Goal: Information Seeking & Learning: Find contact information

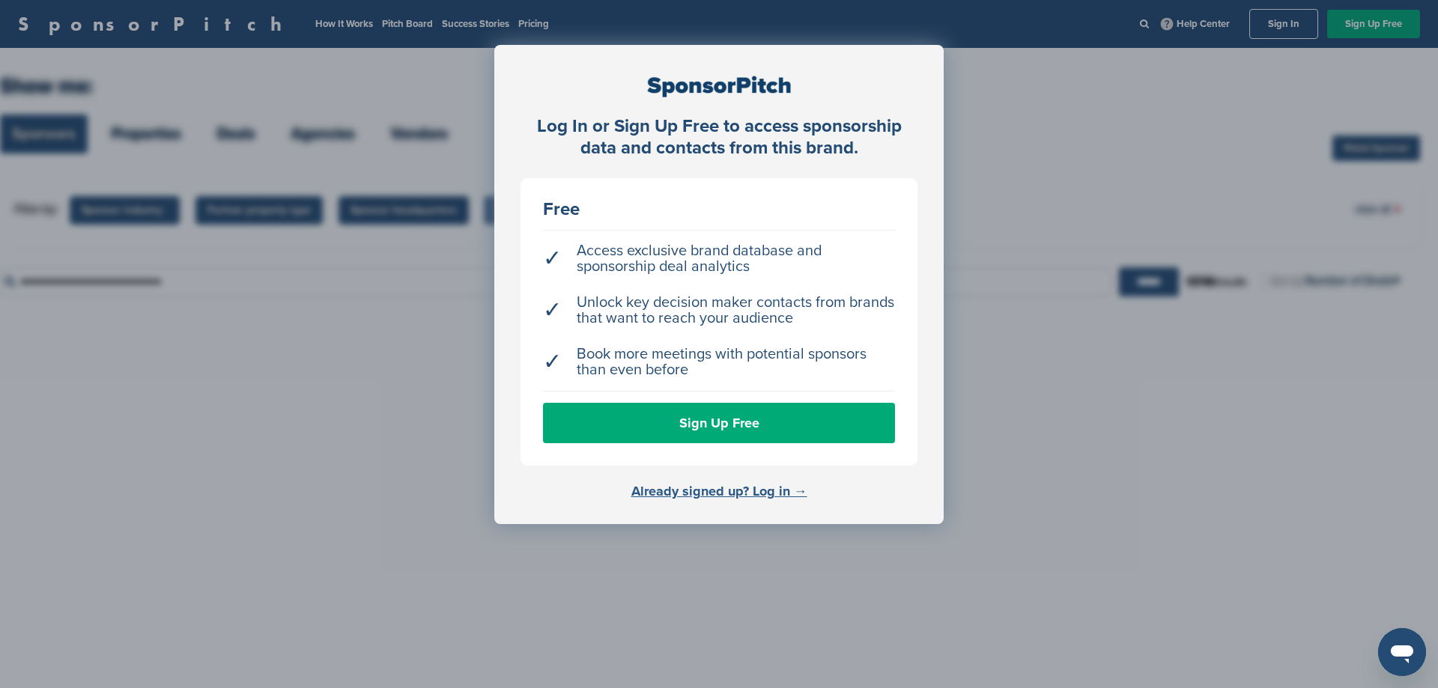
click at [718, 493] on link "Already signed up? Log in →" at bounding box center [719, 491] width 176 height 16
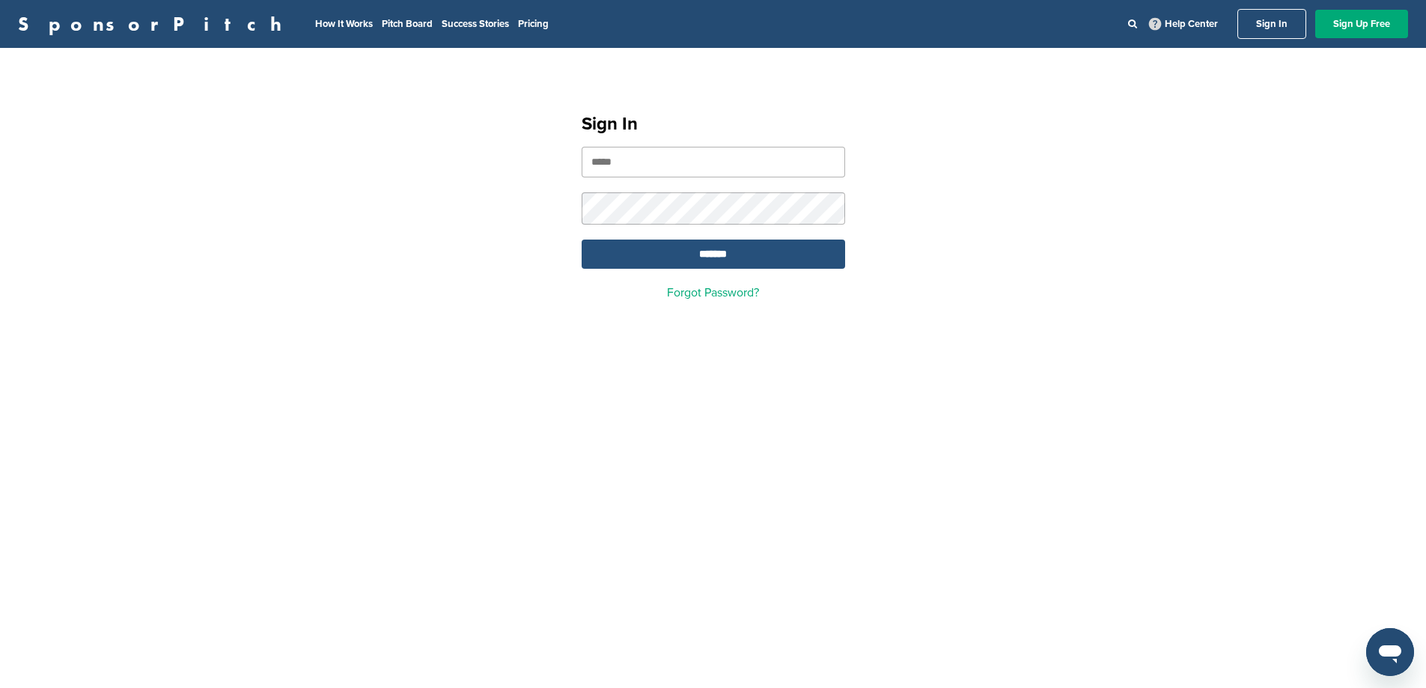
type input "**********"
click at [709, 255] on input "*******" at bounding box center [714, 254] width 264 height 29
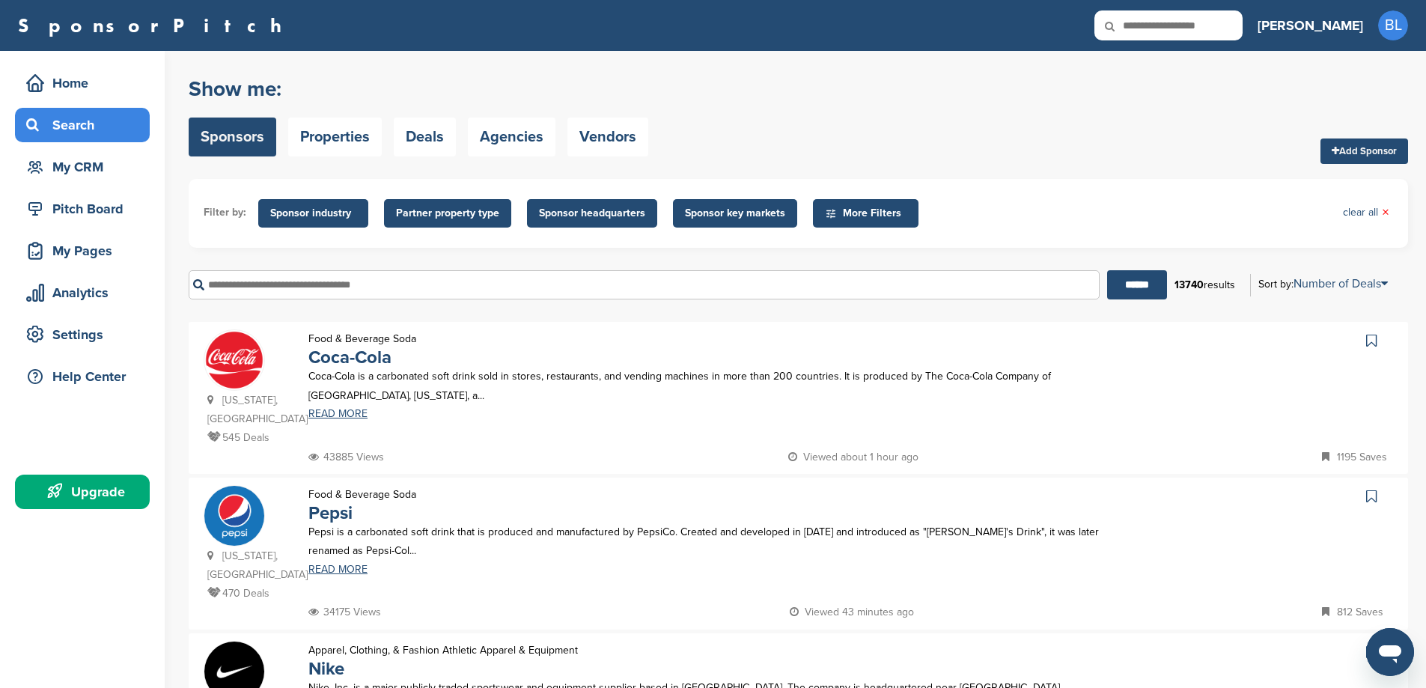
click at [321, 217] on span "Sponsor industry" at bounding box center [313, 213] width 86 height 16
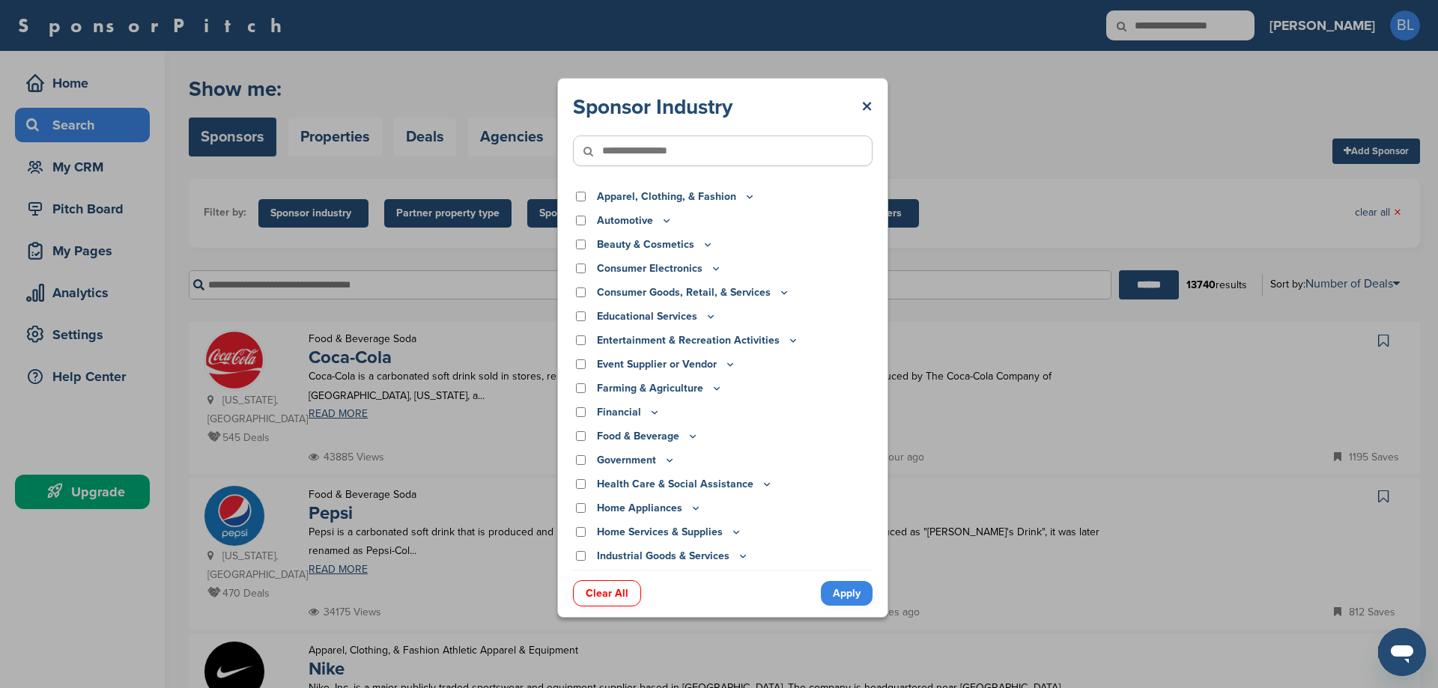
click at [663, 222] on icon at bounding box center [666, 220] width 12 height 13
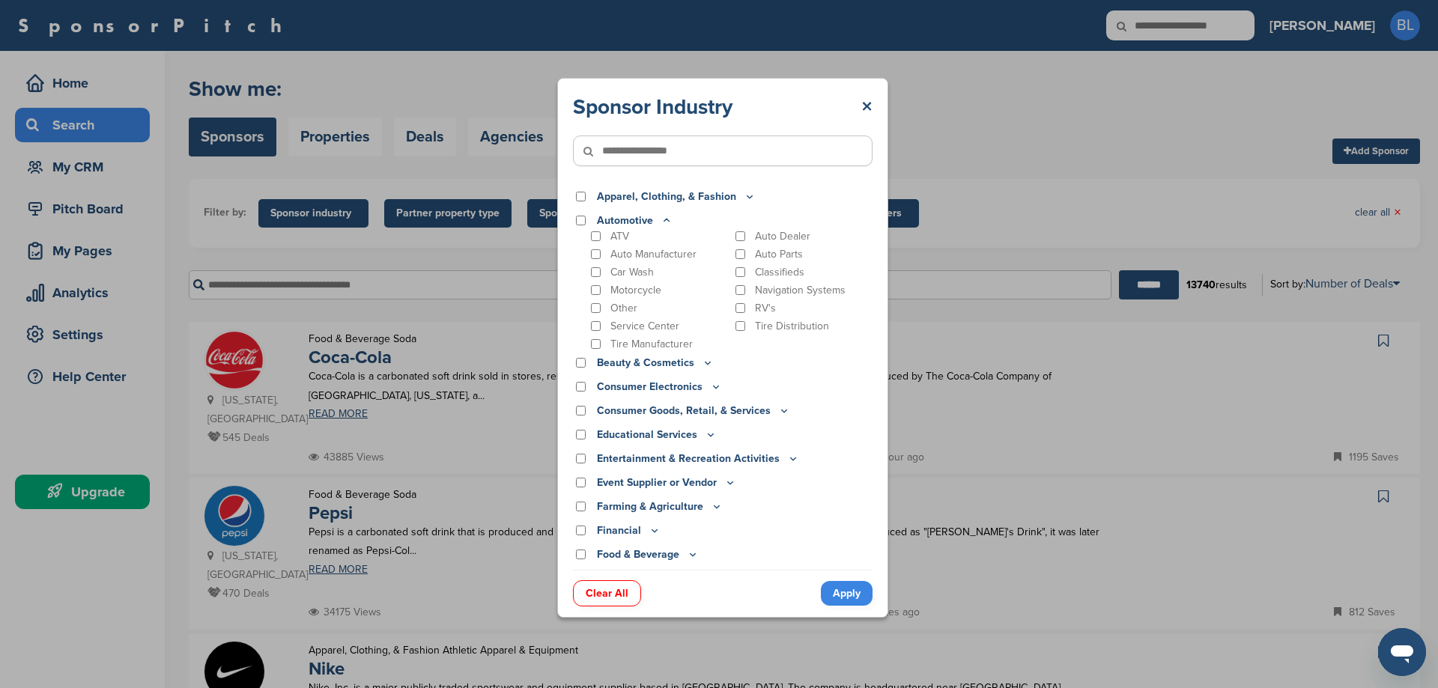
click at [660, 219] on icon at bounding box center [666, 220] width 12 height 13
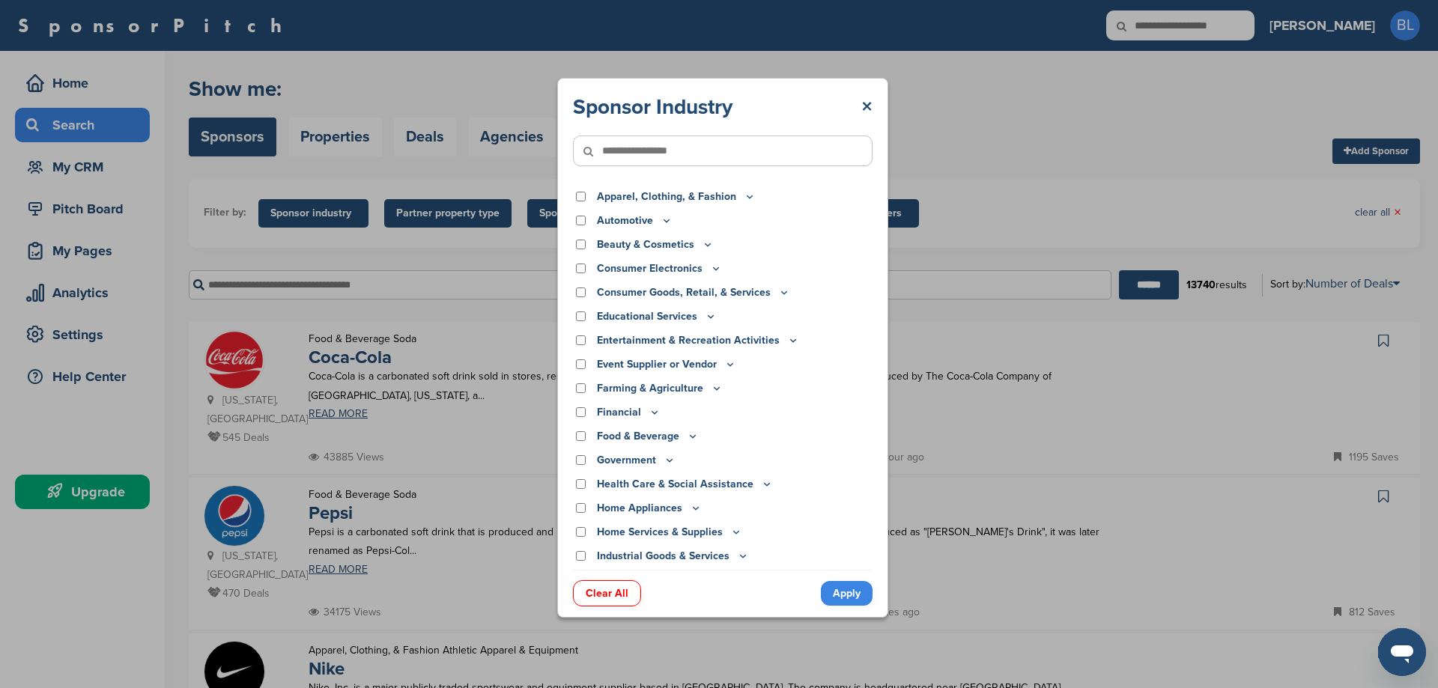
click at [732, 366] on icon at bounding box center [730, 364] width 12 height 13
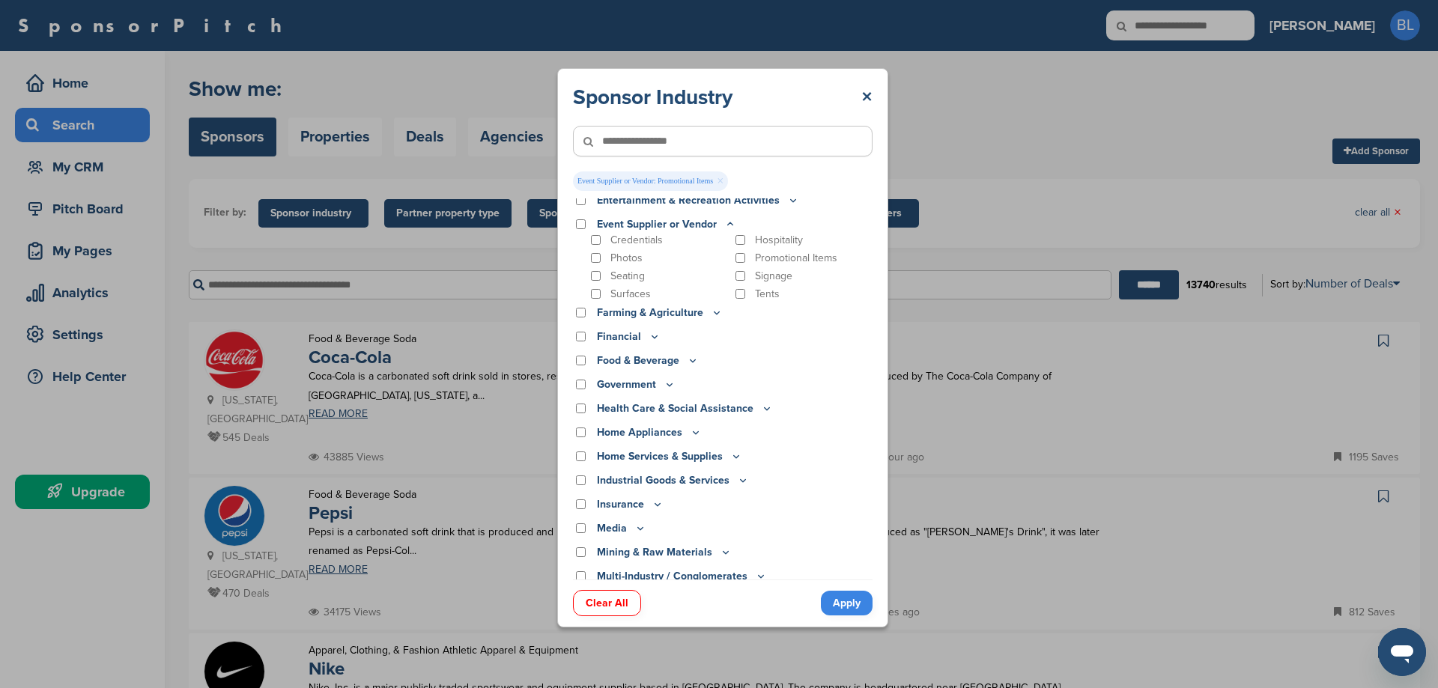
scroll to position [225, 0]
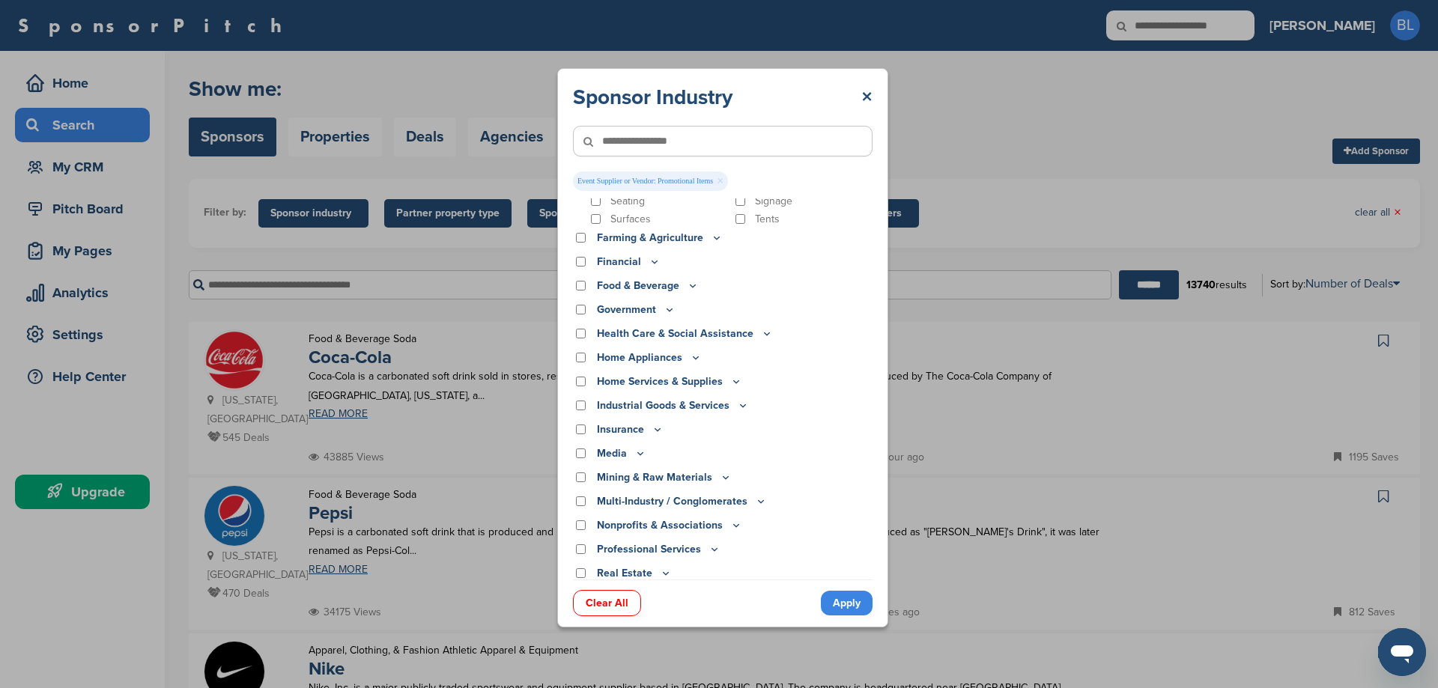
click at [636, 451] on icon at bounding box center [640, 453] width 12 height 13
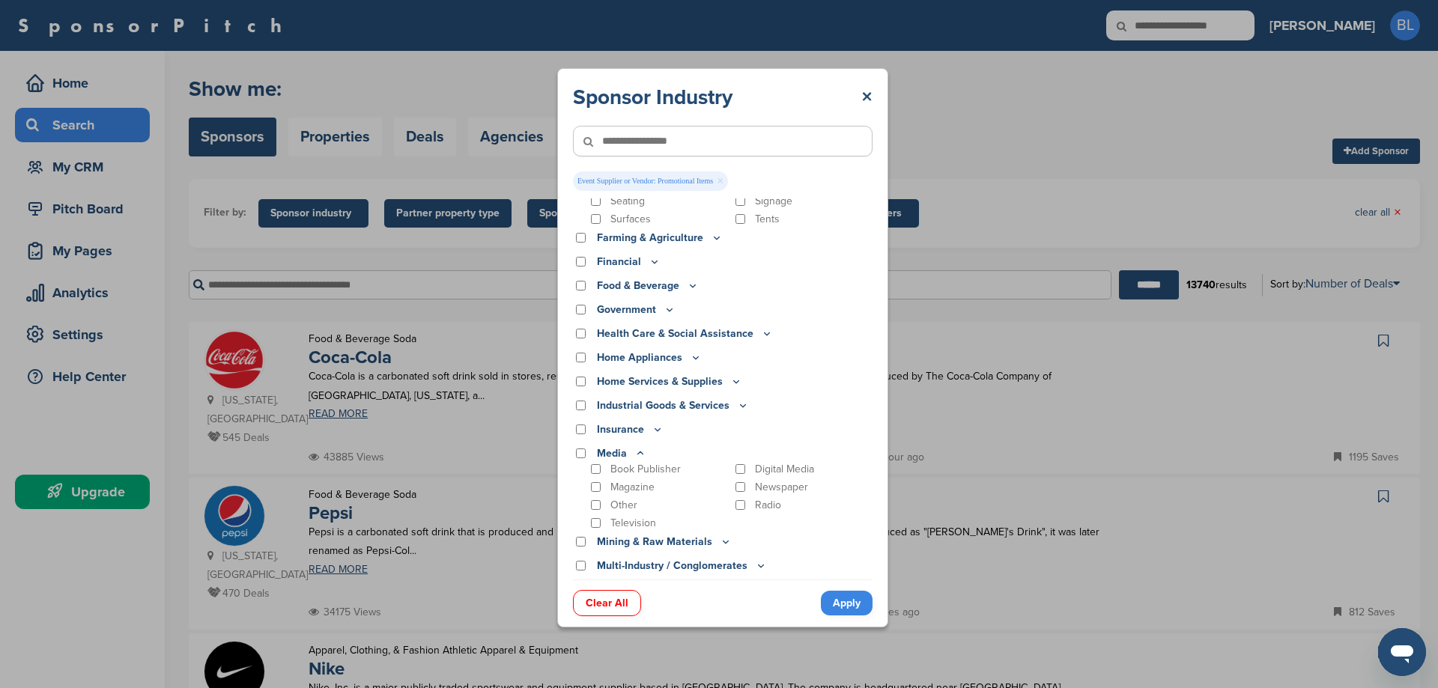
click at [636, 451] on icon at bounding box center [640, 453] width 12 height 13
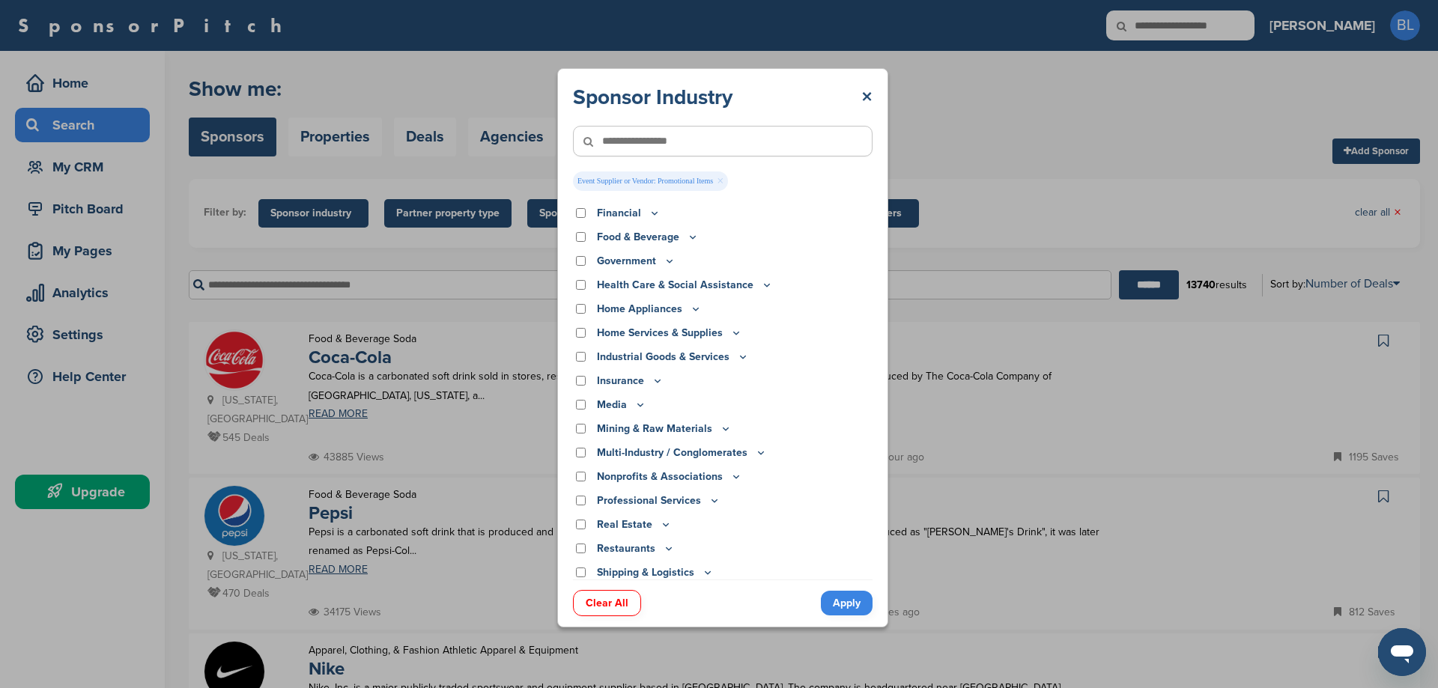
scroll to position [300, 0]
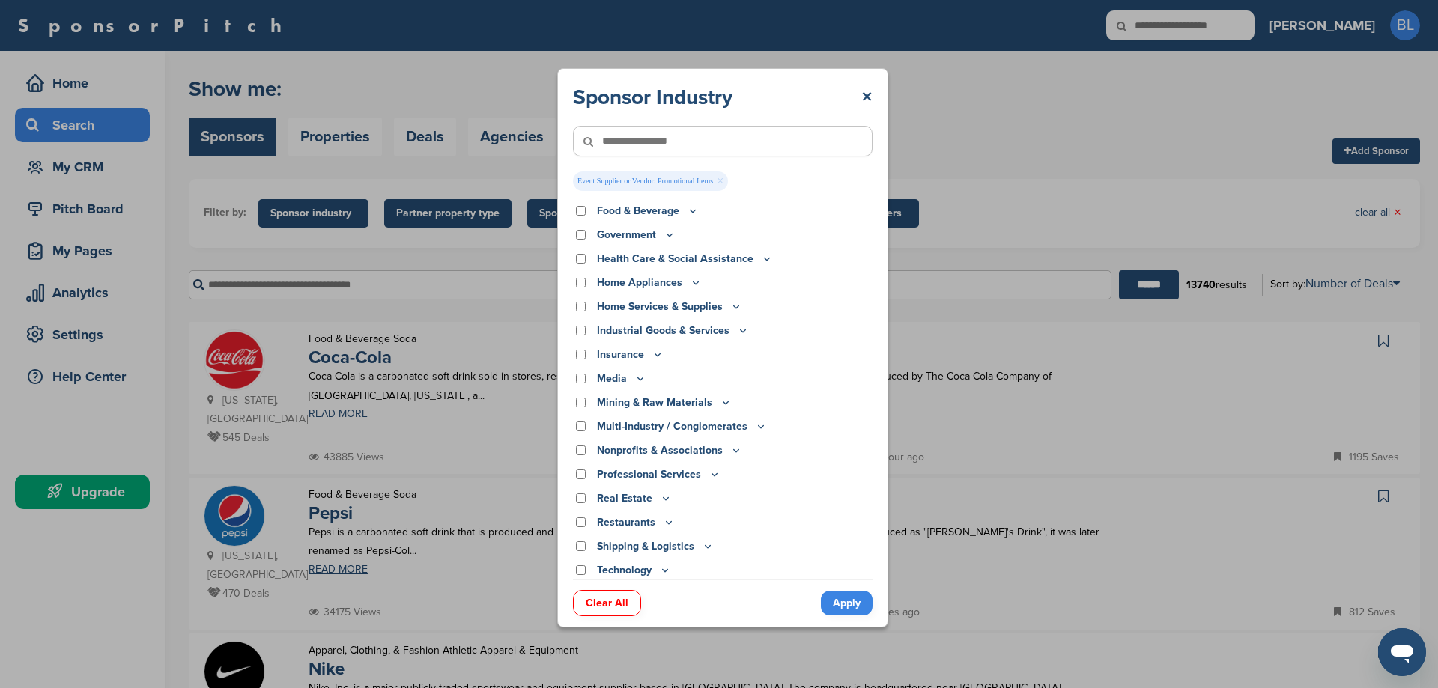
click at [755, 426] on icon at bounding box center [761, 426] width 12 height 13
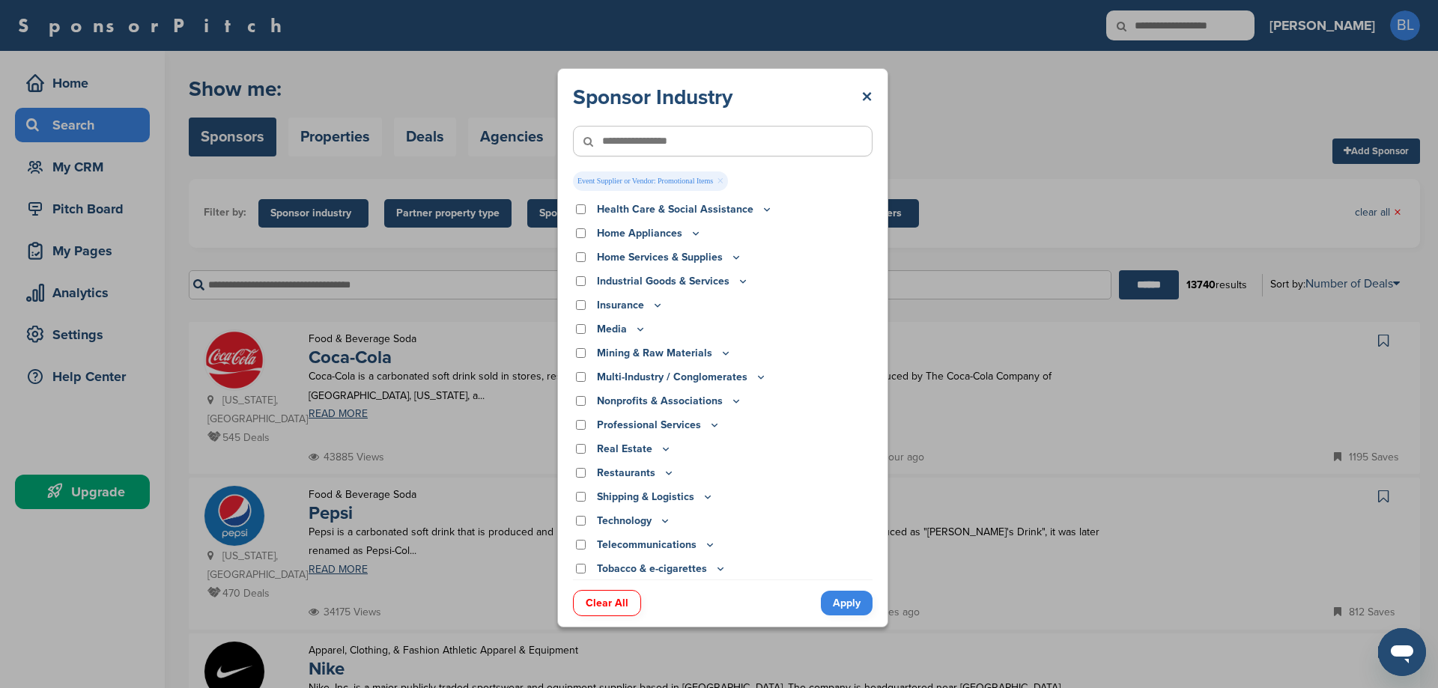
scroll to position [374, 0]
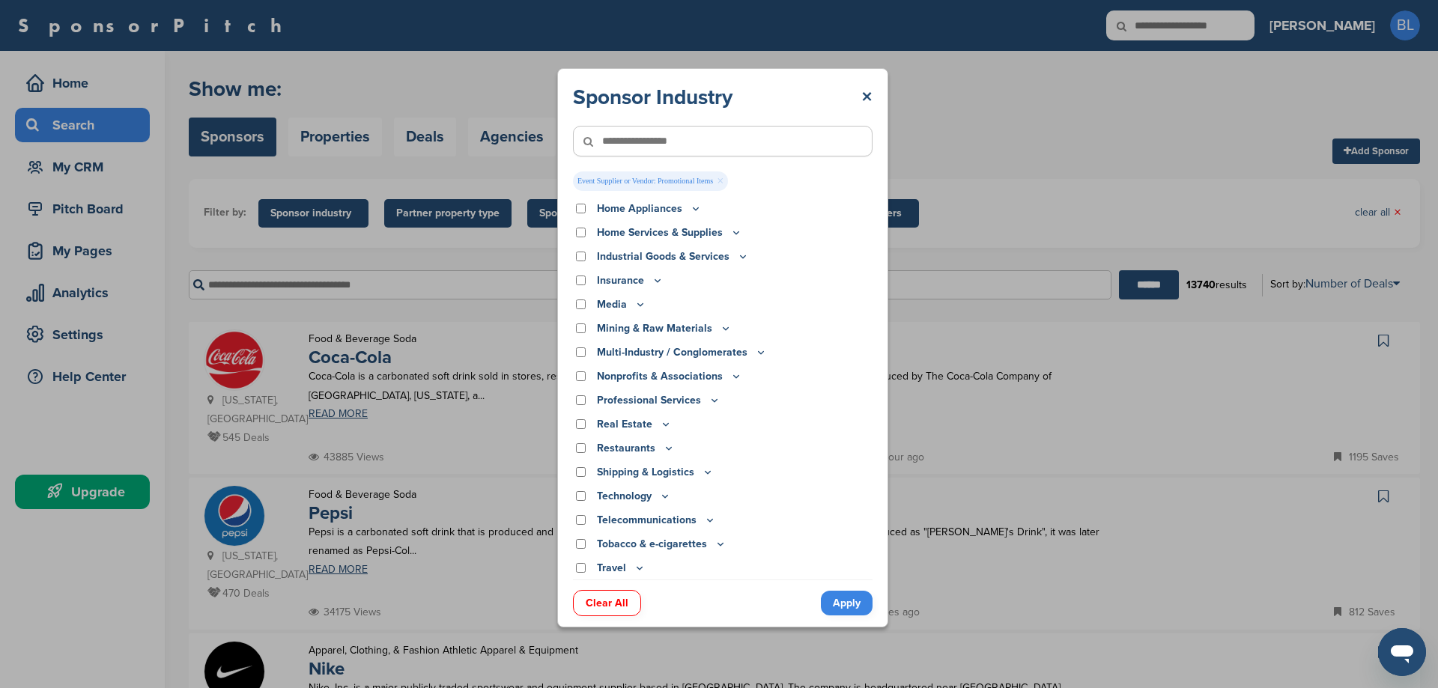
click at [701, 518] on p "Telecommunications" at bounding box center [656, 520] width 119 height 16
click at [704, 518] on icon at bounding box center [710, 520] width 12 height 13
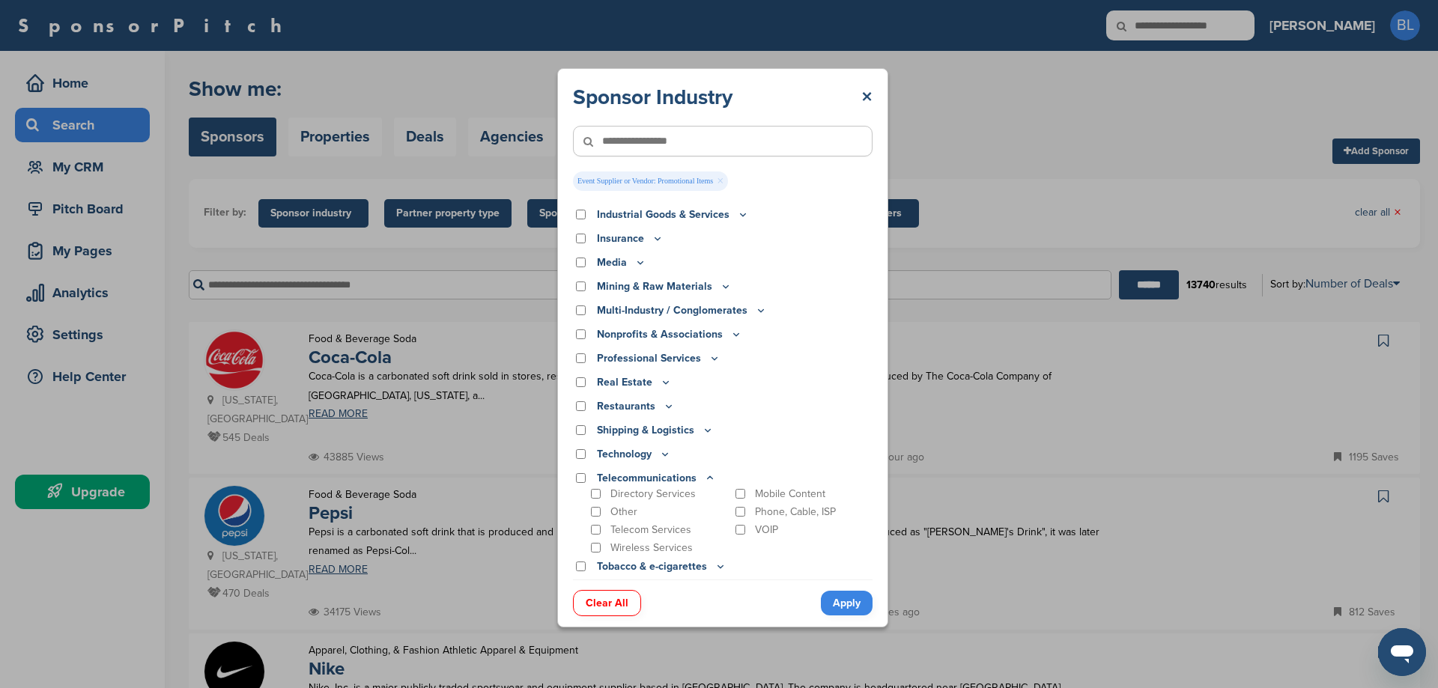
scroll to position [438, 0]
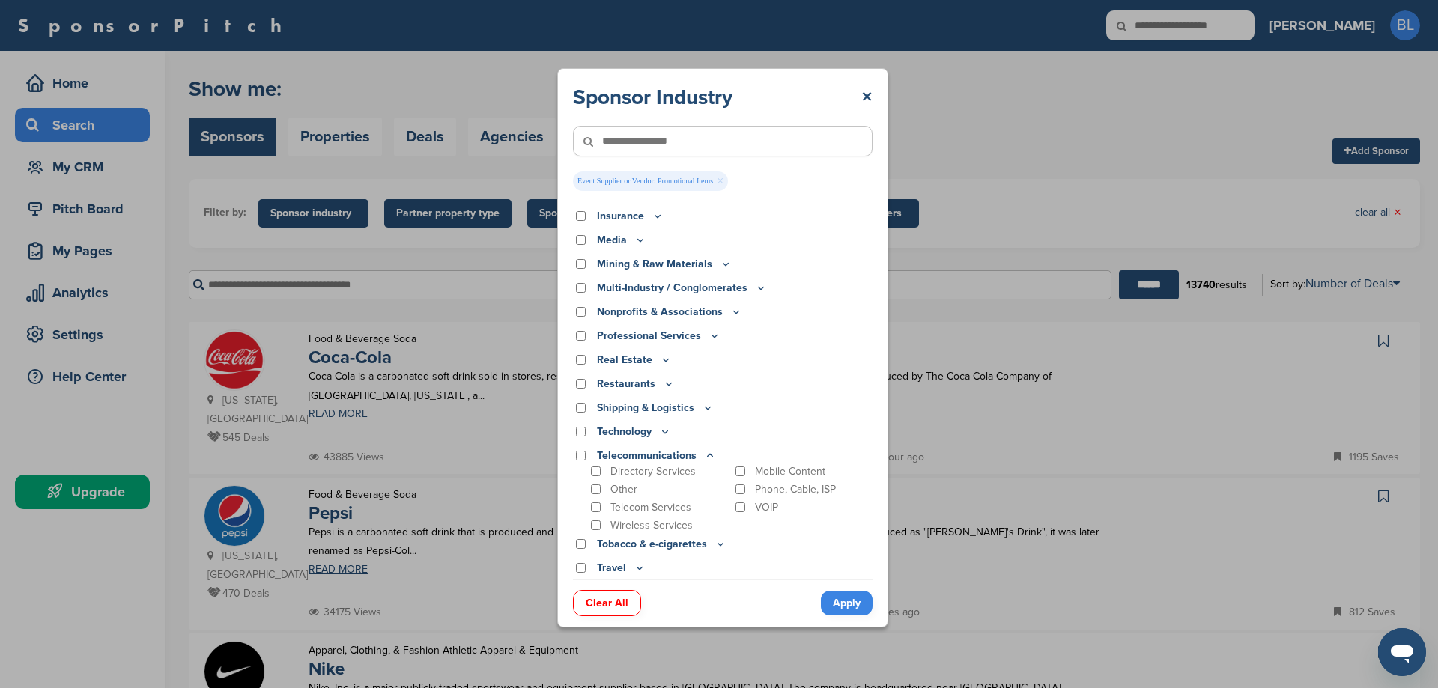
click at [705, 454] on icon at bounding box center [710, 455] width 12 height 13
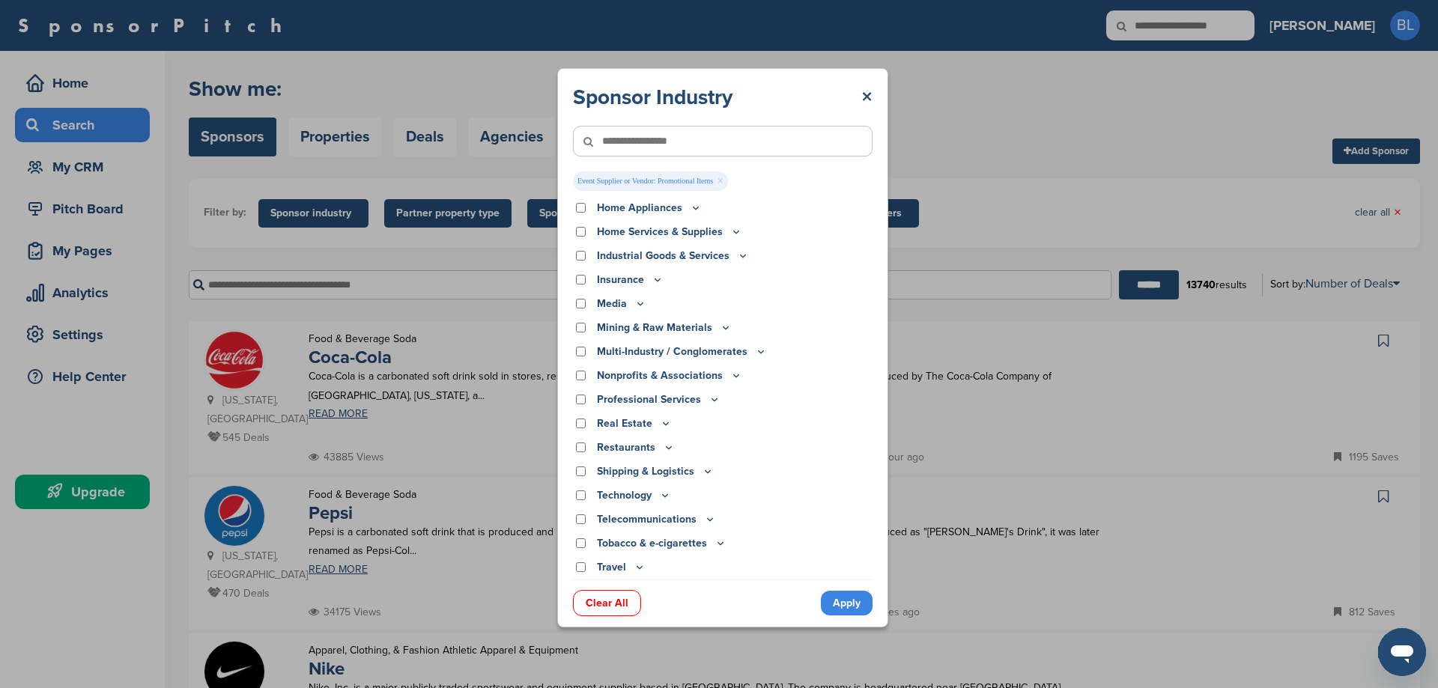
scroll to position [374, 0]
click at [638, 569] on icon at bounding box center [639, 568] width 5 height 2
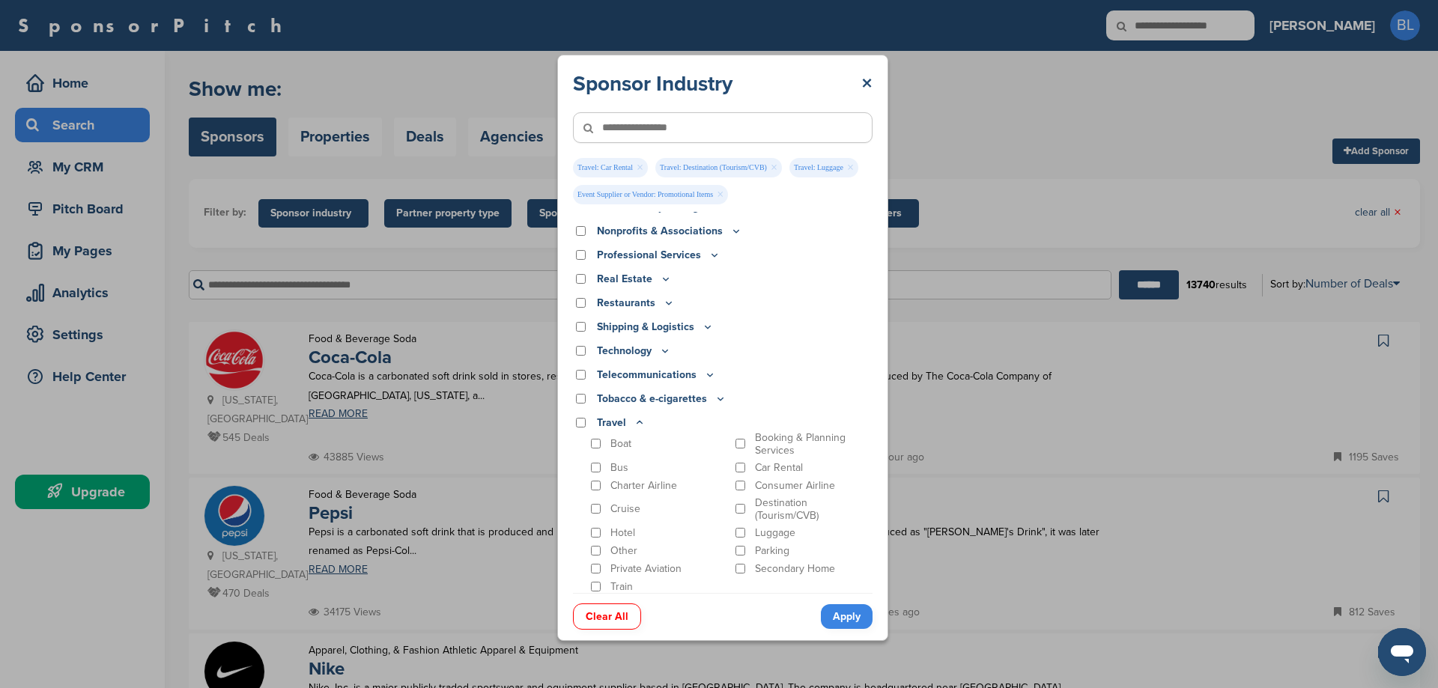
scroll to position [457, 0]
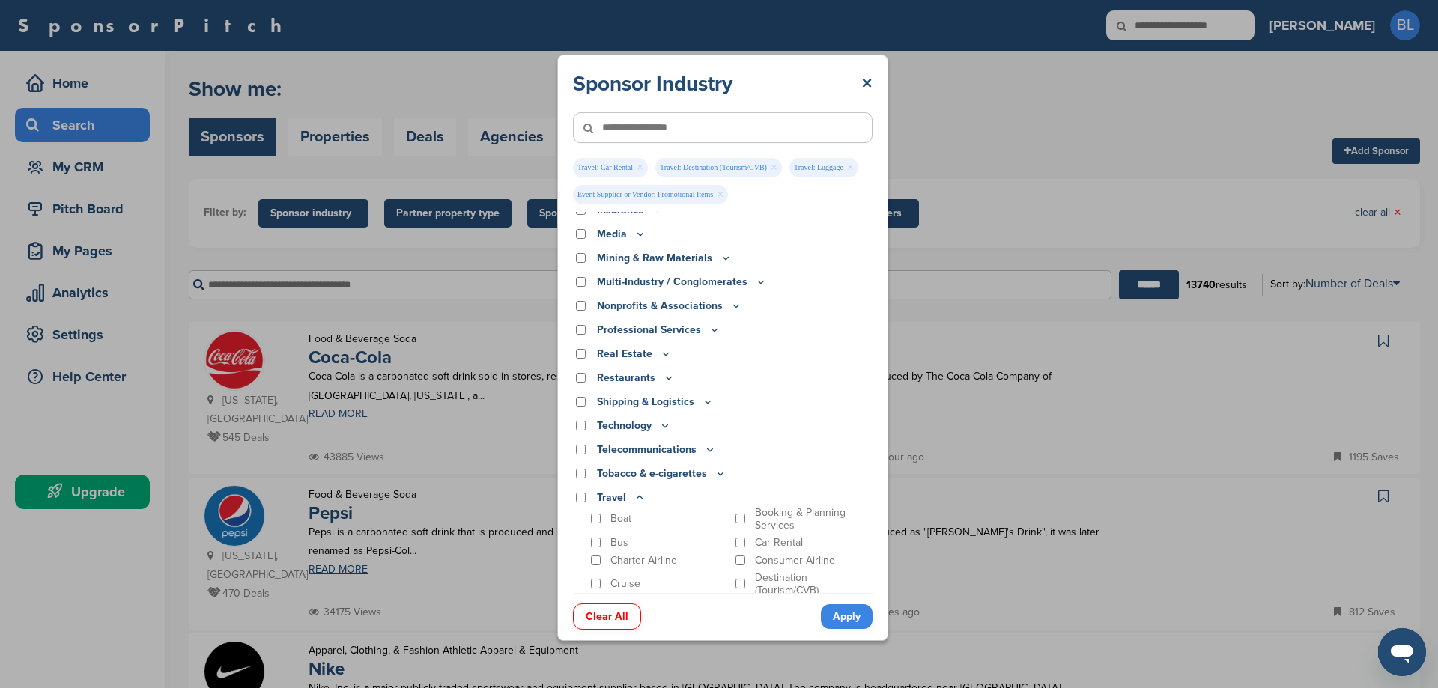
click at [663, 426] on icon at bounding box center [665, 425] width 12 height 13
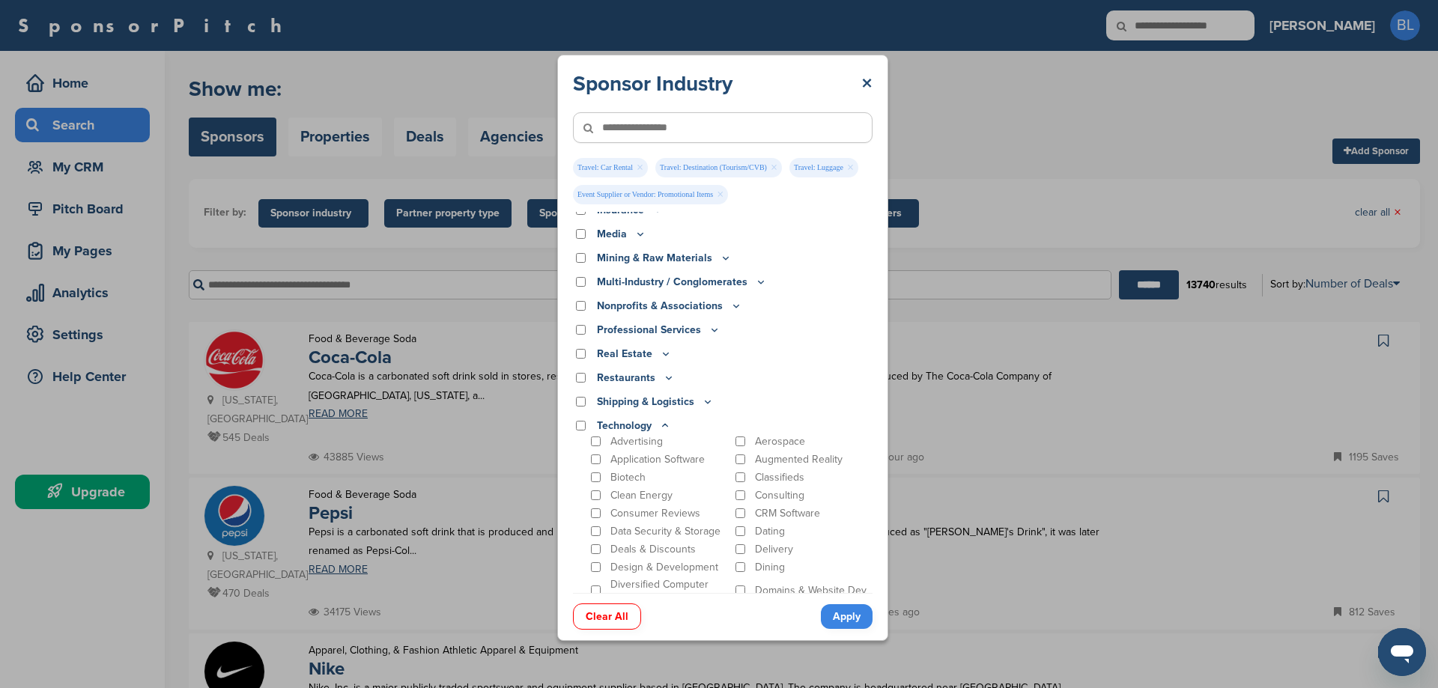
click at [712, 332] on icon at bounding box center [714, 330] width 5 height 2
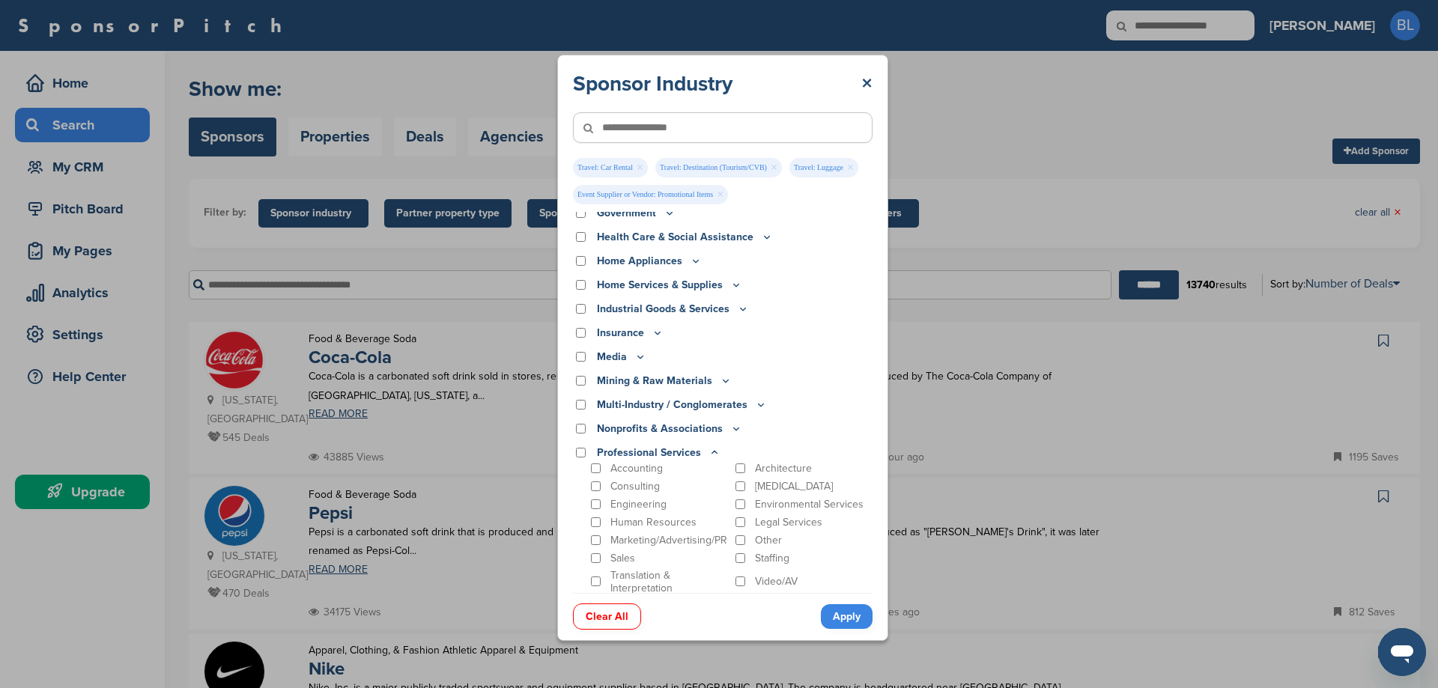
scroll to position [308, 0]
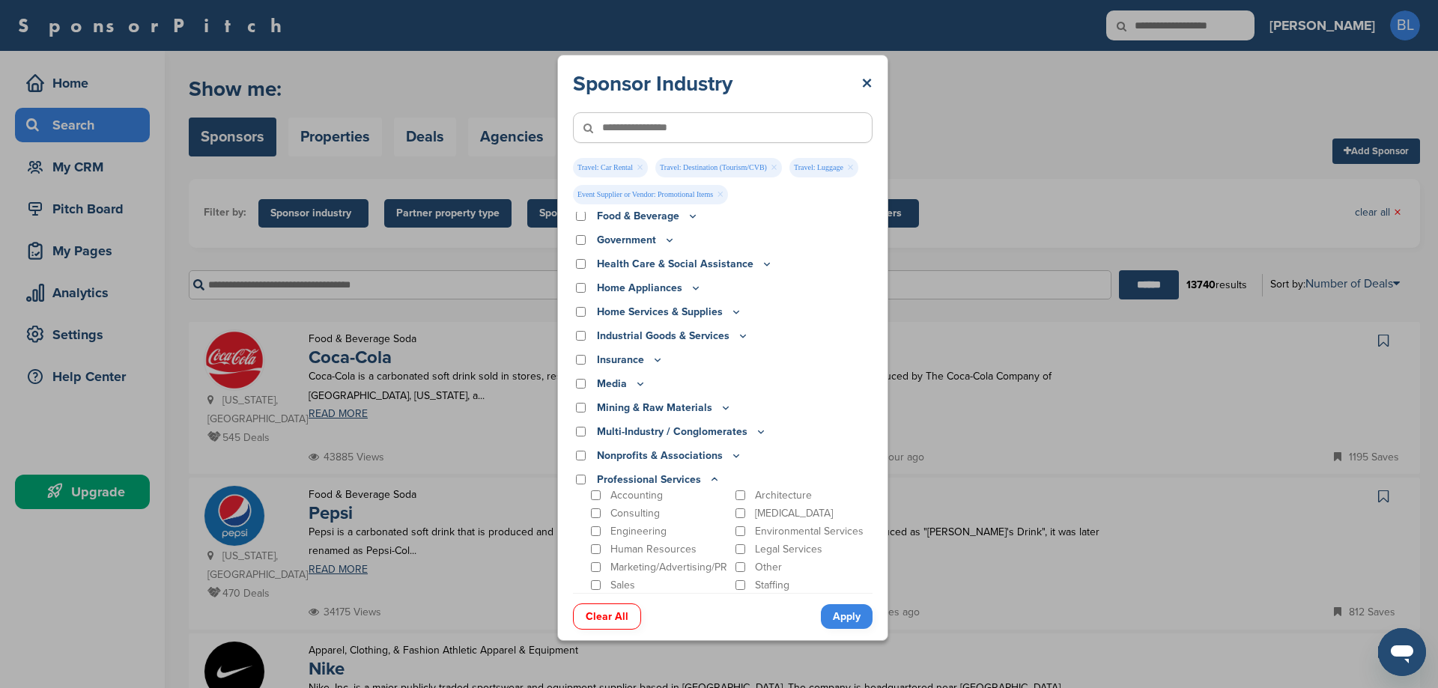
click at [738, 338] on icon at bounding box center [743, 335] width 12 height 13
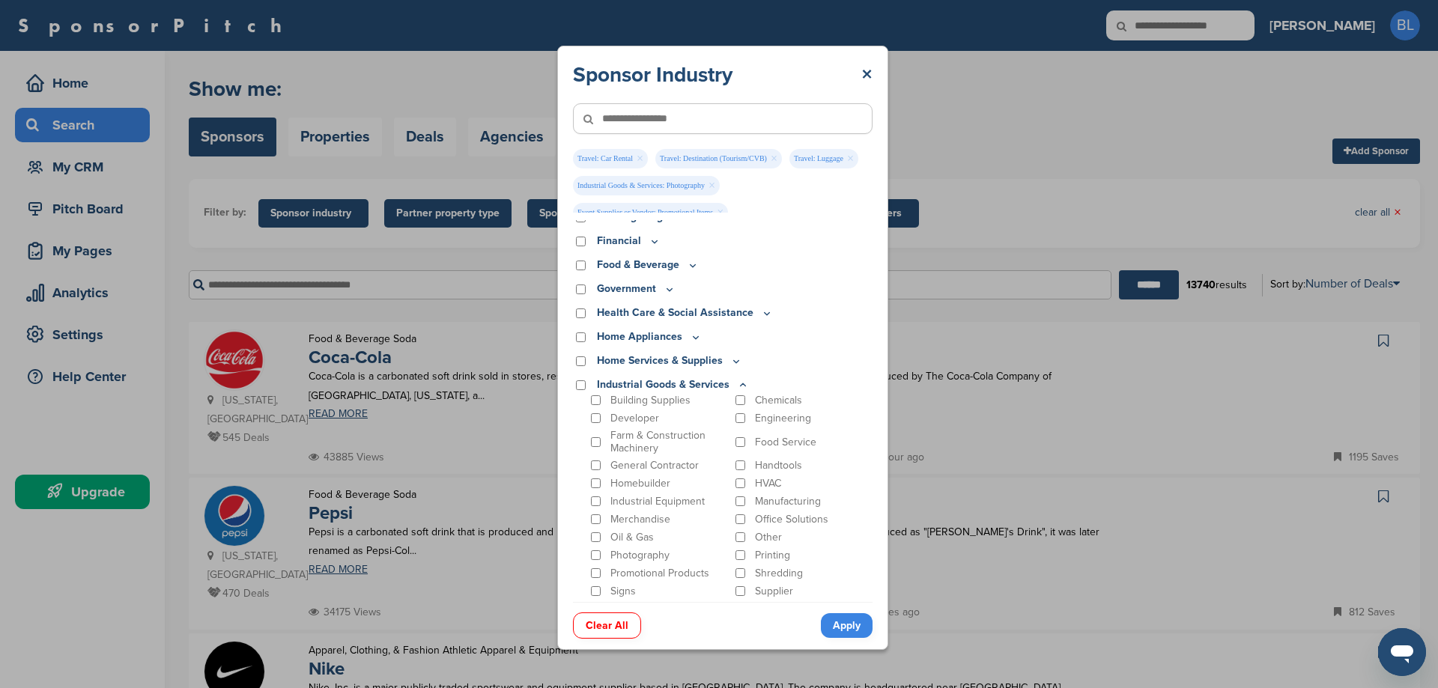
scroll to position [233, 0]
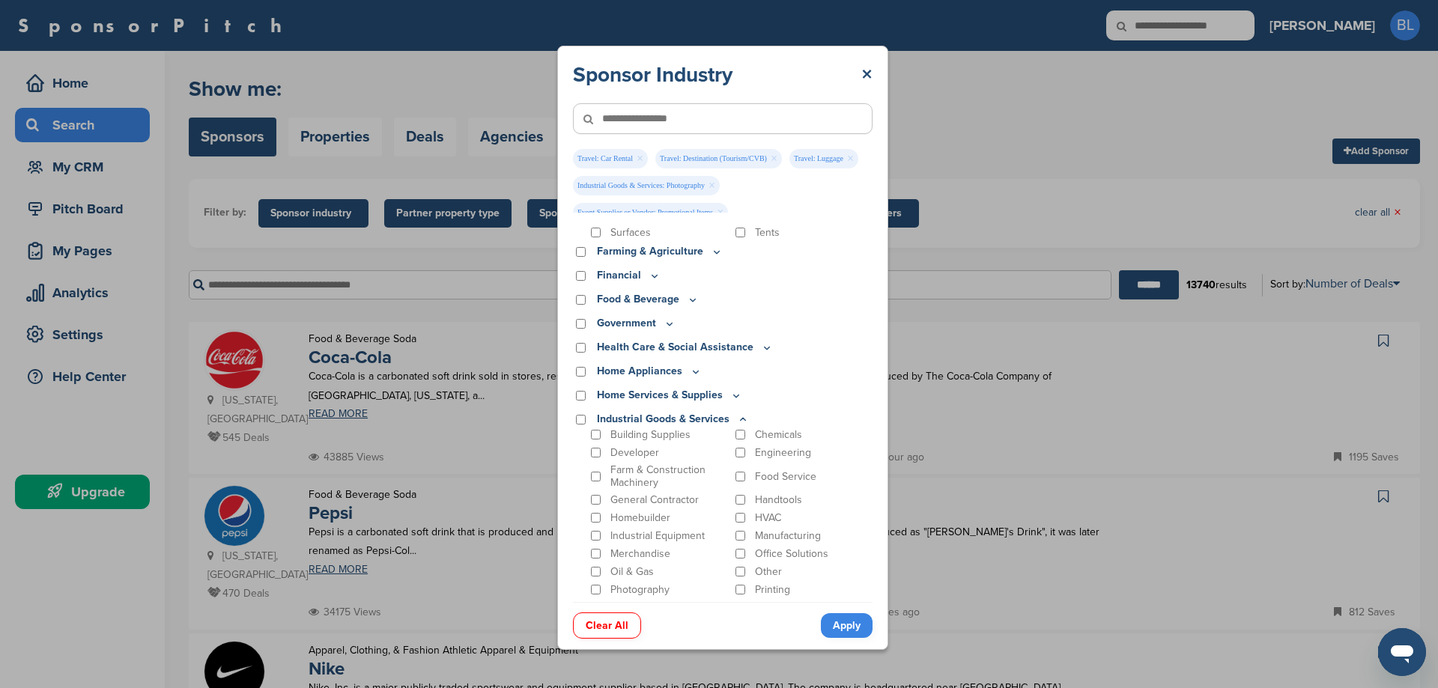
click at [733, 395] on icon at bounding box center [736, 395] width 12 height 13
click at [692, 374] on icon at bounding box center [696, 371] width 12 height 13
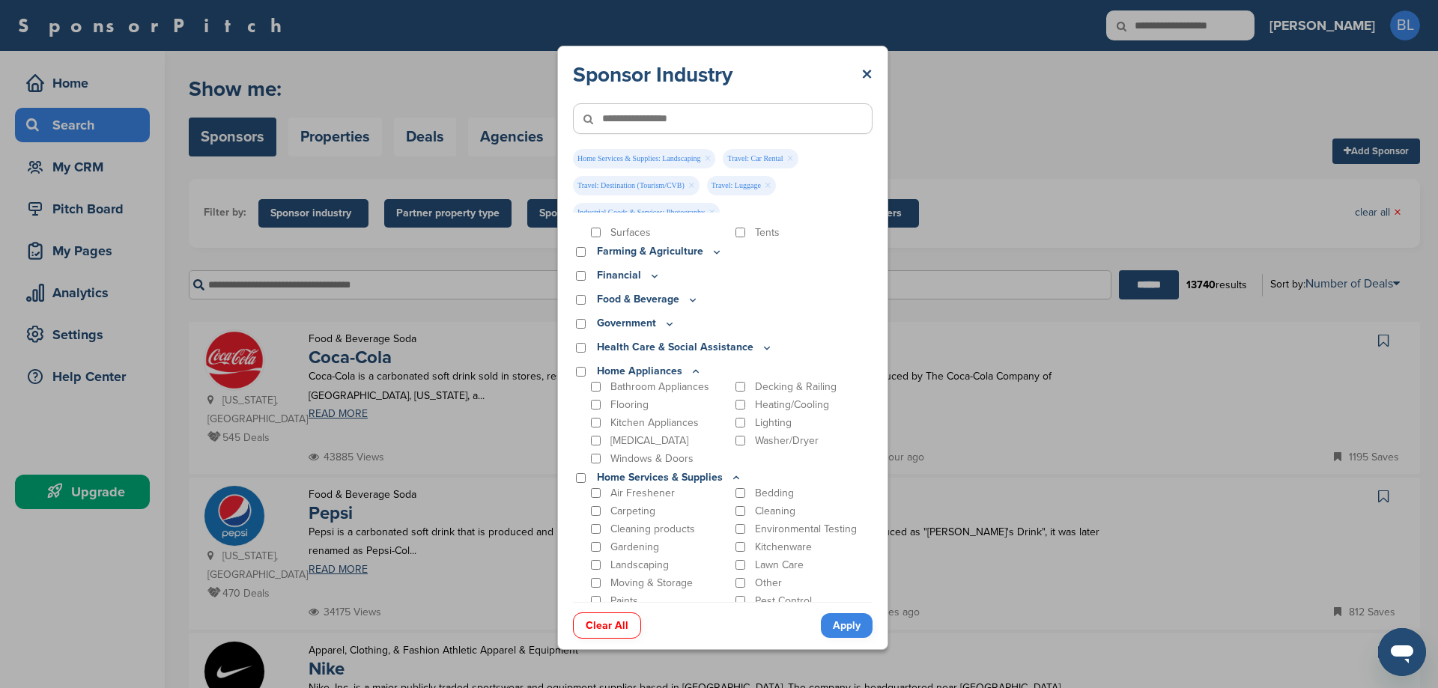
click at [761, 347] on icon at bounding box center [767, 347] width 12 height 13
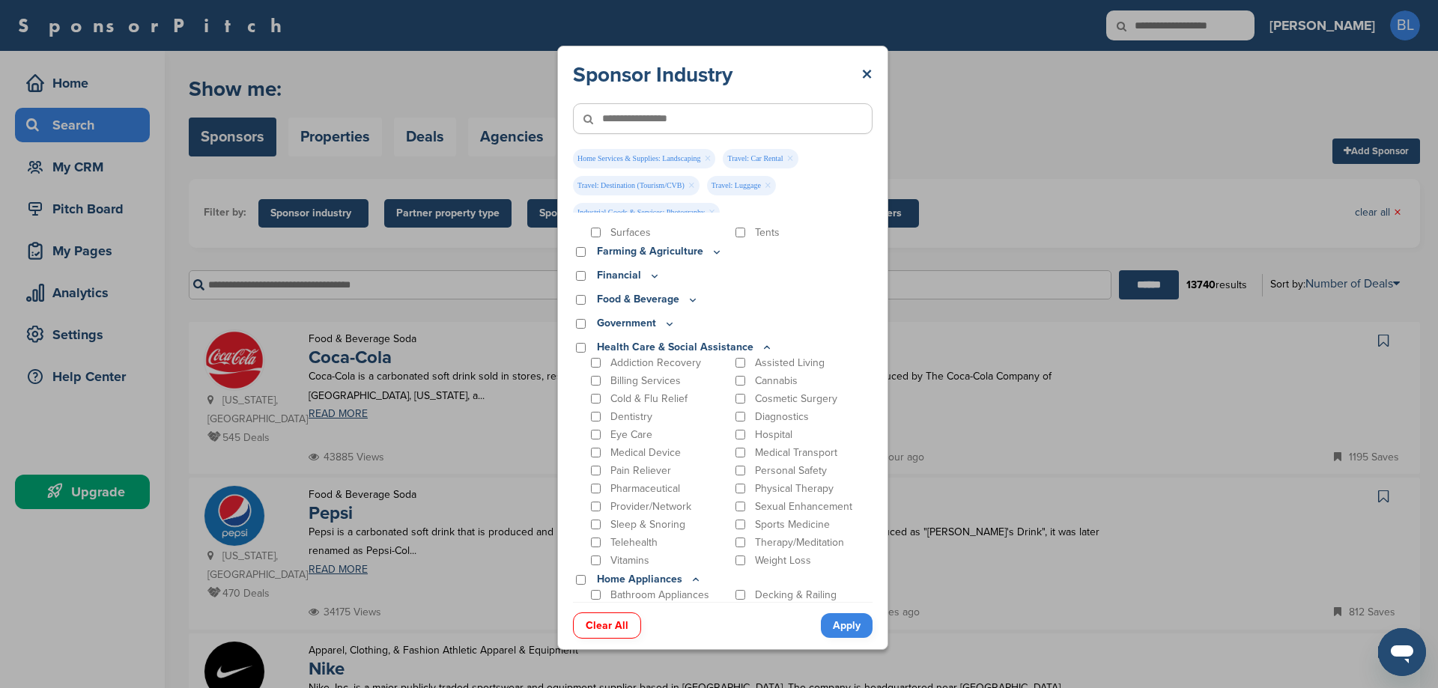
scroll to position [158, 0]
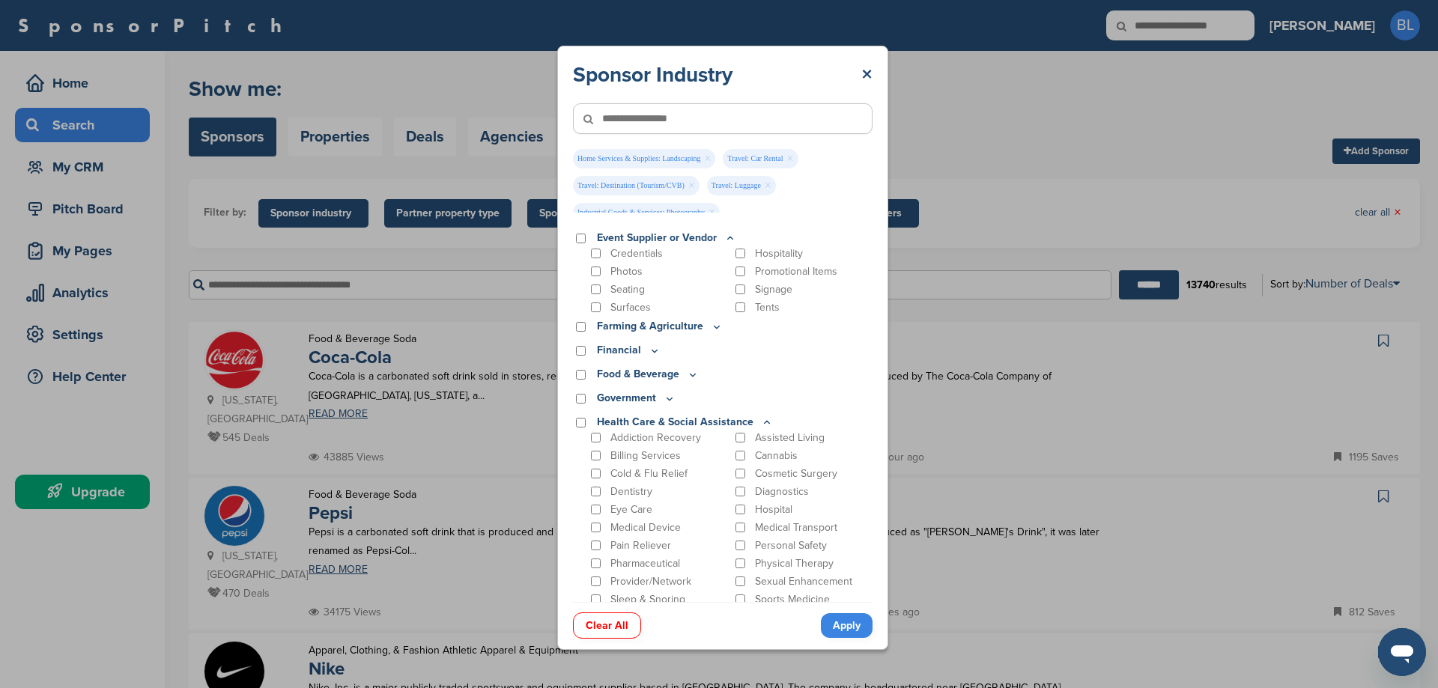
click at [669, 403] on icon at bounding box center [669, 398] width 12 height 13
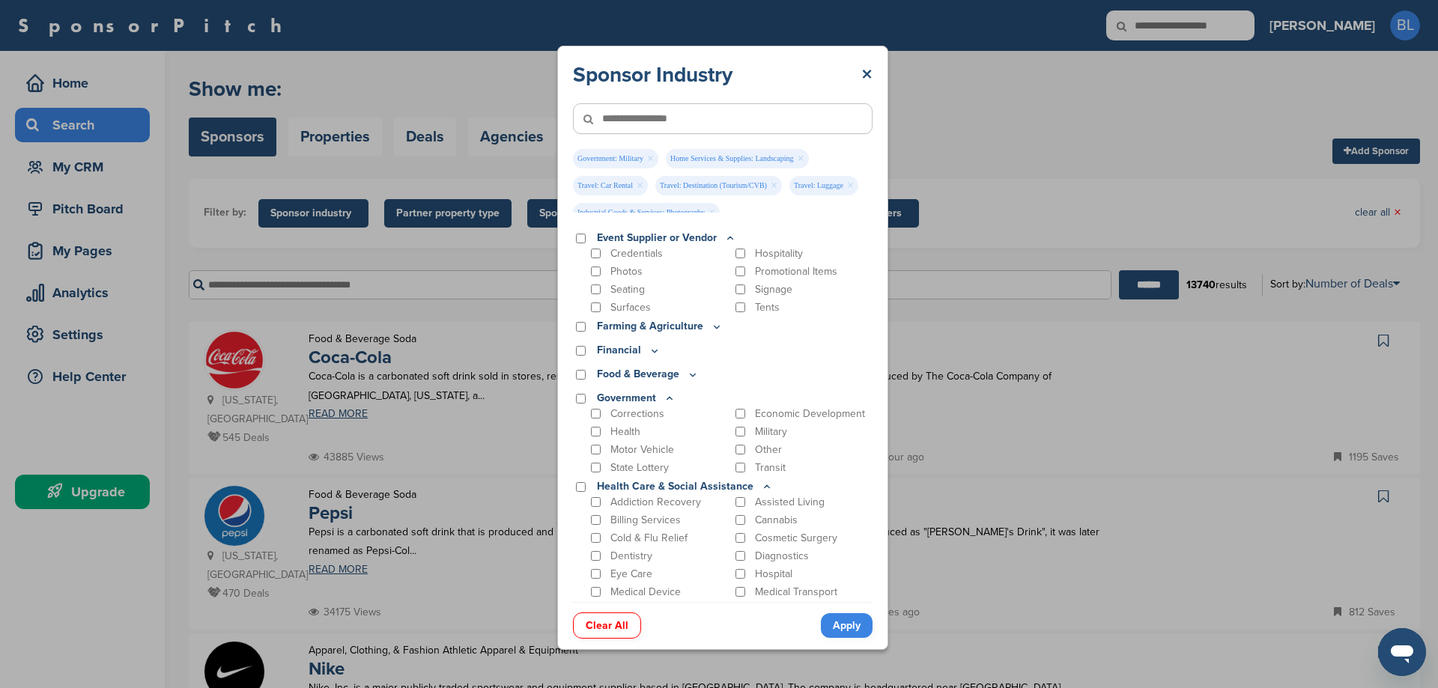
click at [690, 376] on icon at bounding box center [692, 375] width 5 height 2
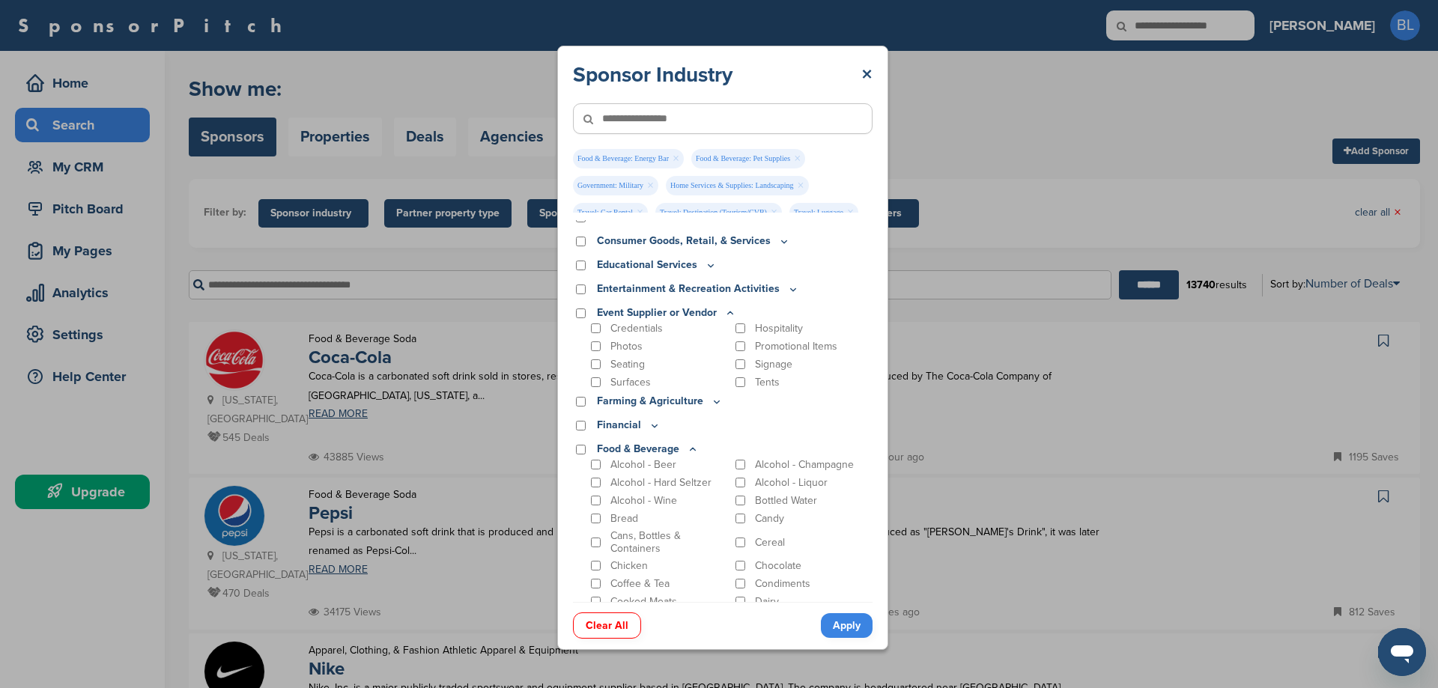
scroll to position [8, 0]
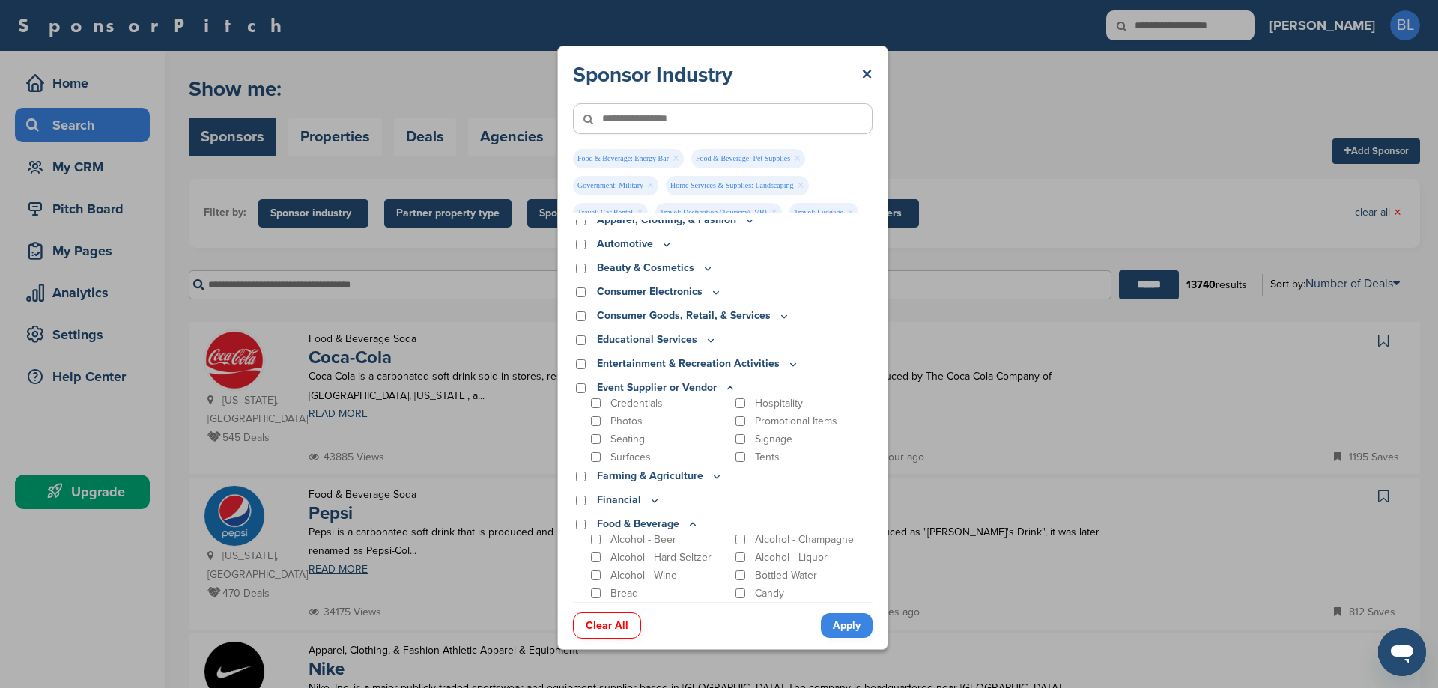
click at [648, 502] on icon at bounding box center [654, 500] width 12 height 13
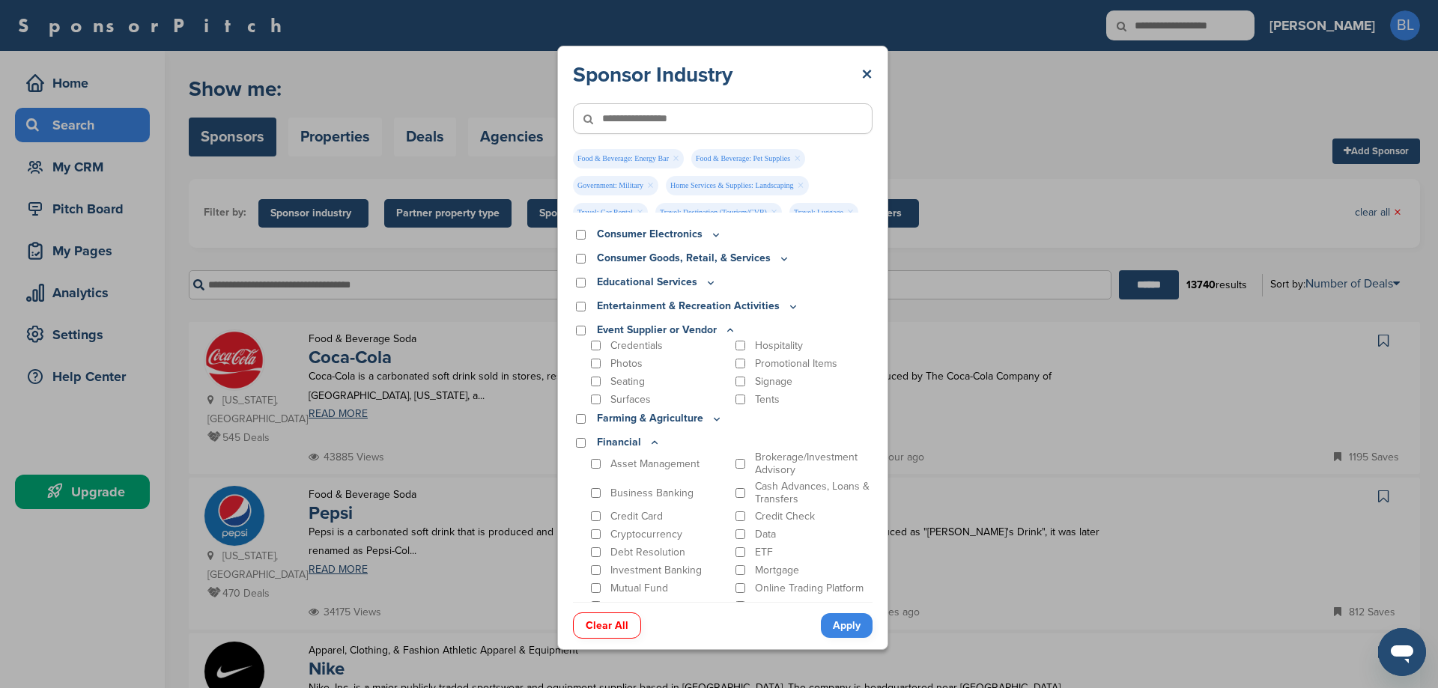
scroll to position [0, 0]
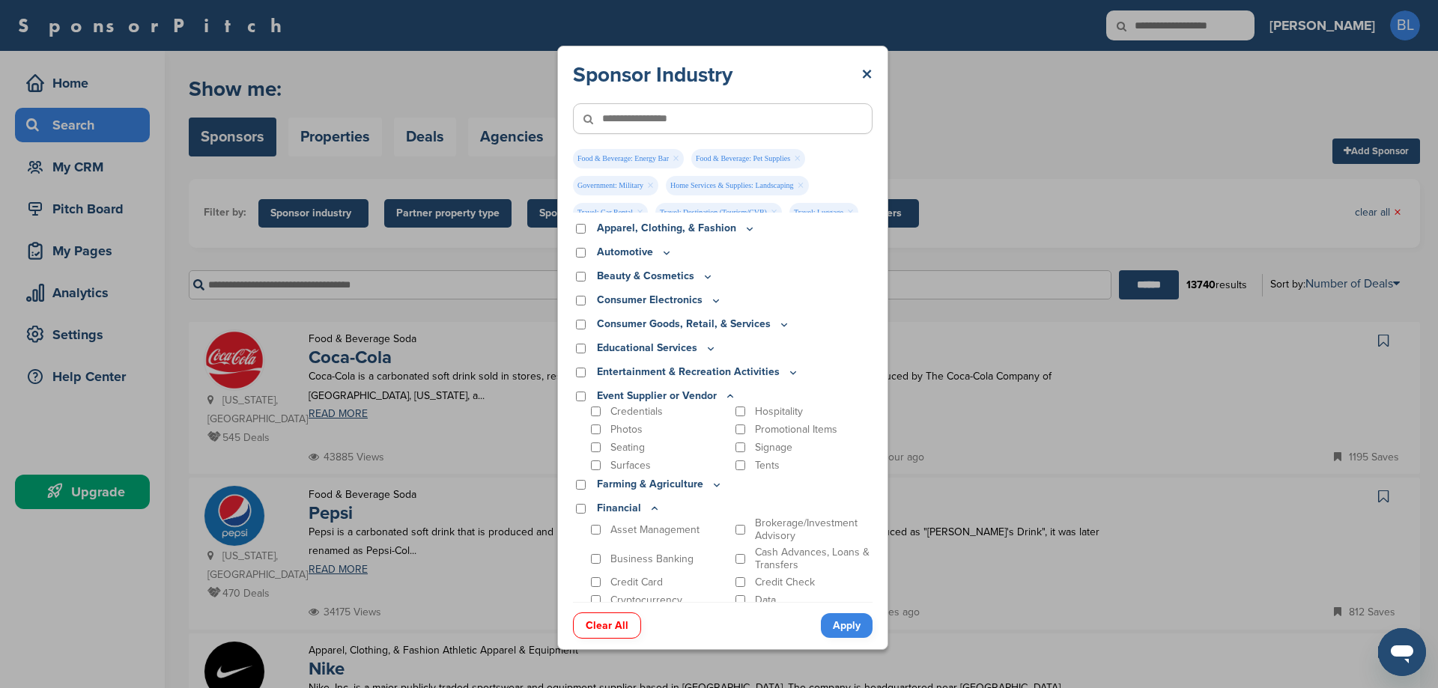
click at [710, 300] on icon at bounding box center [716, 300] width 12 height 13
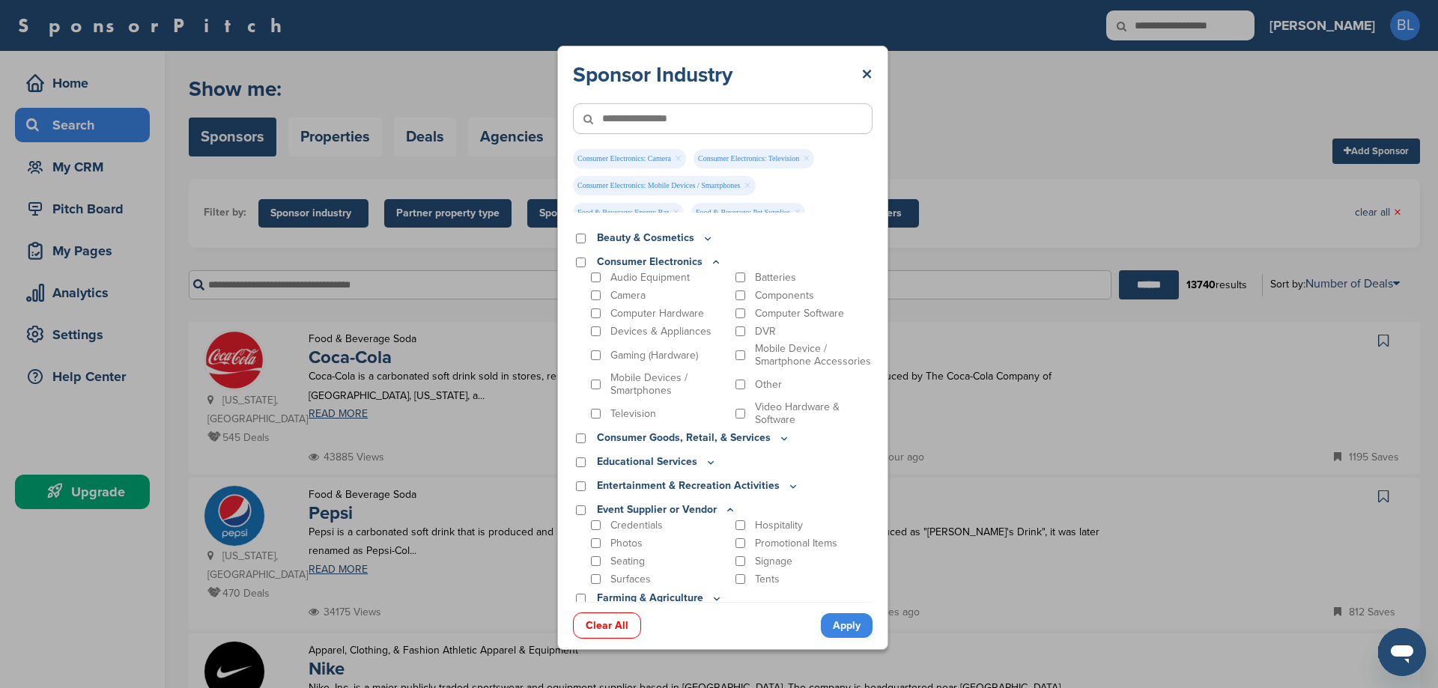
scroll to position [75, 0]
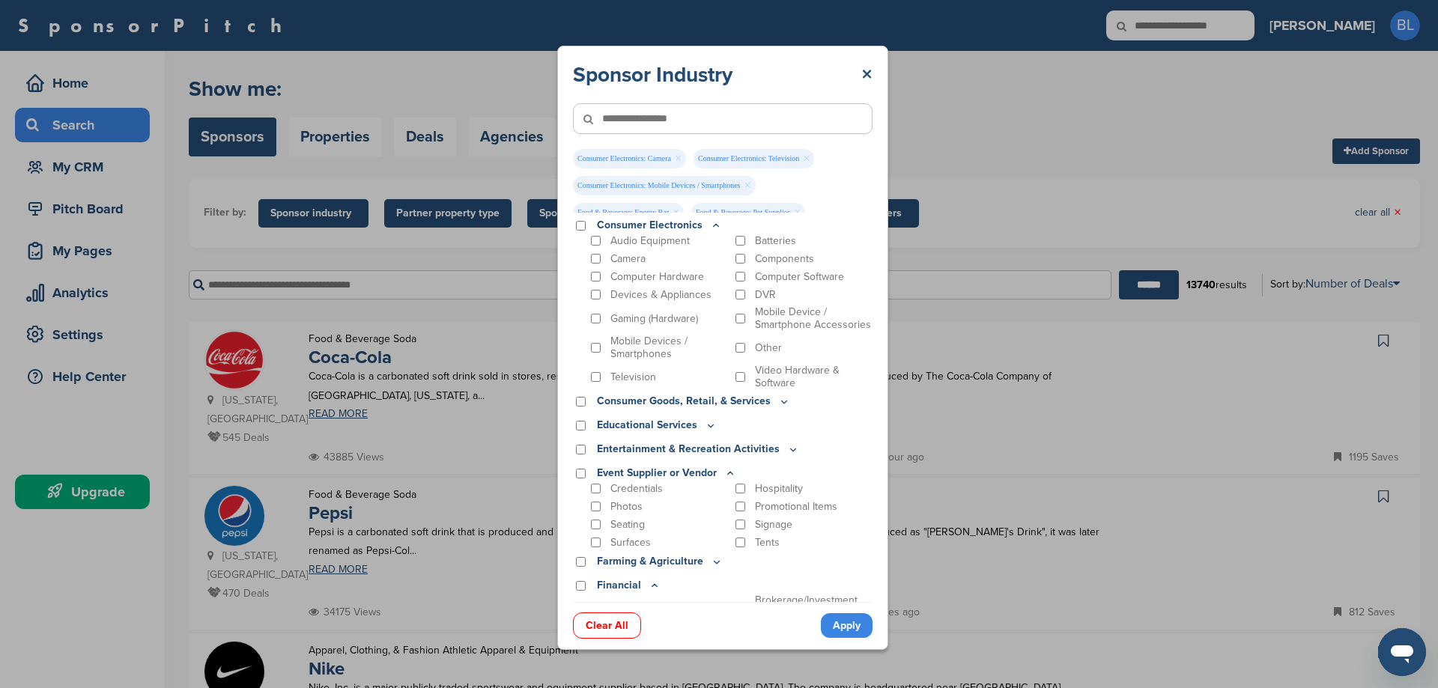
click at [782, 403] on icon at bounding box center [784, 402] width 5 height 2
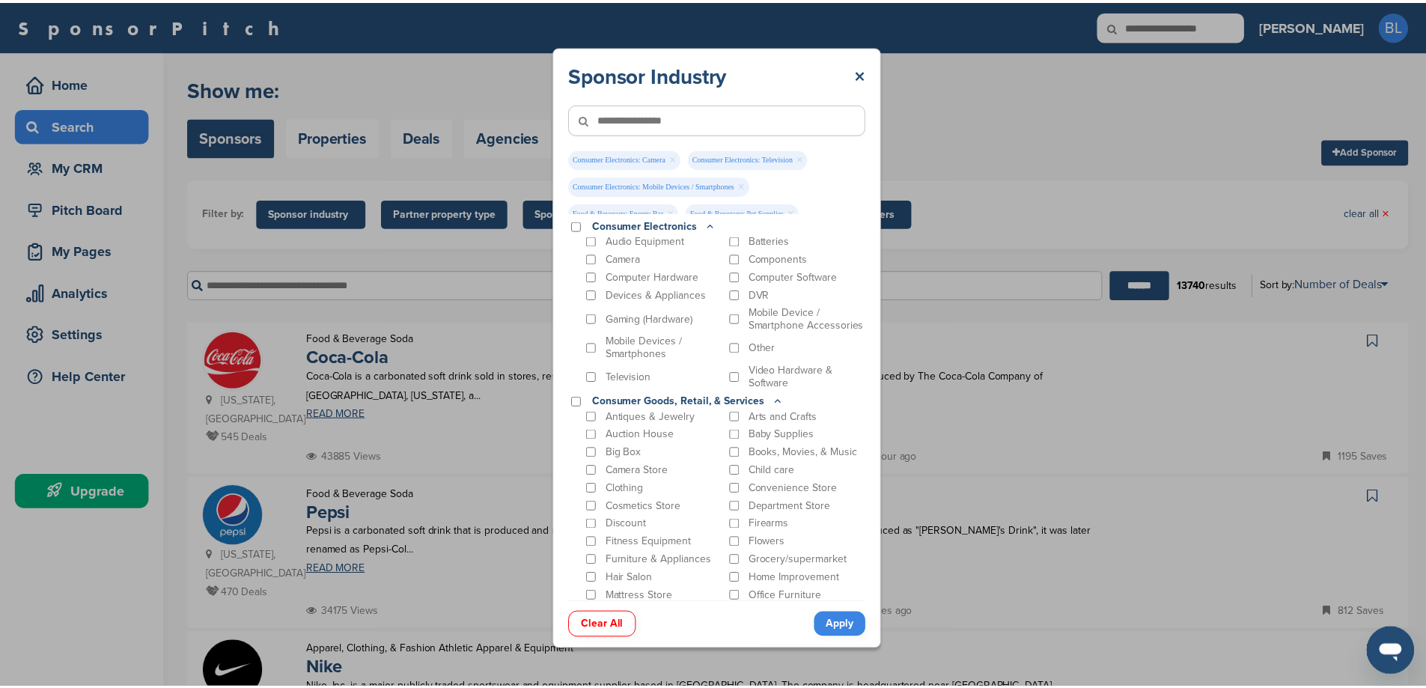
scroll to position [0, 0]
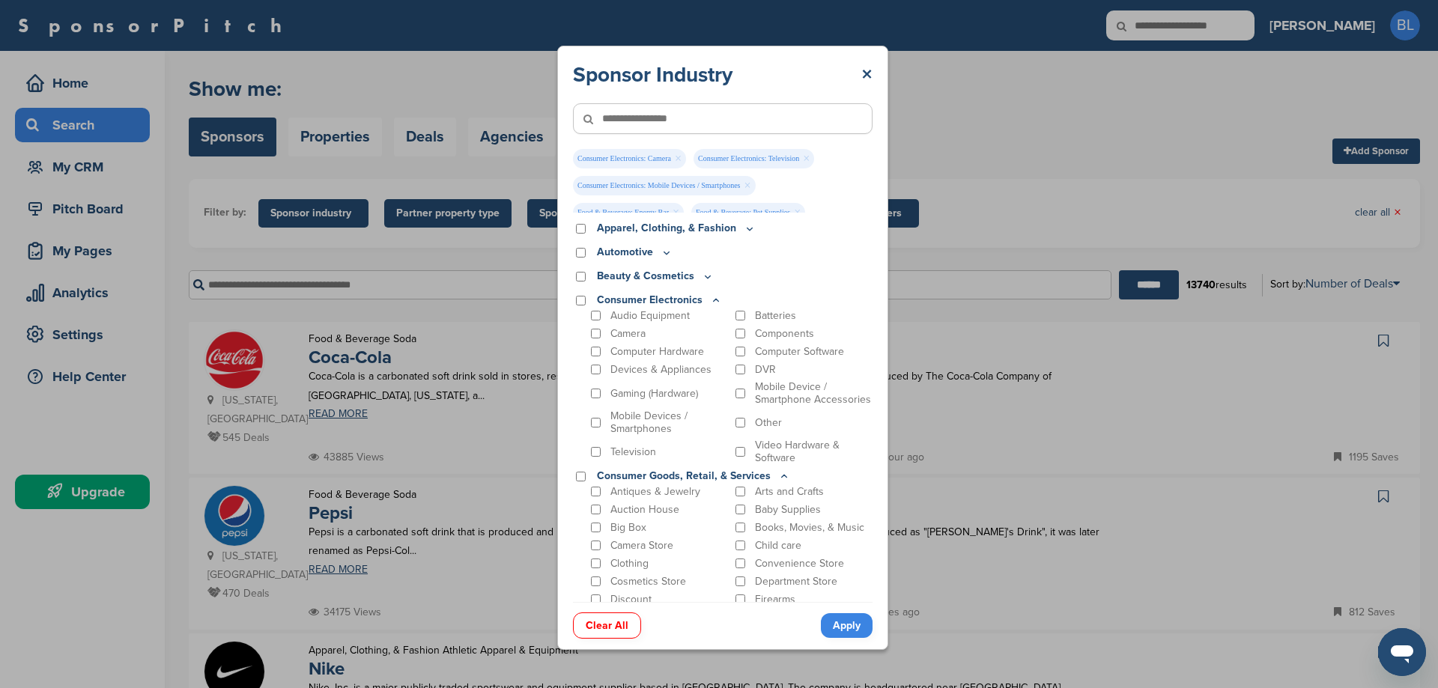
click at [705, 276] on icon at bounding box center [708, 276] width 12 height 13
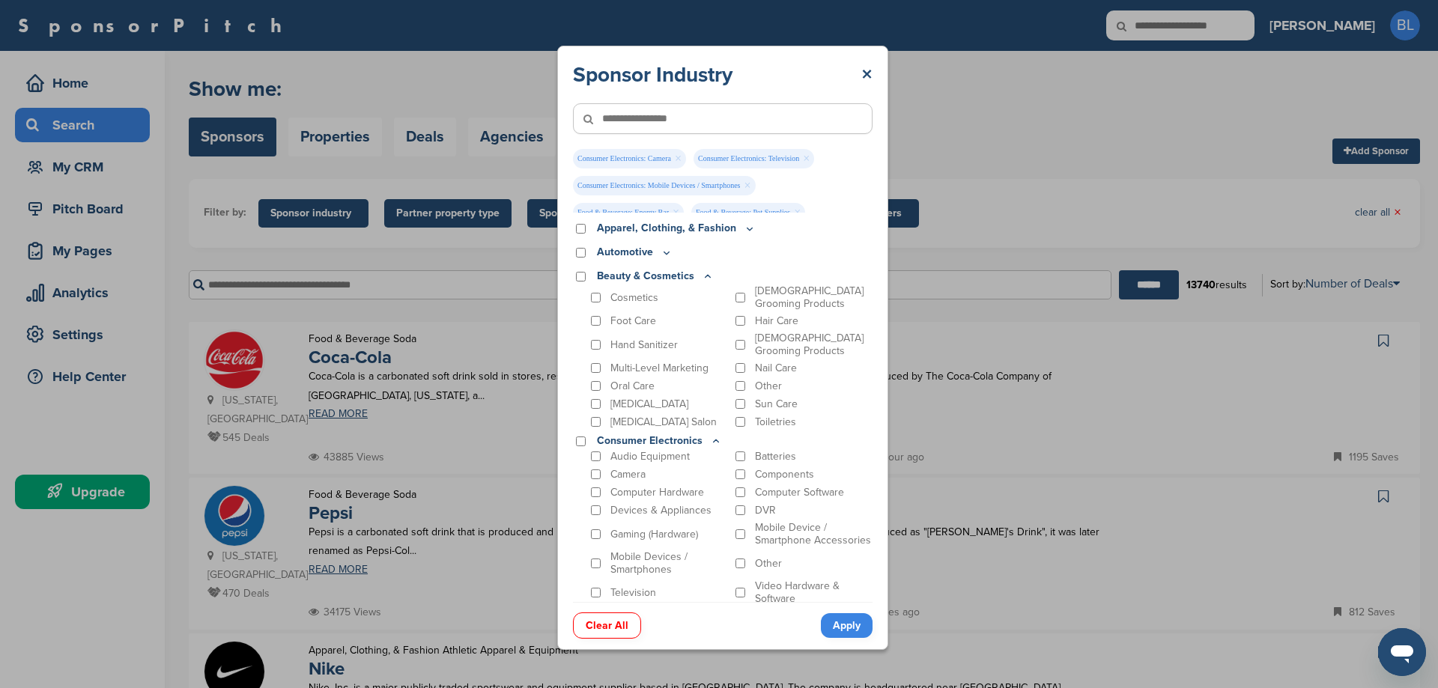
click at [706, 277] on icon at bounding box center [708, 276] width 12 height 13
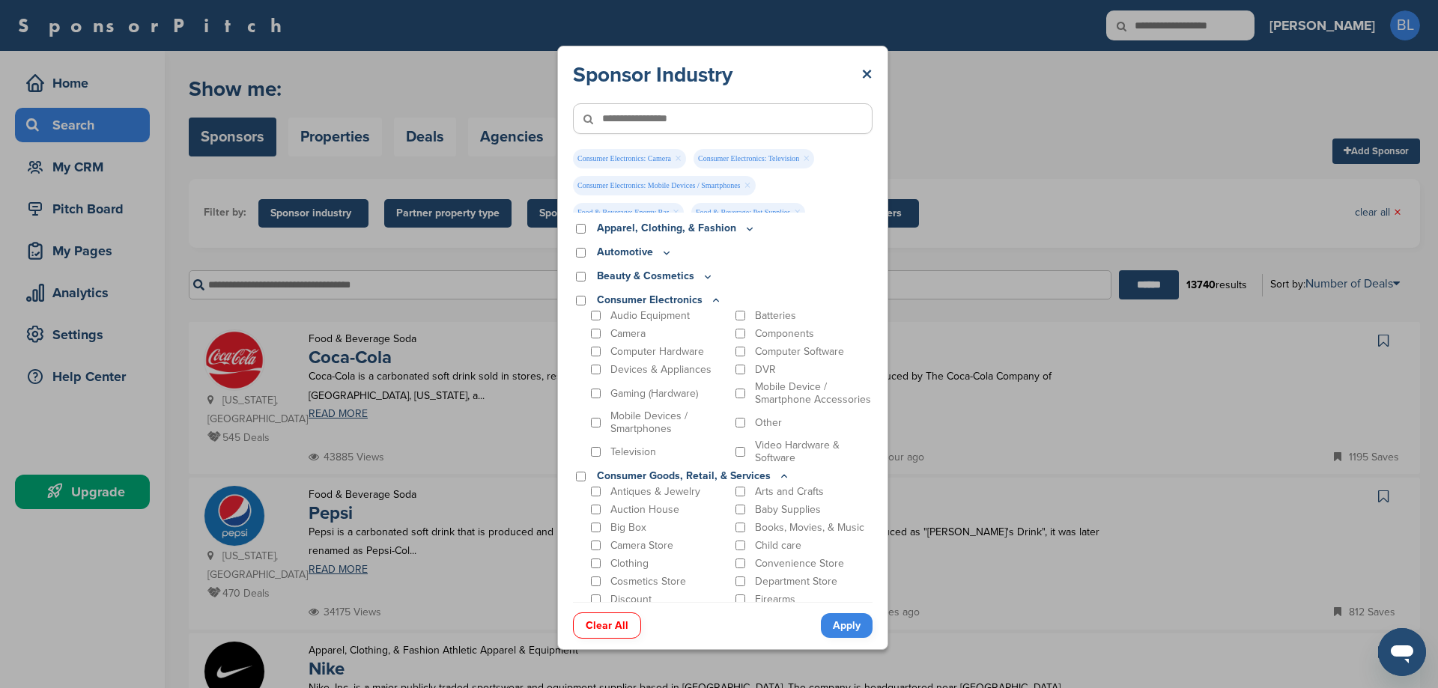
click at [662, 253] on icon at bounding box center [666, 252] width 12 height 13
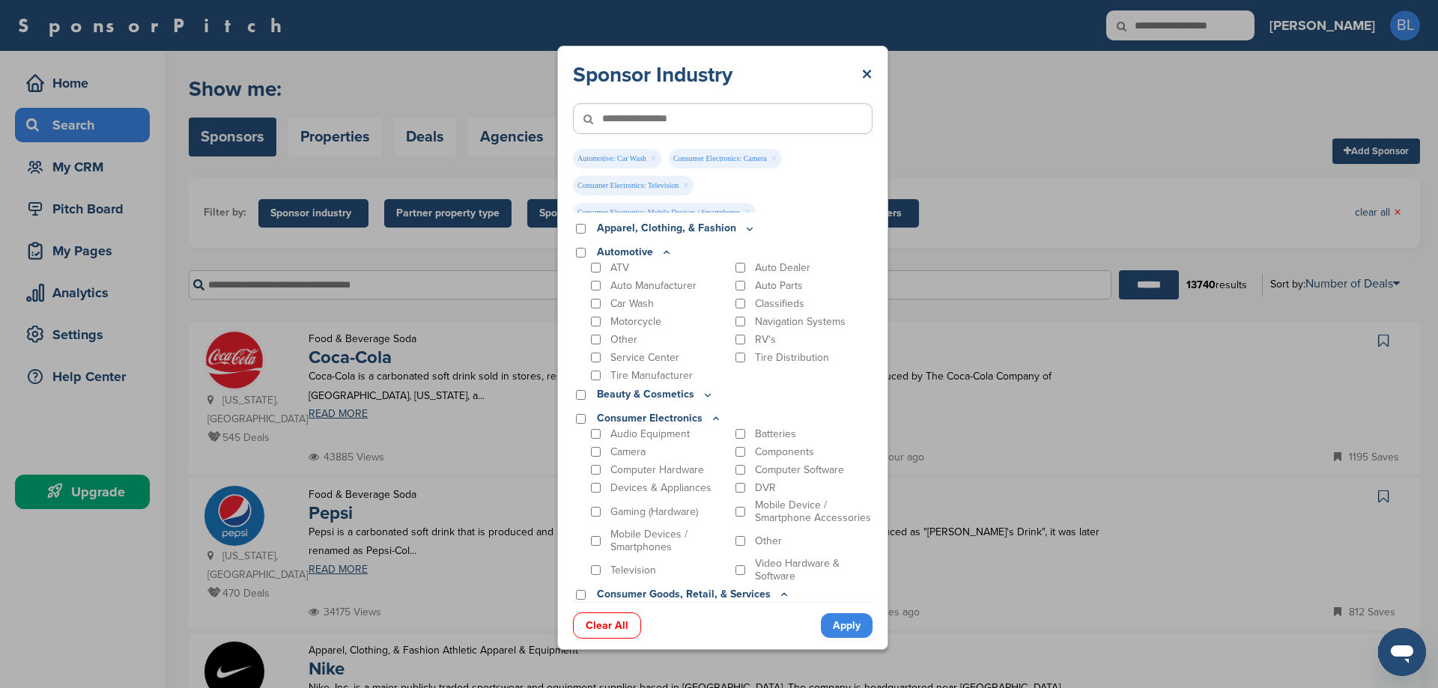
click at [600, 325] on div "Motorcycle" at bounding box center [658, 321] width 141 height 14
click at [845, 627] on link "Apply" at bounding box center [847, 625] width 52 height 25
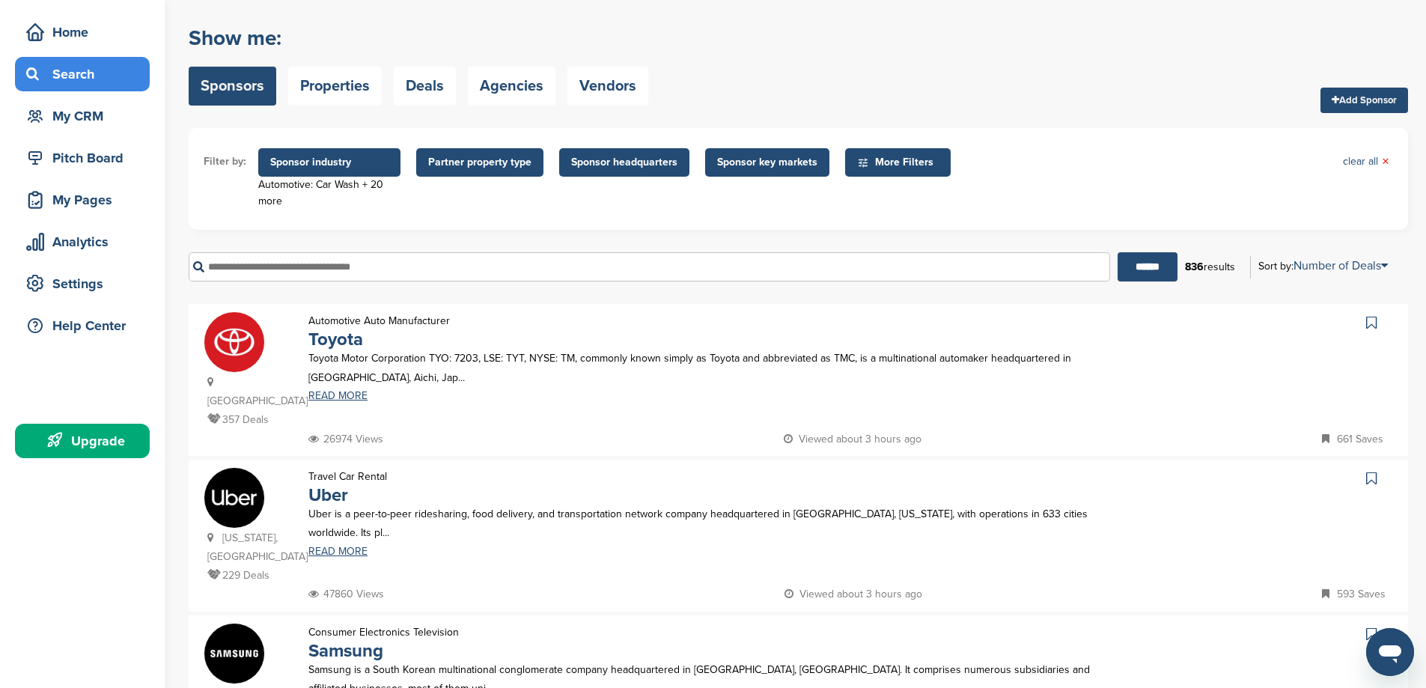
scroll to position [75, 0]
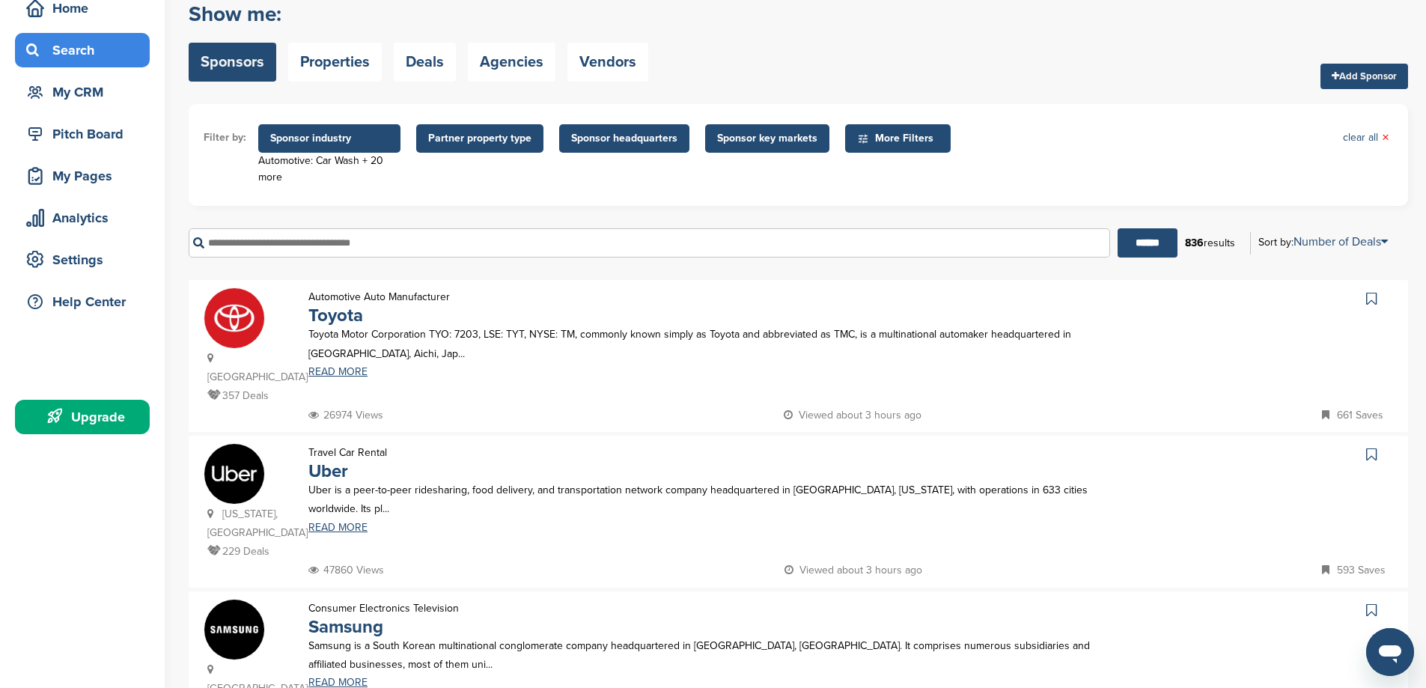
click at [1371, 301] on icon at bounding box center [1371, 298] width 10 height 15
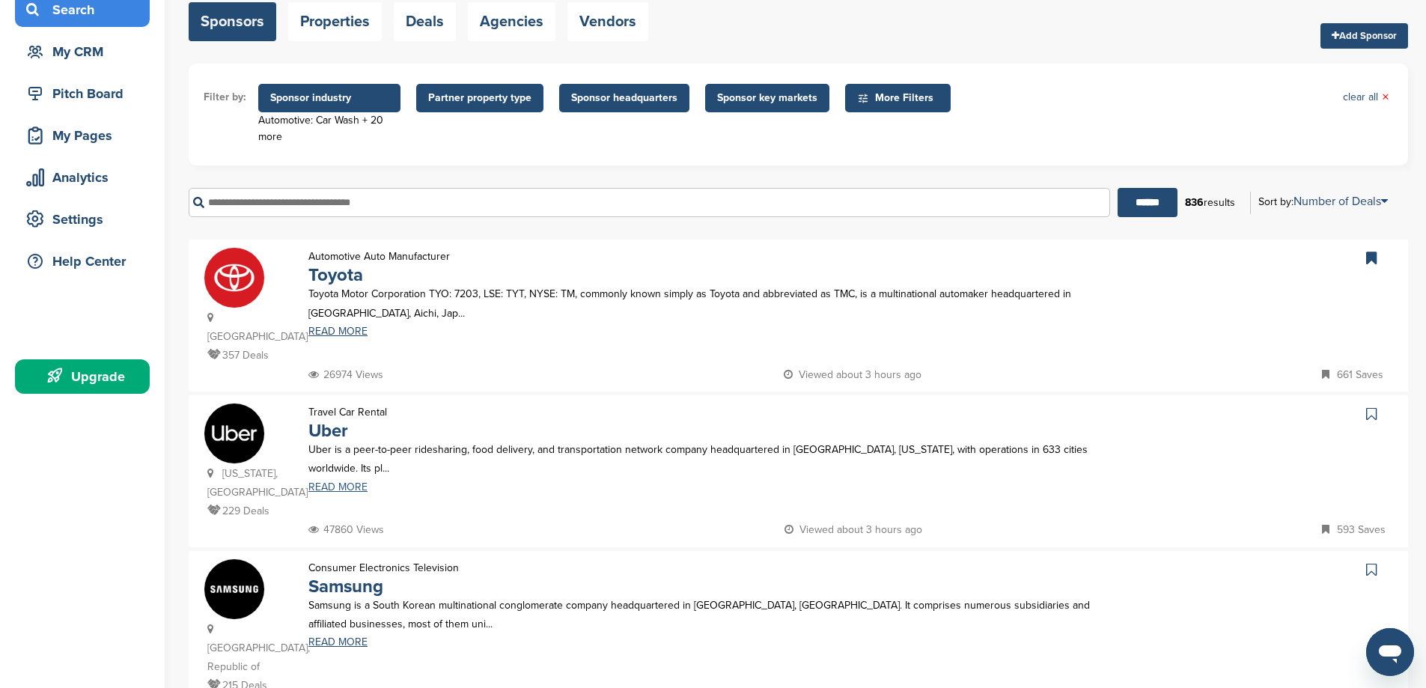
scroll to position [150, 0]
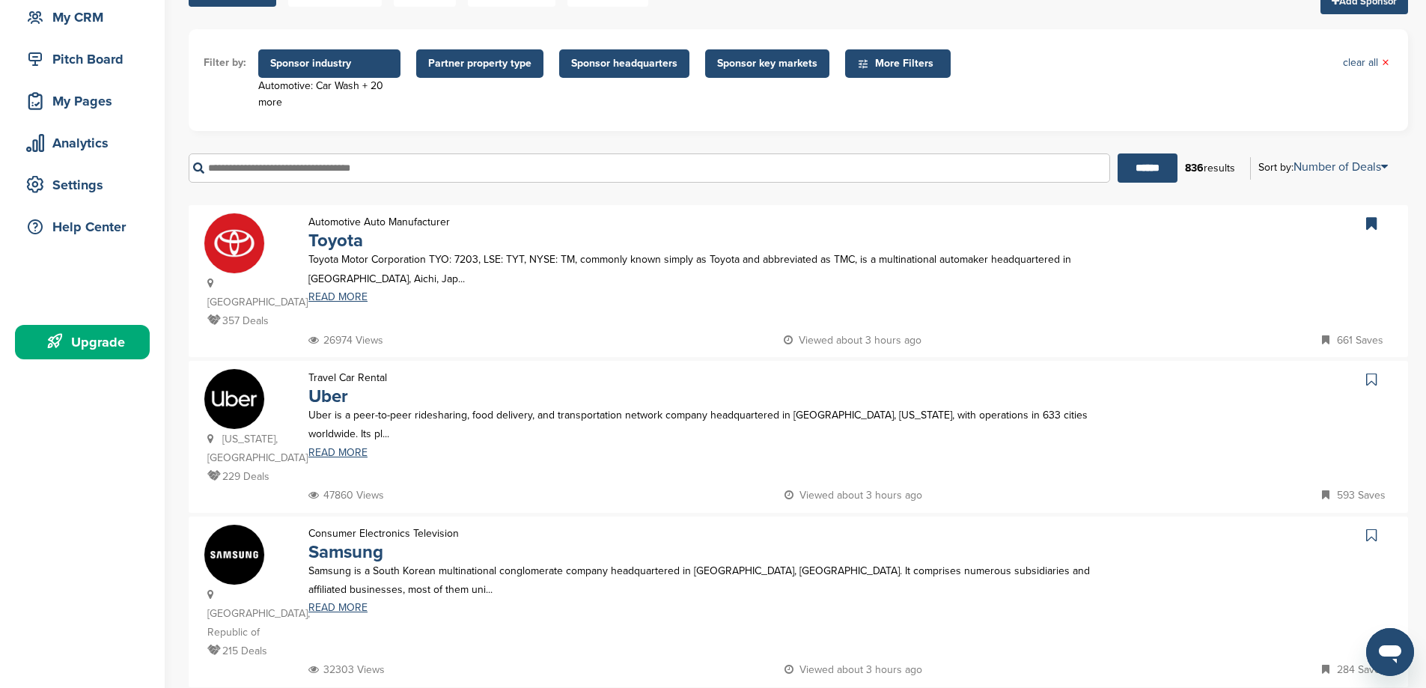
click at [1367, 372] on icon at bounding box center [1371, 379] width 10 height 15
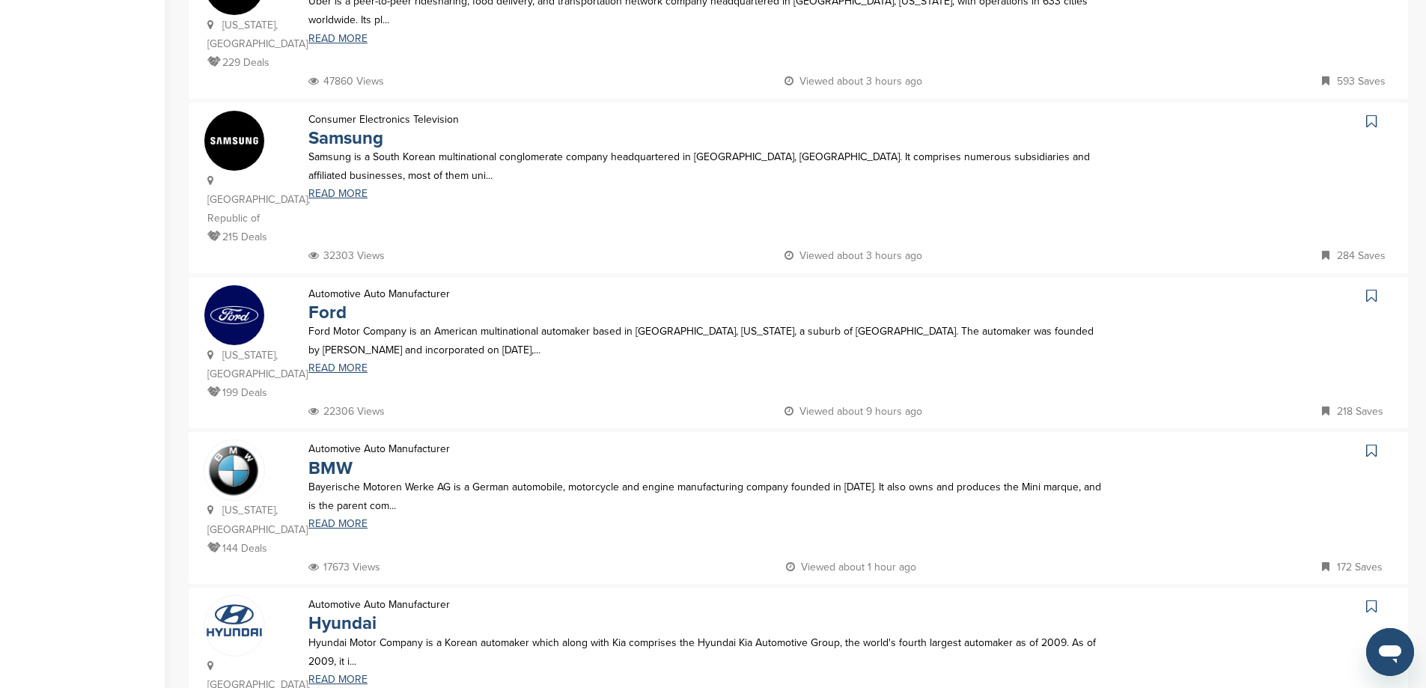
scroll to position [599, 0]
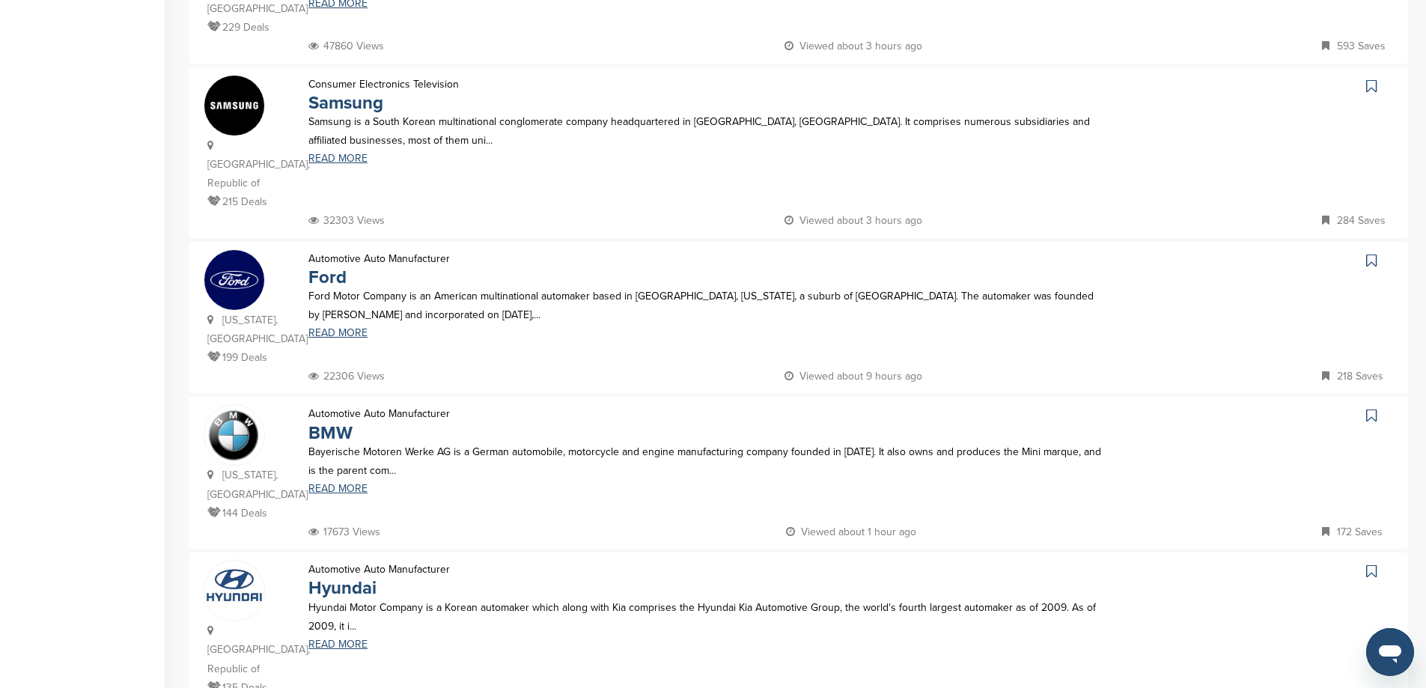
click at [1374, 408] on icon at bounding box center [1371, 415] width 10 height 15
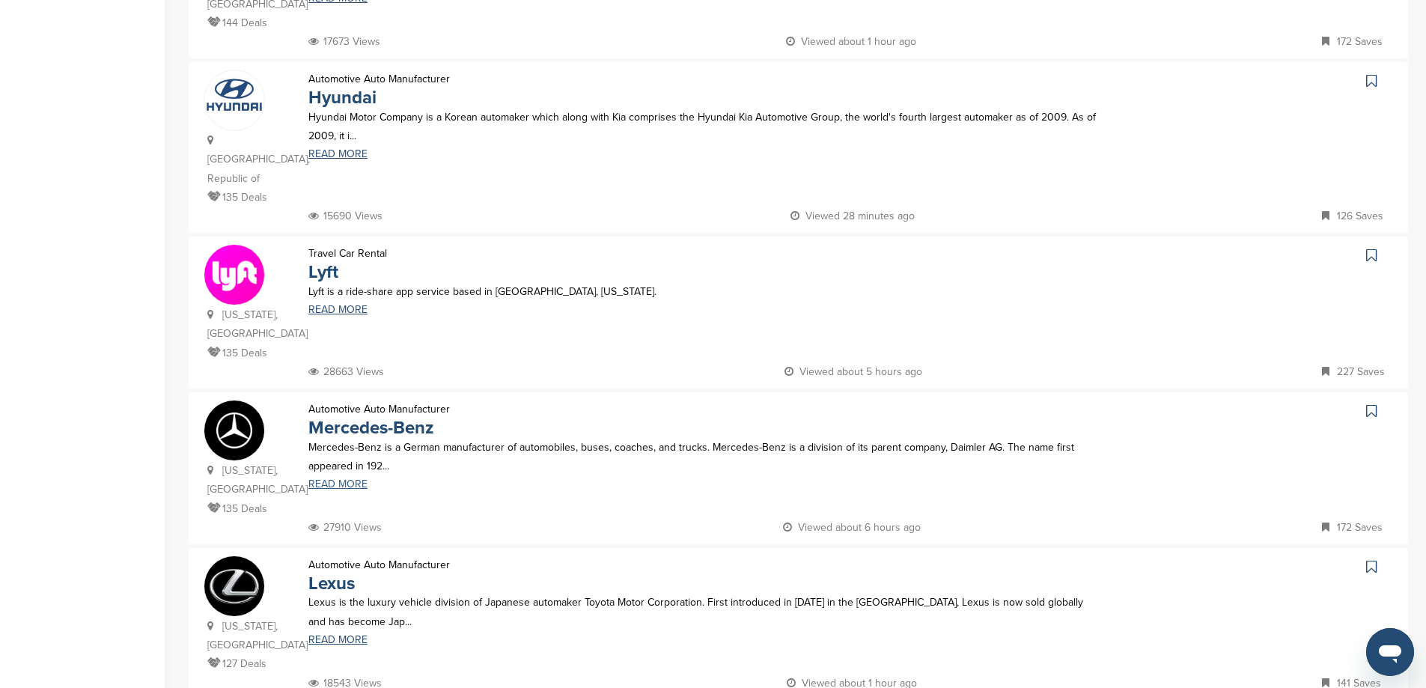
scroll to position [1123, 0]
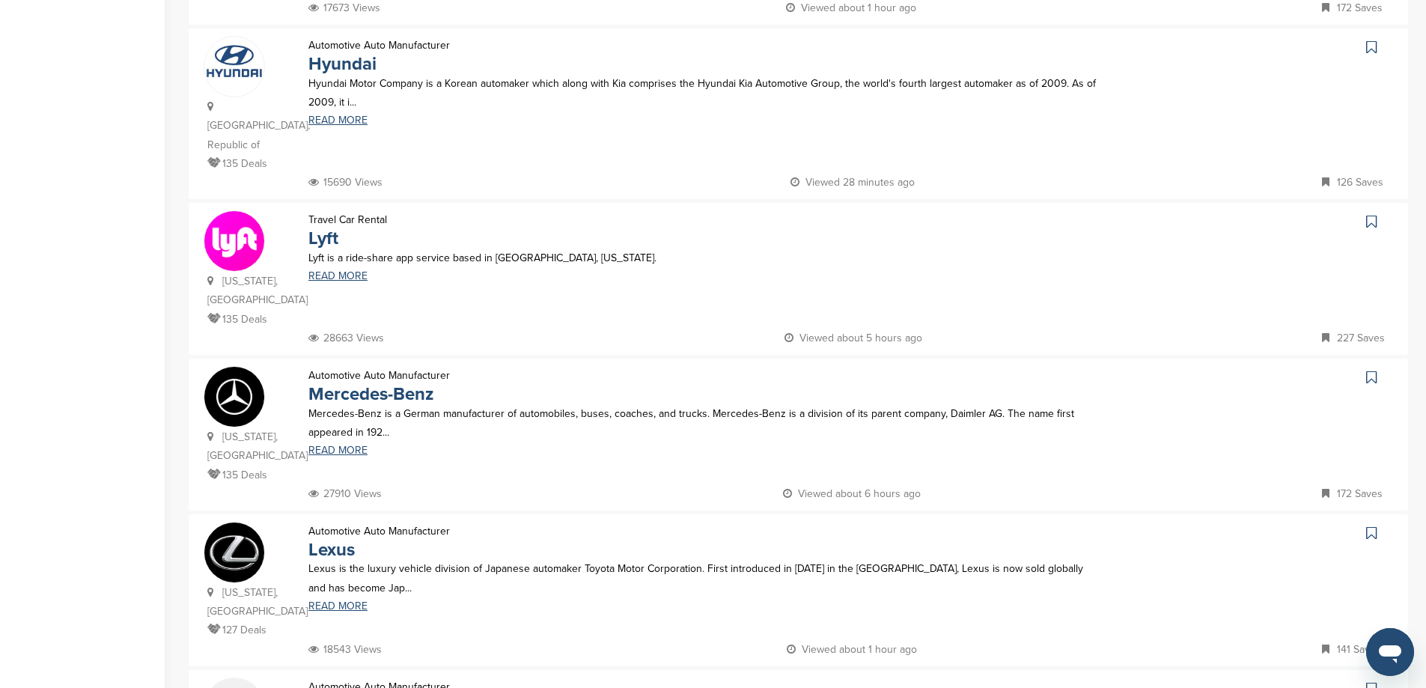
click at [1374, 370] on icon at bounding box center [1371, 377] width 10 height 15
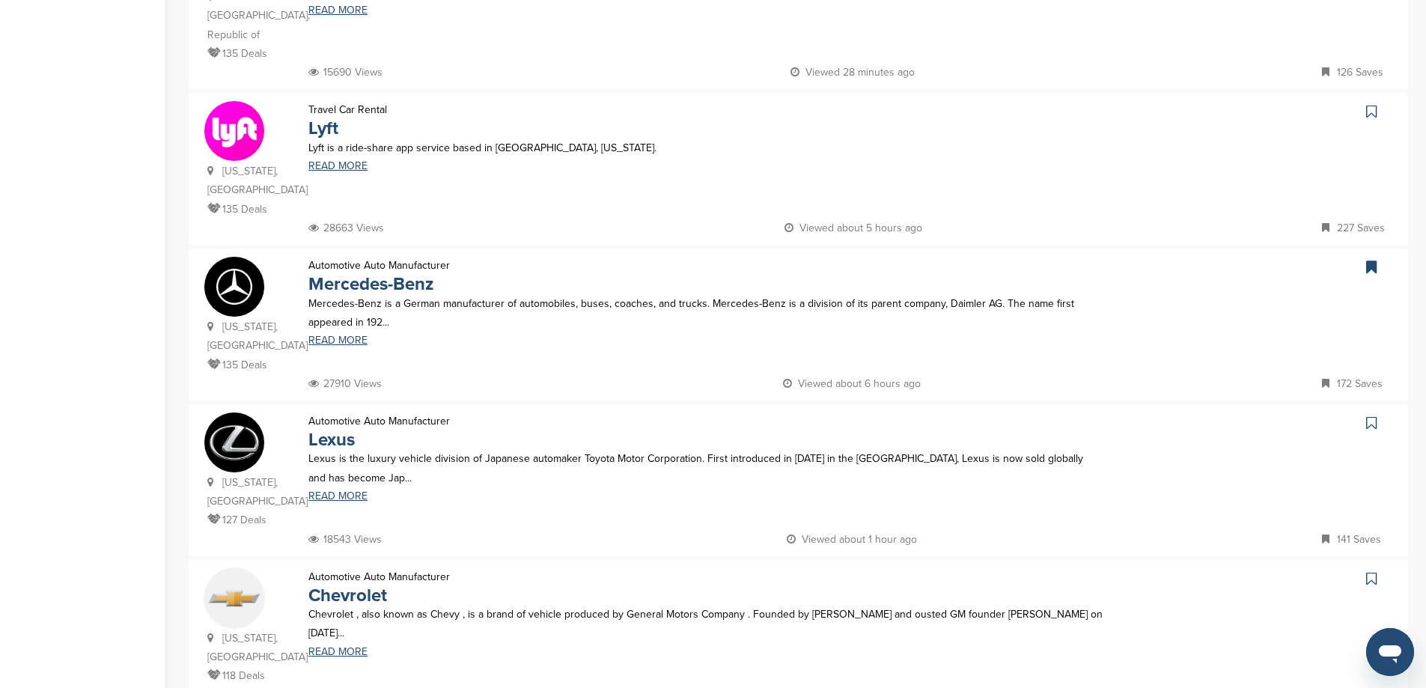
scroll to position [1348, 0]
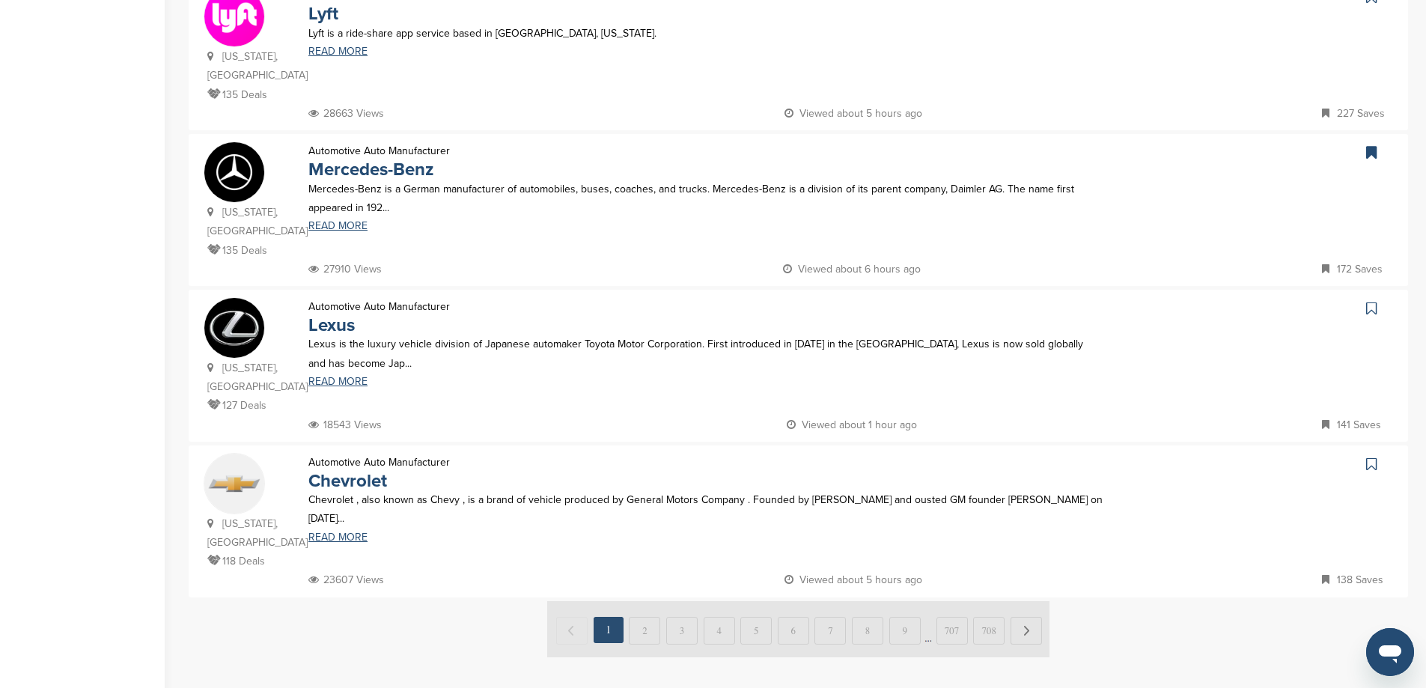
click at [1030, 601] on img at bounding box center [798, 629] width 502 height 56
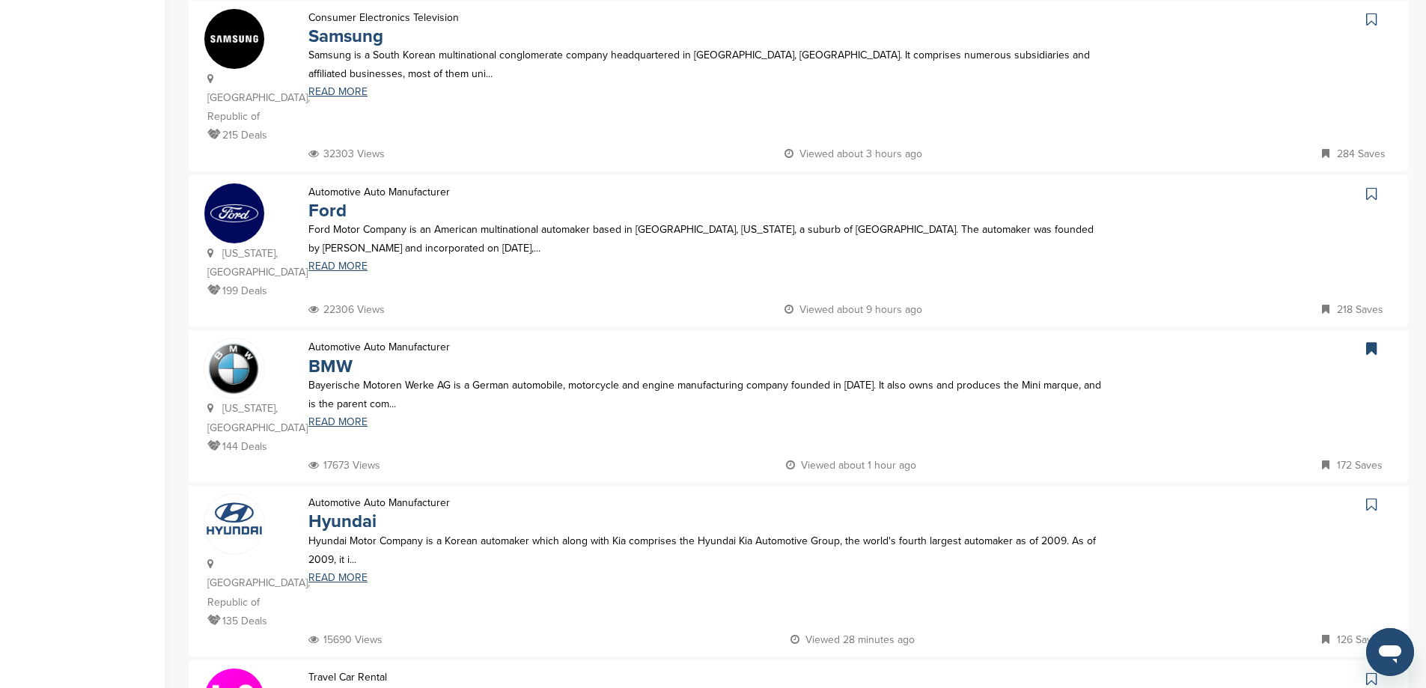
scroll to position [674, 0]
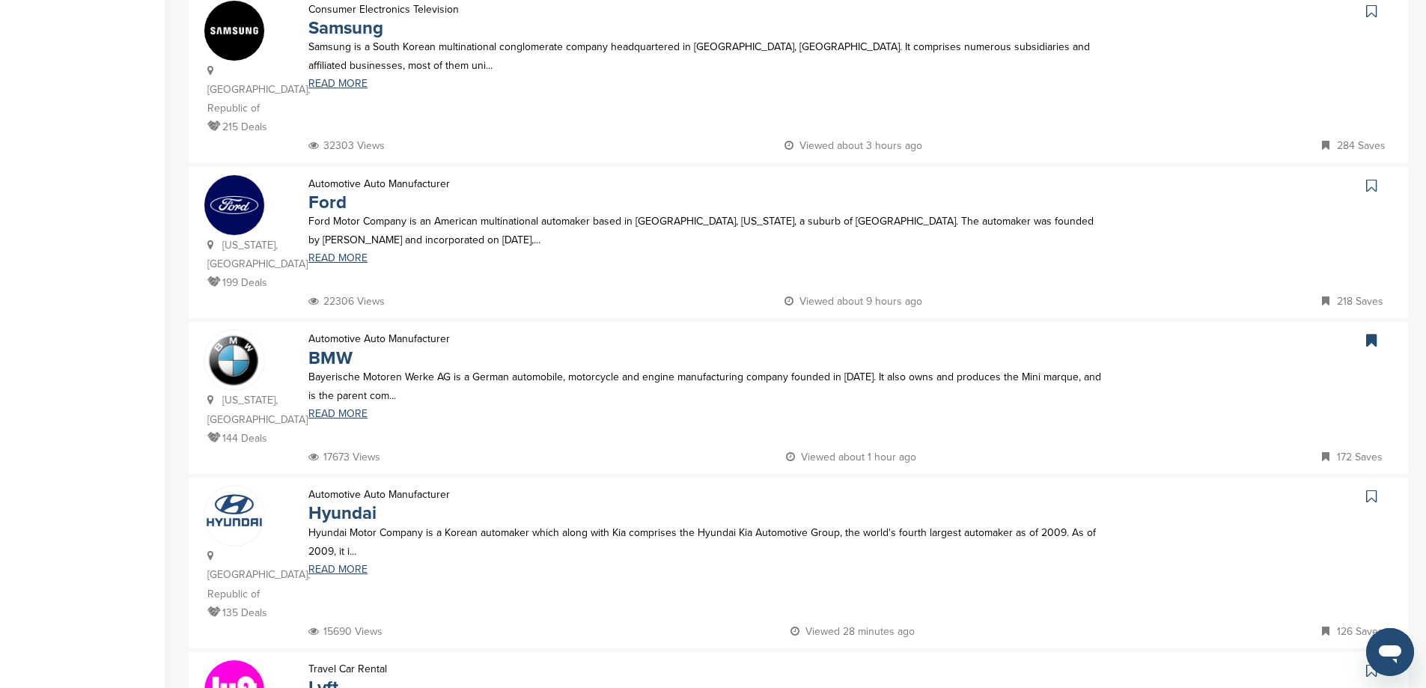
click at [1373, 489] on icon at bounding box center [1371, 496] width 10 height 15
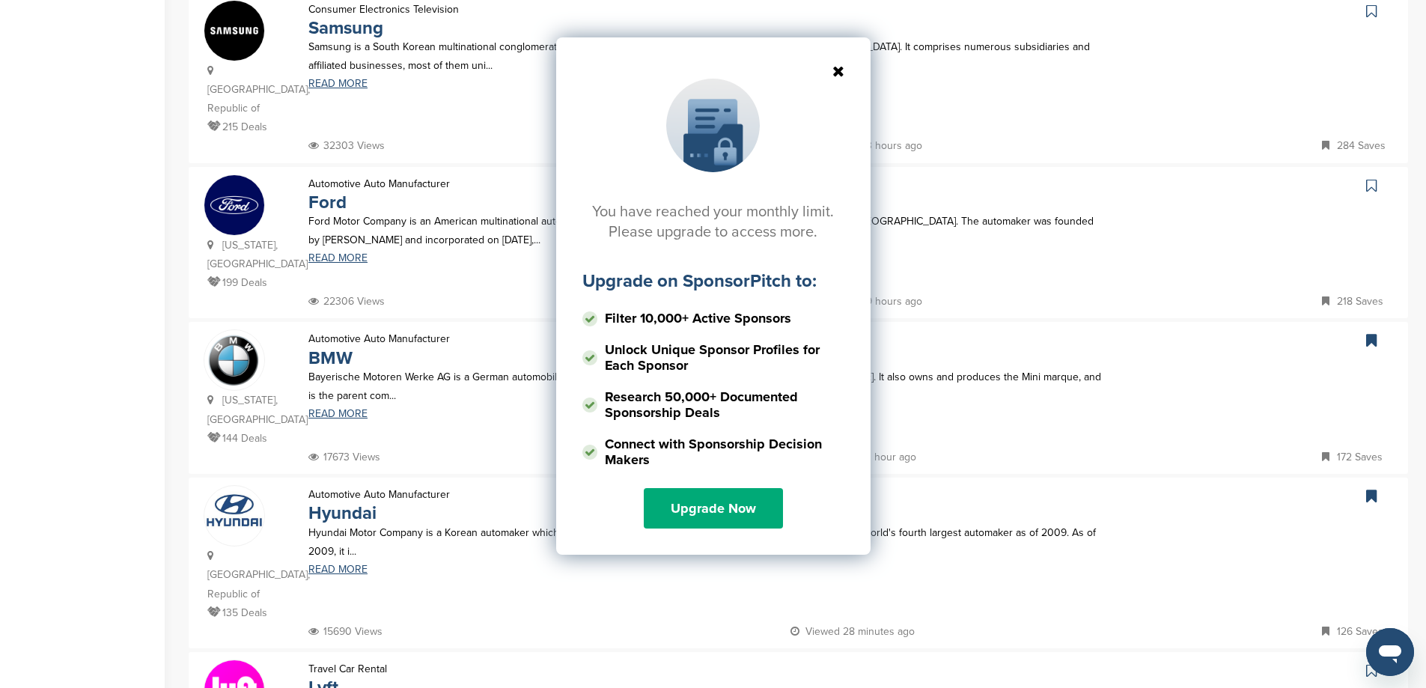
click at [837, 70] on icon at bounding box center [714, 71] width 262 height 15
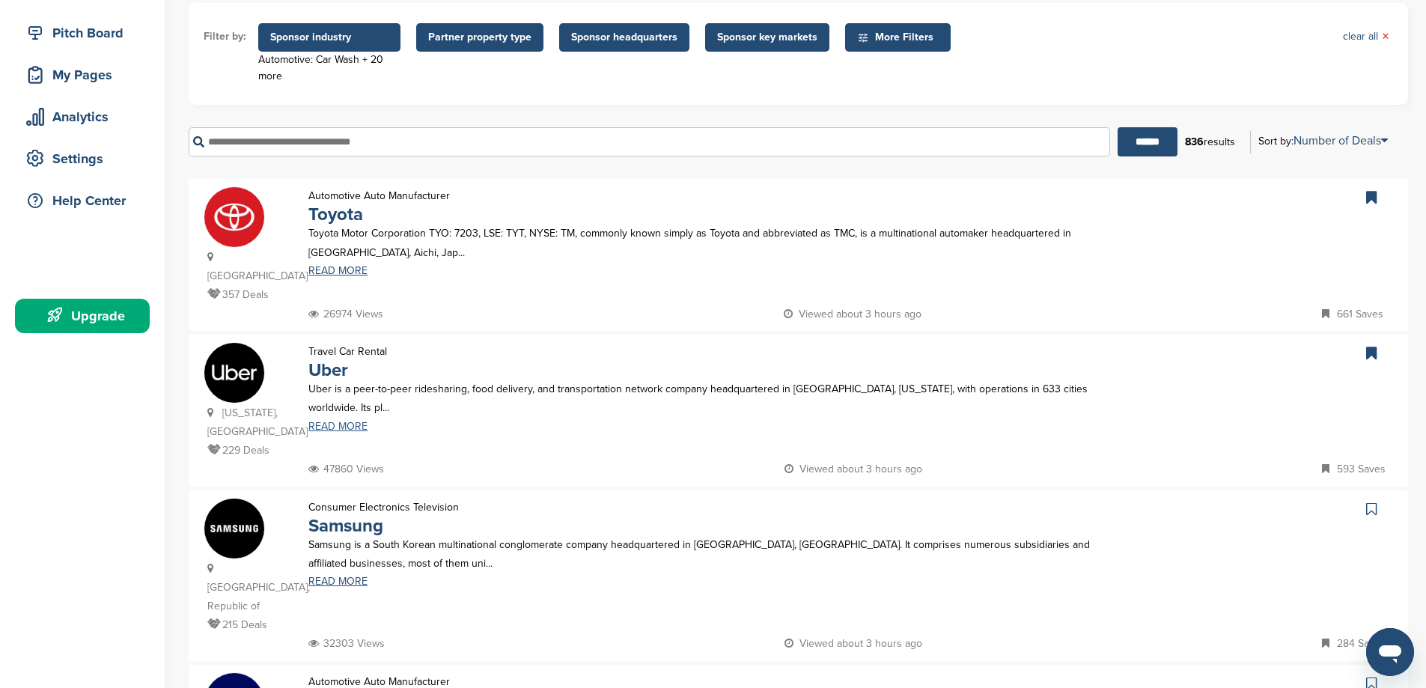
scroll to position [150, 0]
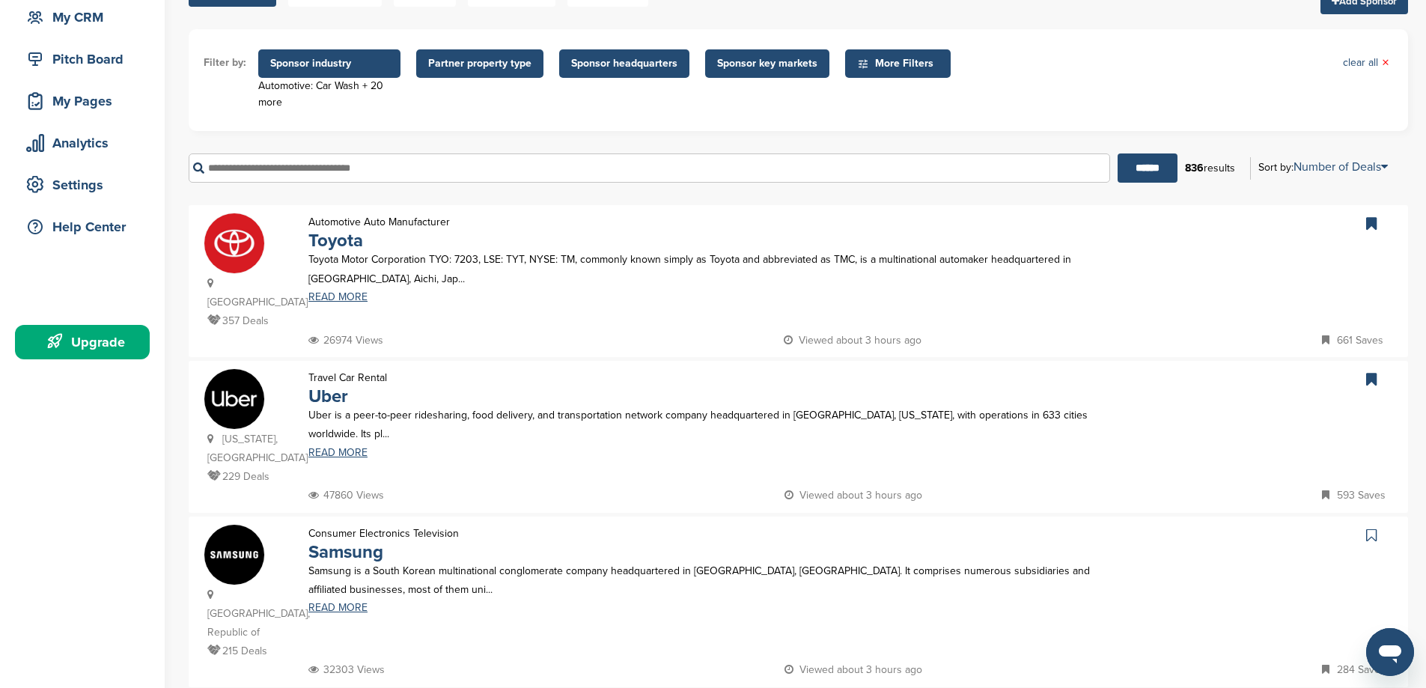
click at [1374, 226] on icon at bounding box center [1371, 223] width 10 height 15
click at [1373, 372] on icon at bounding box center [1371, 379] width 10 height 15
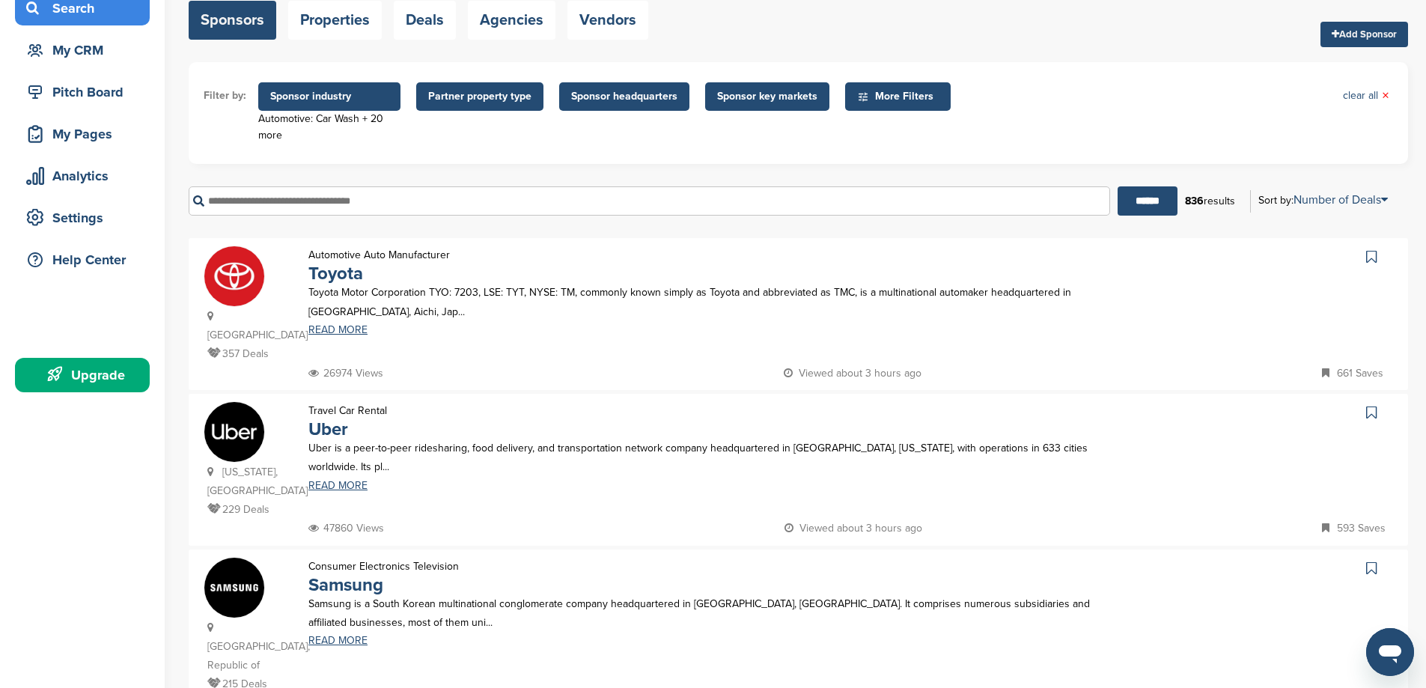
scroll to position [0, 0]
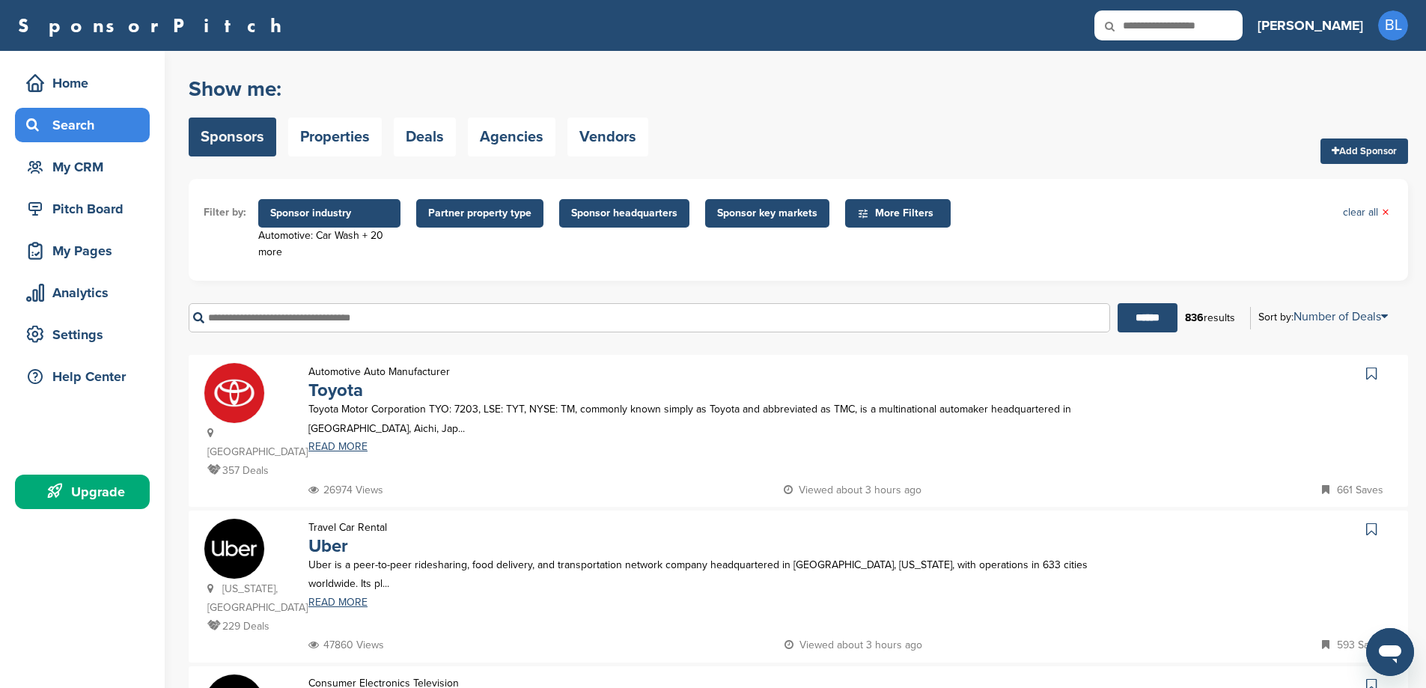
click at [318, 314] on input "text" at bounding box center [650, 317] width 922 height 29
click at [1118, 303] on input "******" at bounding box center [1148, 317] width 60 height 29
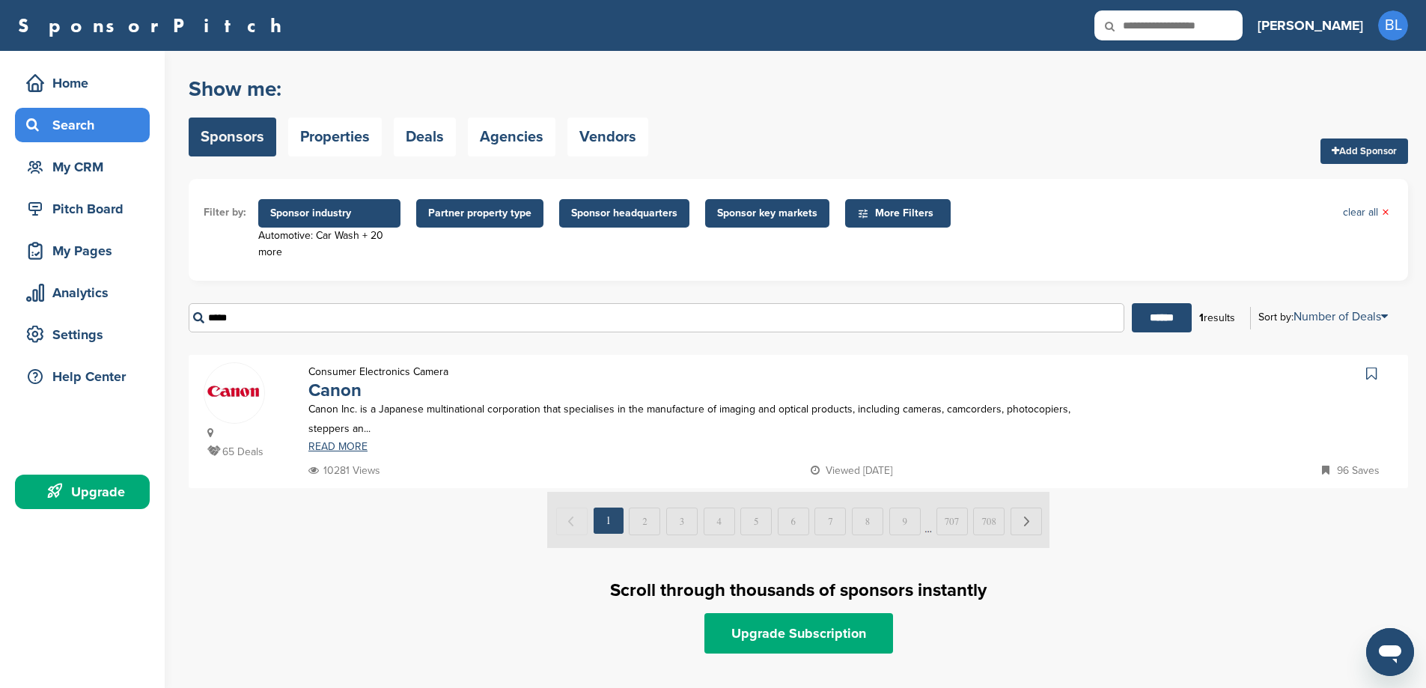
click at [594, 314] on input "*****" at bounding box center [657, 317] width 936 height 29
type input "*"
click at [1132, 303] on input "******" at bounding box center [1162, 317] width 60 height 29
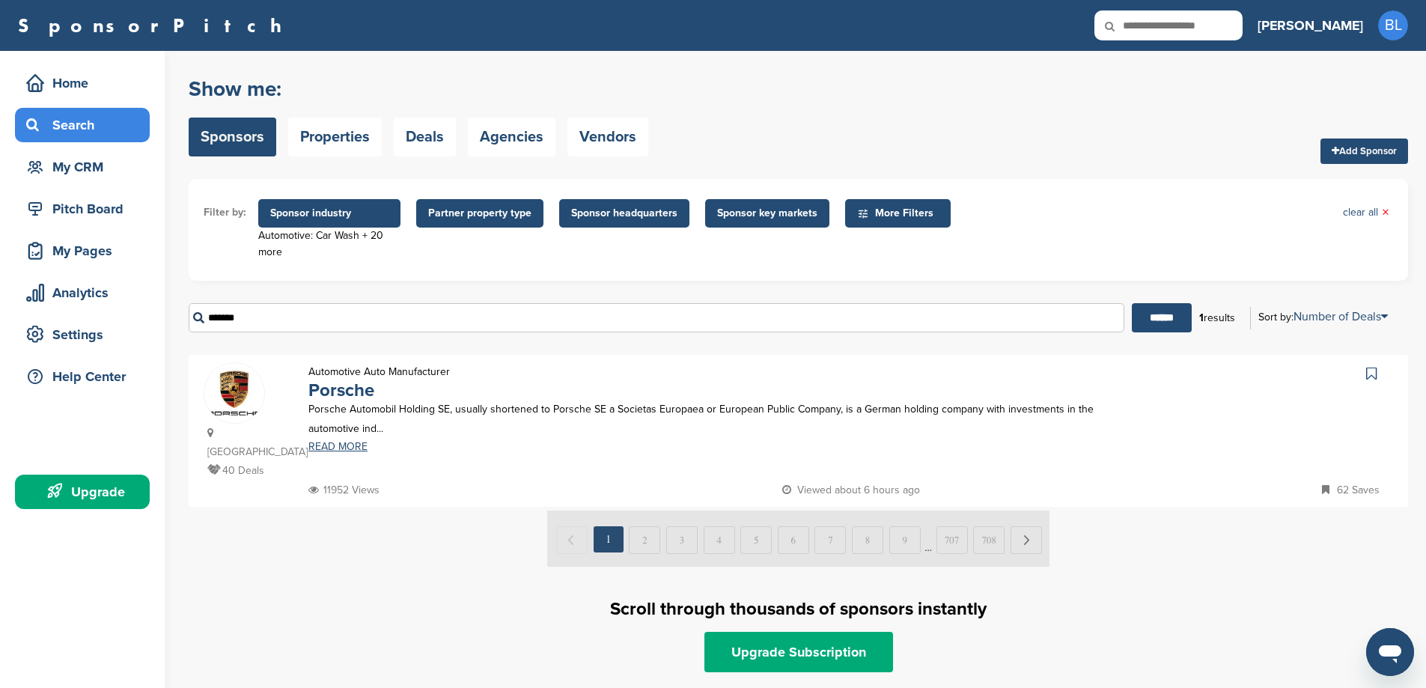
click at [606, 219] on span "Sponsor headquarters" at bounding box center [624, 213] width 106 height 16
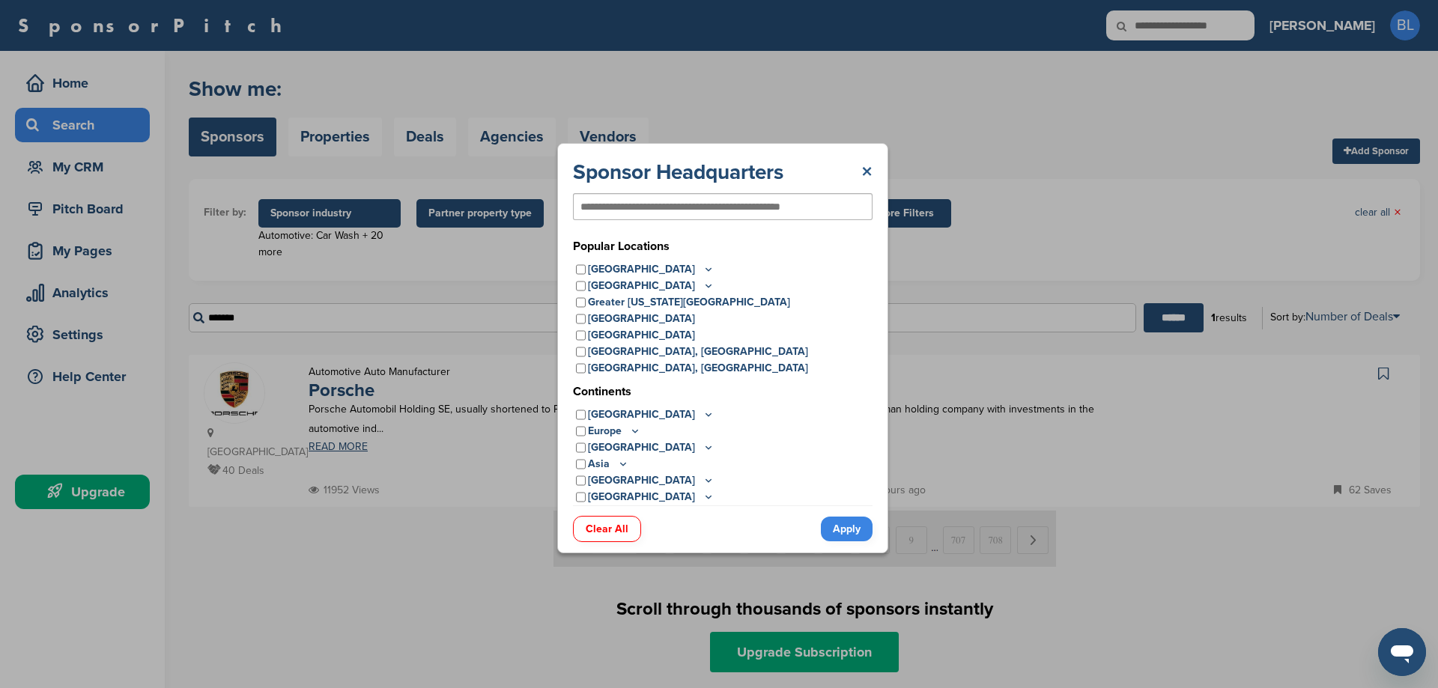
click at [861, 172] on link "×" at bounding box center [866, 172] width 11 height 27
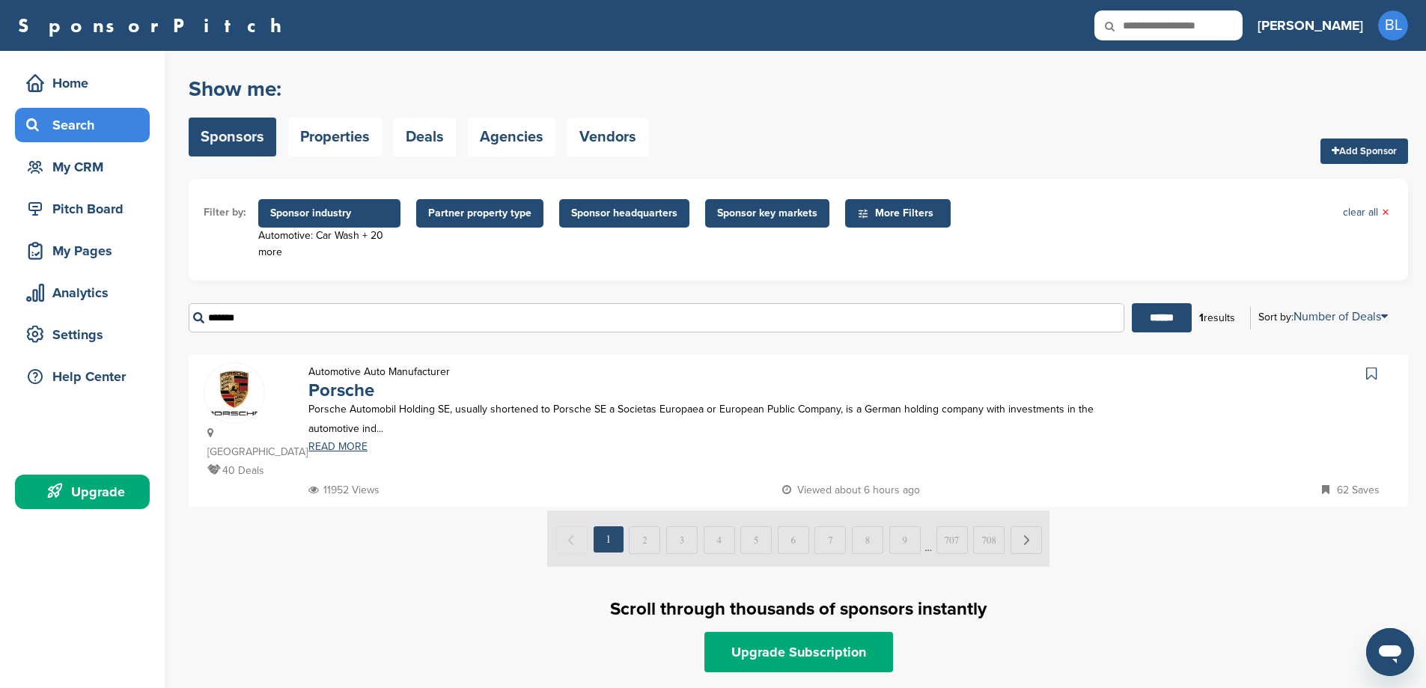
click at [313, 314] on input "*******" at bounding box center [657, 317] width 936 height 29
drag, startPoint x: 291, startPoint y: 318, endPoint x: 199, endPoint y: 320, distance: 92.1
click at [199, 320] on input "*******" at bounding box center [657, 317] width 936 height 29
click at [1132, 303] on input "******" at bounding box center [1162, 317] width 60 height 29
click at [348, 451] on link "READ MORE" at bounding box center [705, 447] width 795 height 10
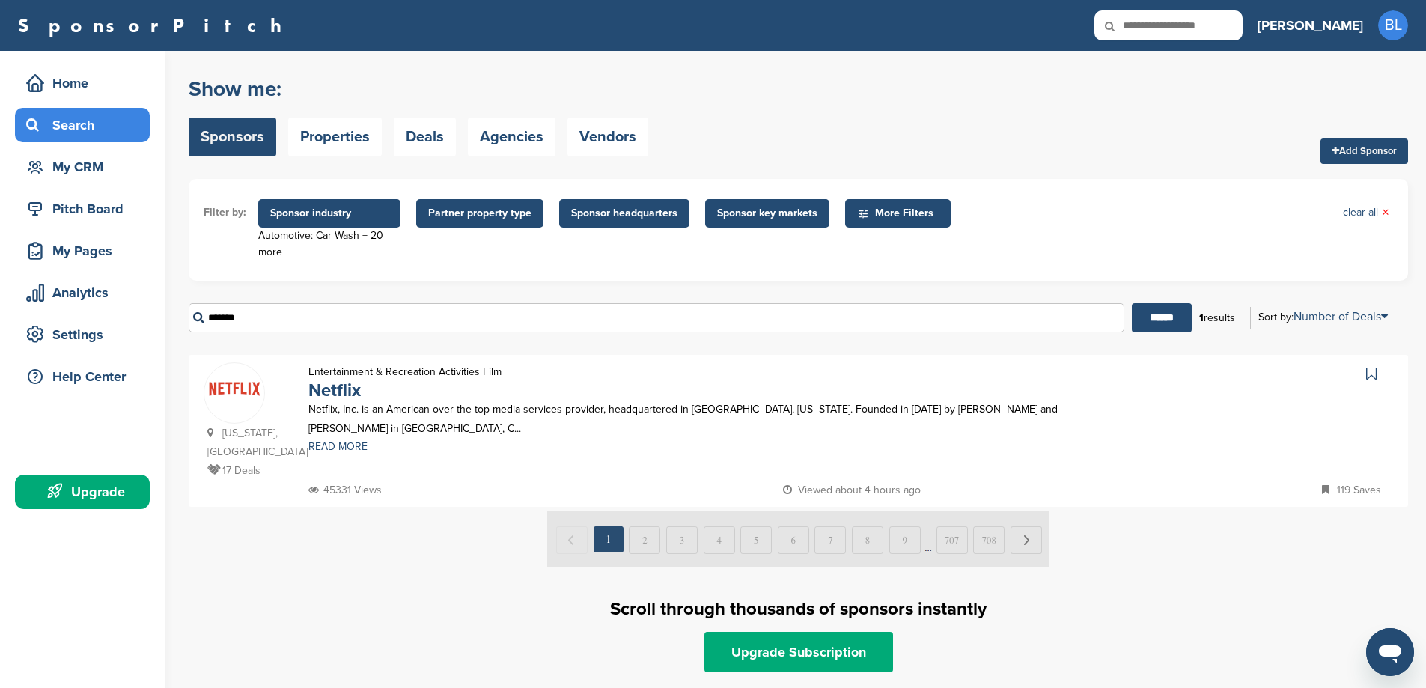
click at [280, 322] on input "*******" at bounding box center [657, 317] width 936 height 29
drag, startPoint x: 320, startPoint y: 323, endPoint x: 204, endPoint y: 323, distance: 116.1
click at [204, 323] on input "*******" at bounding box center [657, 317] width 936 height 29
type input "*****"
click at [1132, 303] on input "******" at bounding box center [1162, 317] width 60 height 29
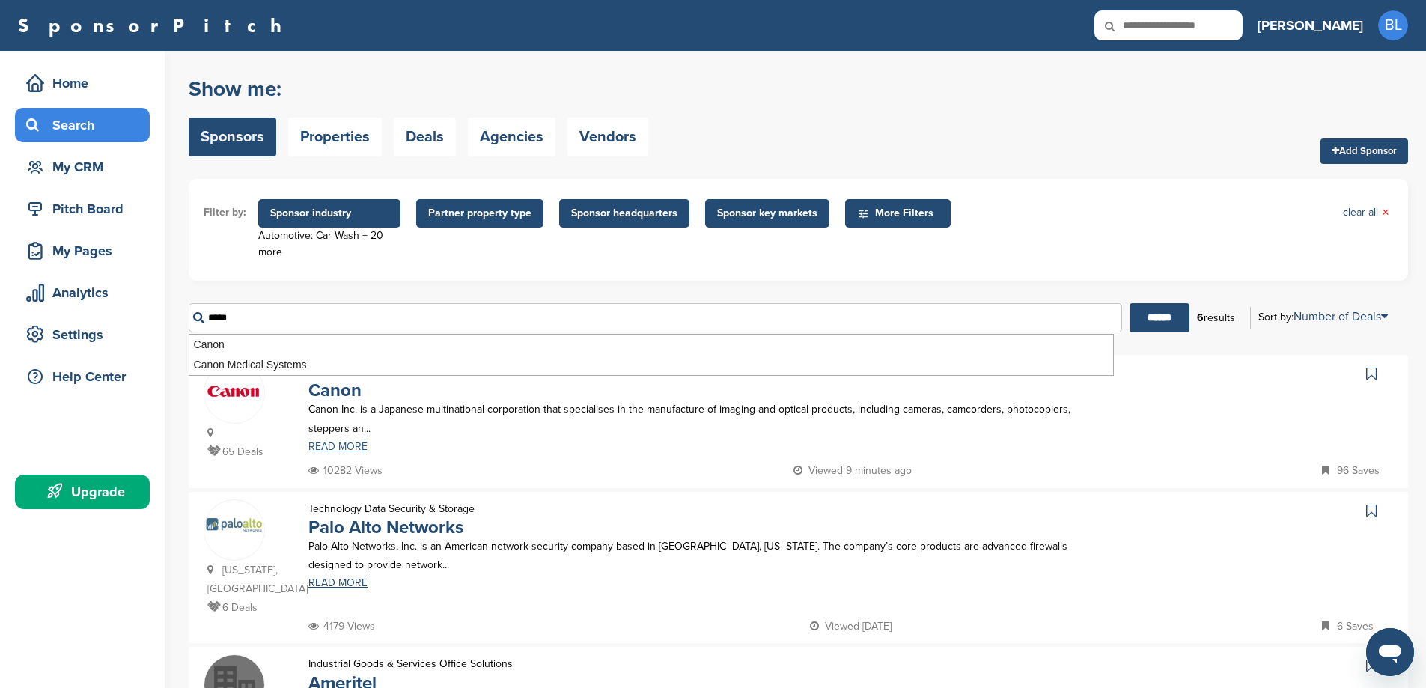
click at [341, 443] on link "READ MORE" at bounding box center [705, 447] width 795 height 10
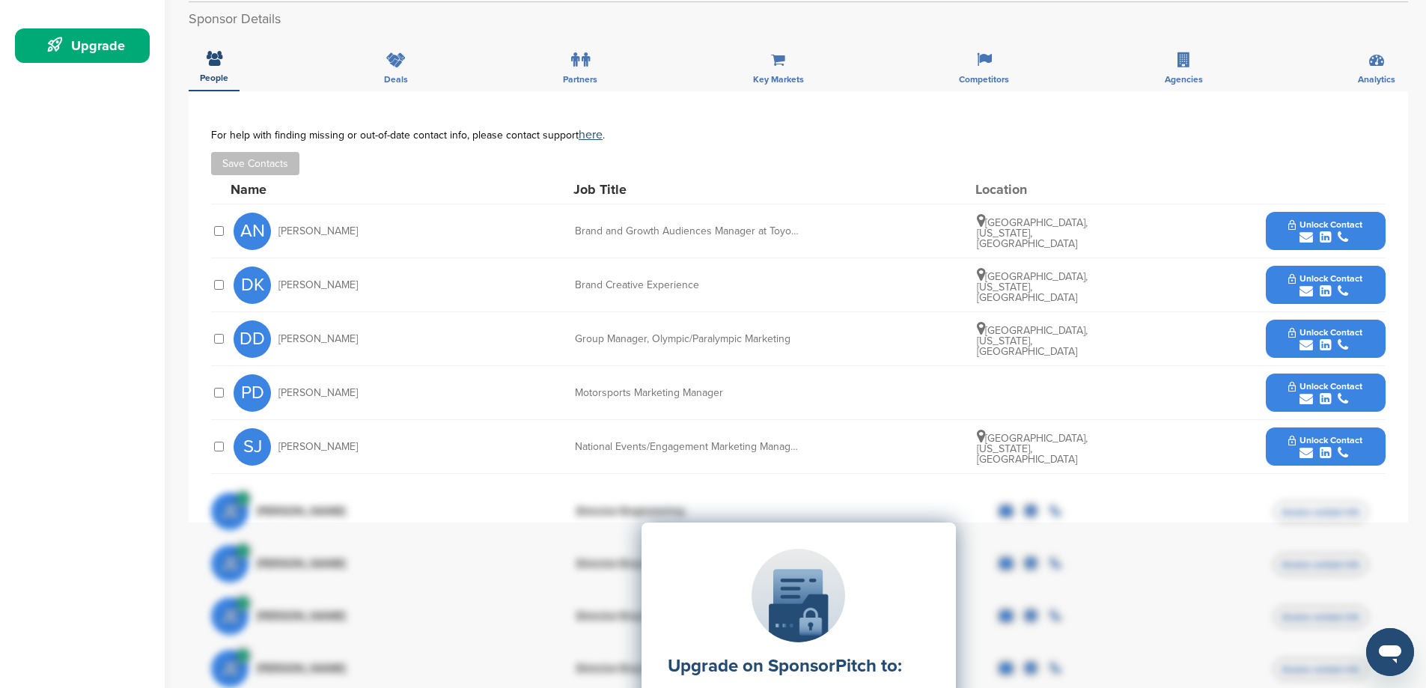
scroll to position [449, 0]
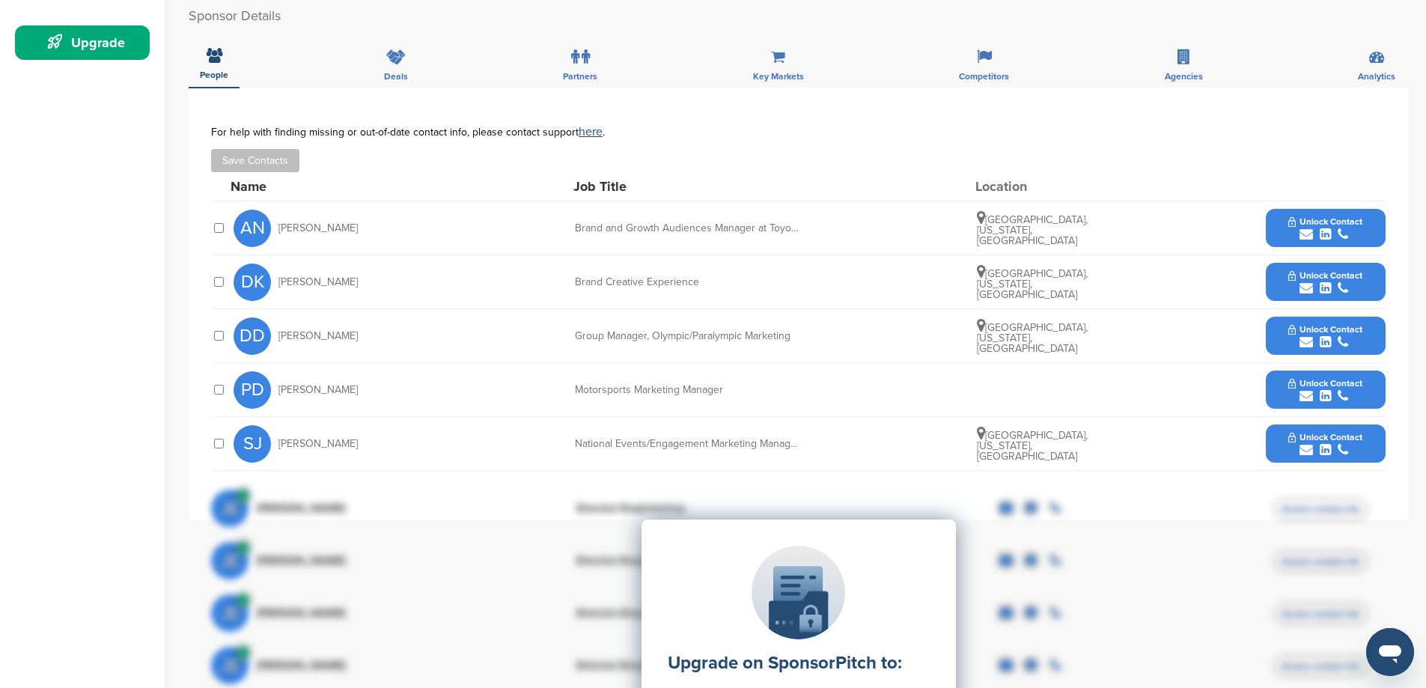
click at [1338, 273] on span "Unlock Contact" at bounding box center [1326, 275] width 74 height 10
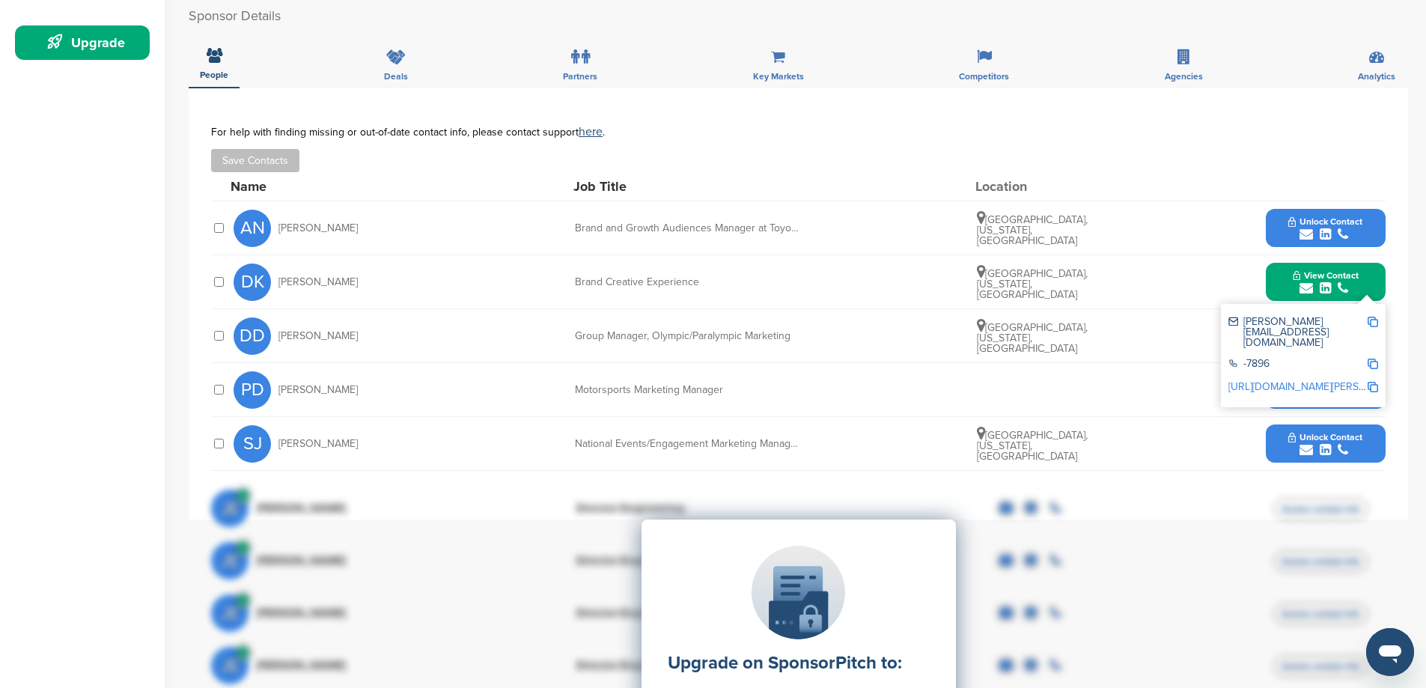
click at [1375, 324] on img at bounding box center [1373, 322] width 10 height 10
click at [1221, 392] on div "PD Paul Doleshal Motorsports Marketing Manager Unlock Contact" at bounding box center [810, 389] width 1152 height 53
click at [1415, 296] on div "You have reached your monthly limit. Please upgrade to access more. Upgrade on …" at bounding box center [808, 364] width 1238 height 1525
click at [1402, 347] on div "**********" at bounding box center [799, 303] width 1220 height 431
click at [1377, 277] on div "View Contact daniel.ko@toyota.com -7896 http://www.linkedin.com/in/daniel-ko-14…" at bounding box center [1326, 282] width 120 height 38
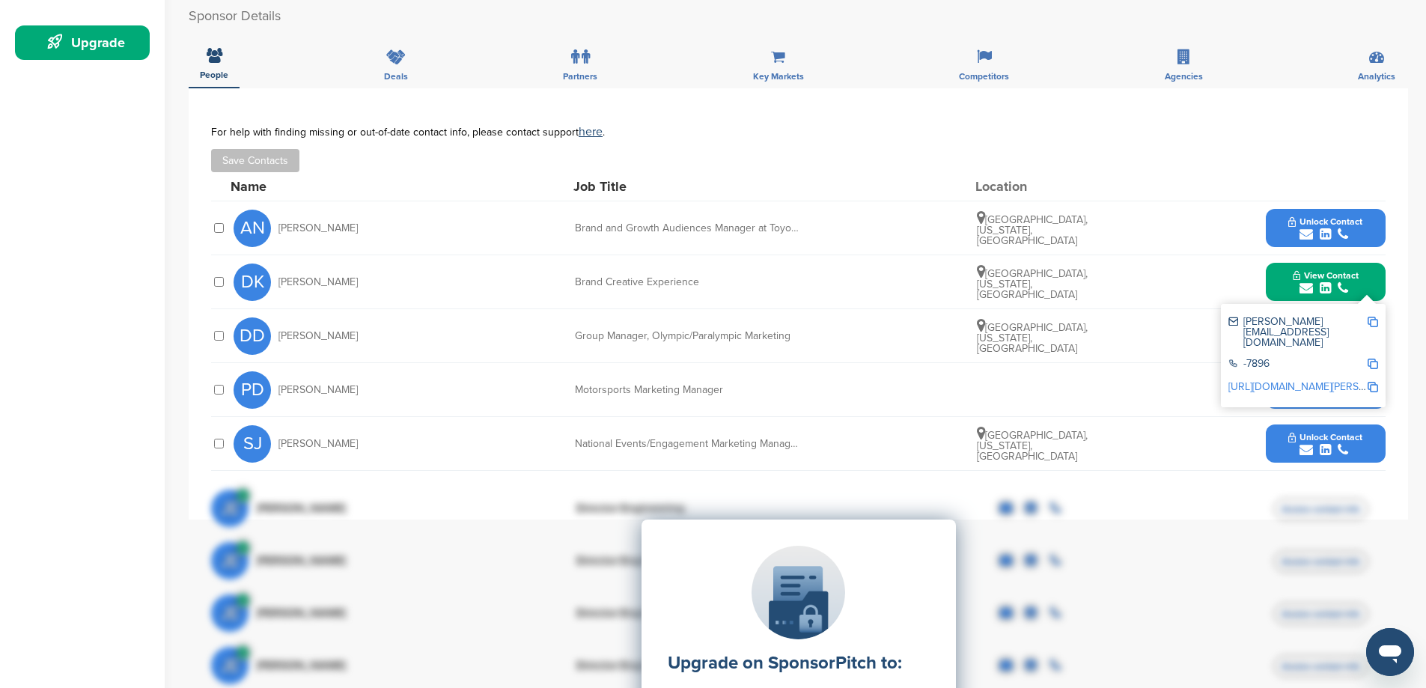
click at [1305, 398] on icon "submit" at bounding box center [1306, 395] width 13 height 13
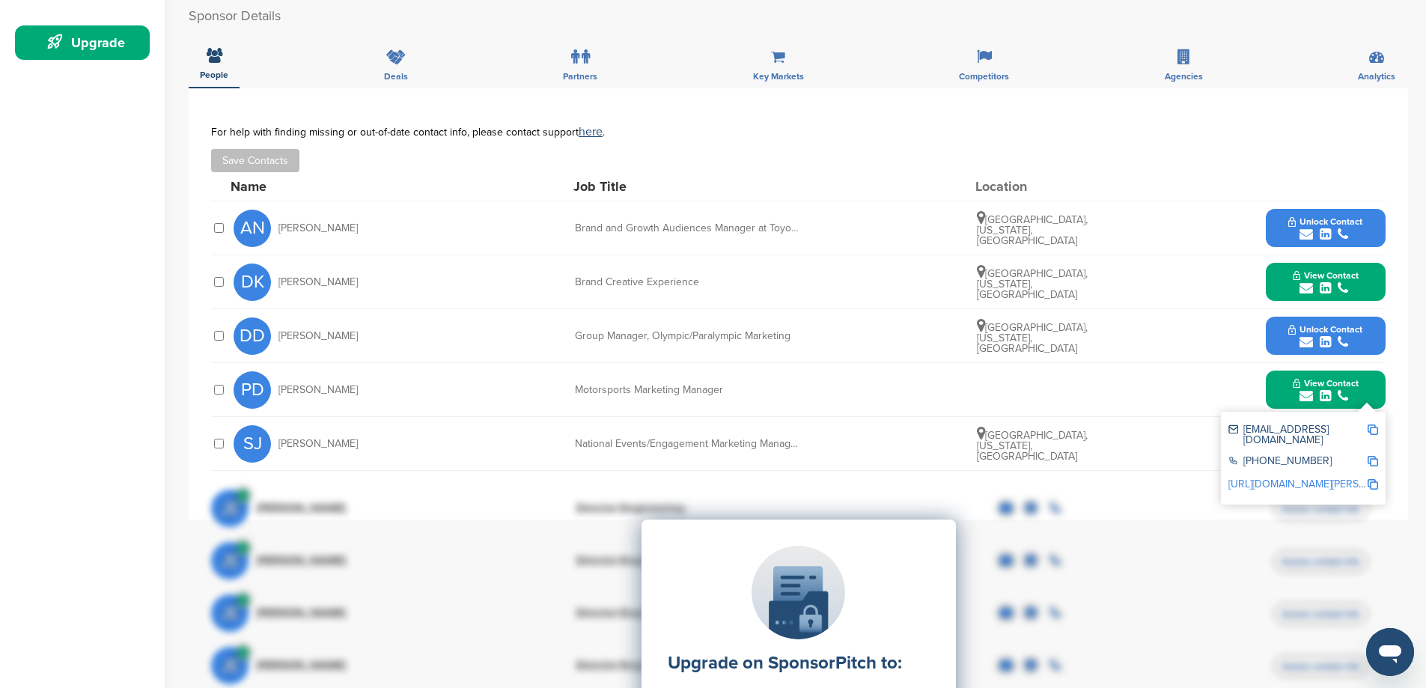
click at [1372, 431] on img at bounding box center [1373, 430] width 10 height 10
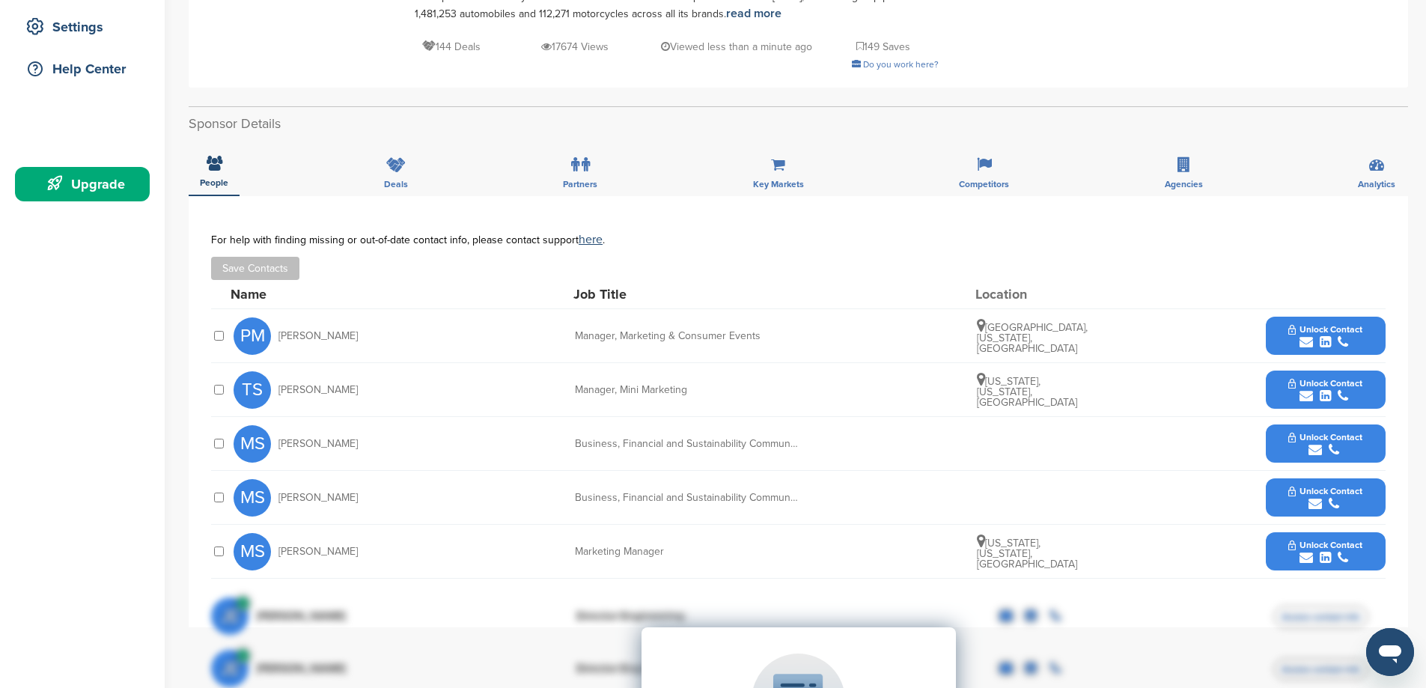
scroll to position [374, 0]
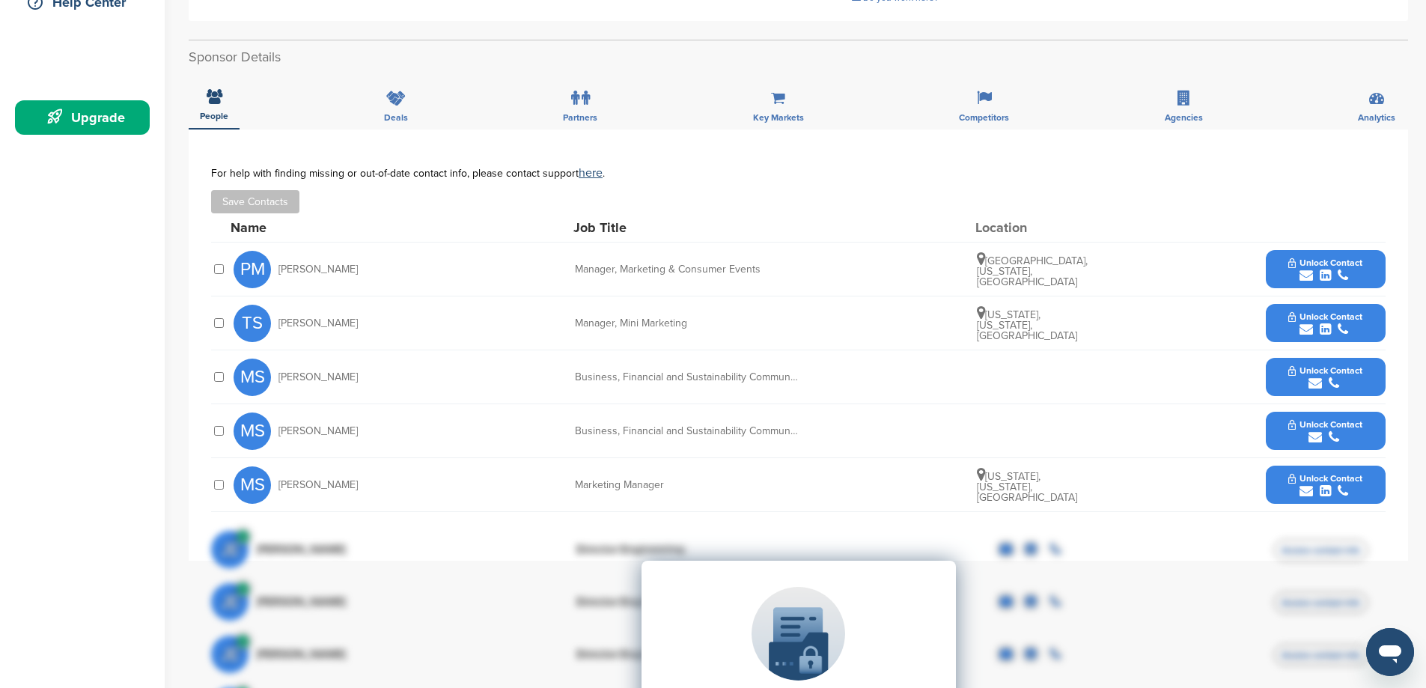
click at [1342, 260] on span "Unlock Contact" at bounding box center [1326, 263] width 74 height 10
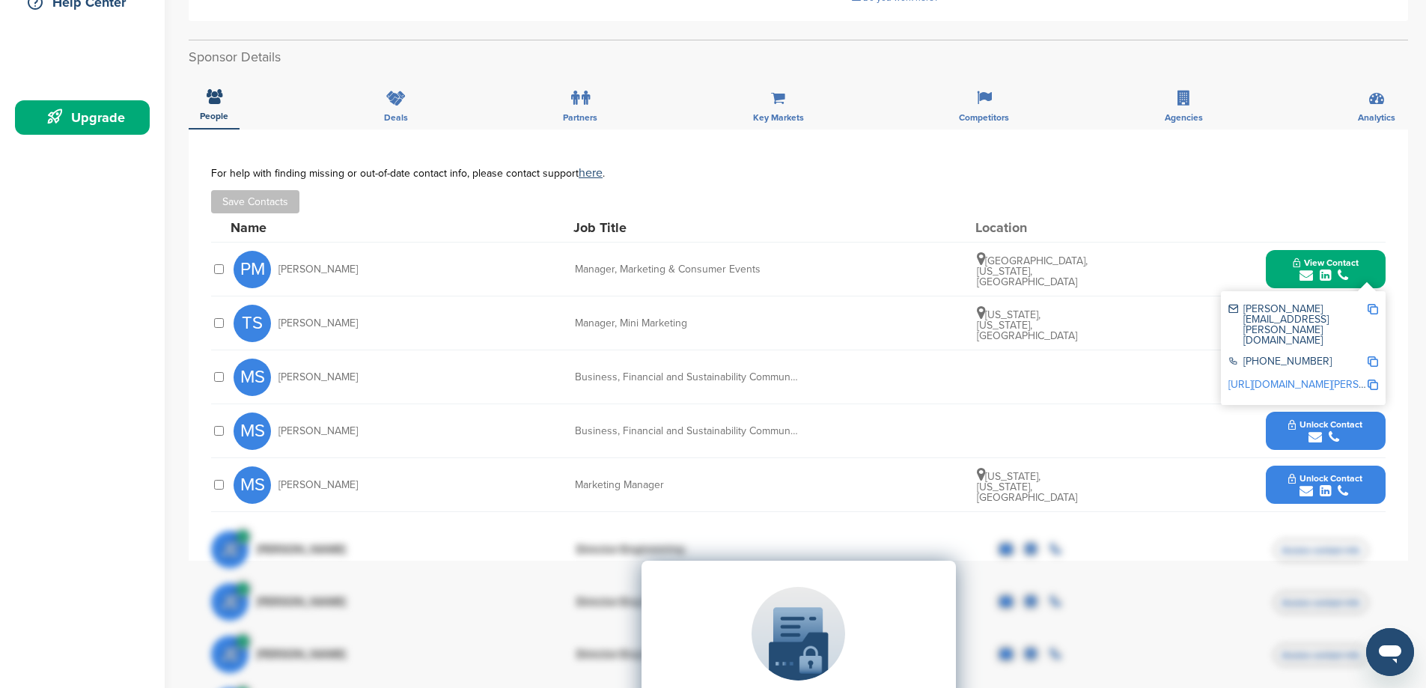
click at [1372, 308] on img at bounding box center [1373, 309] width 10 height 10
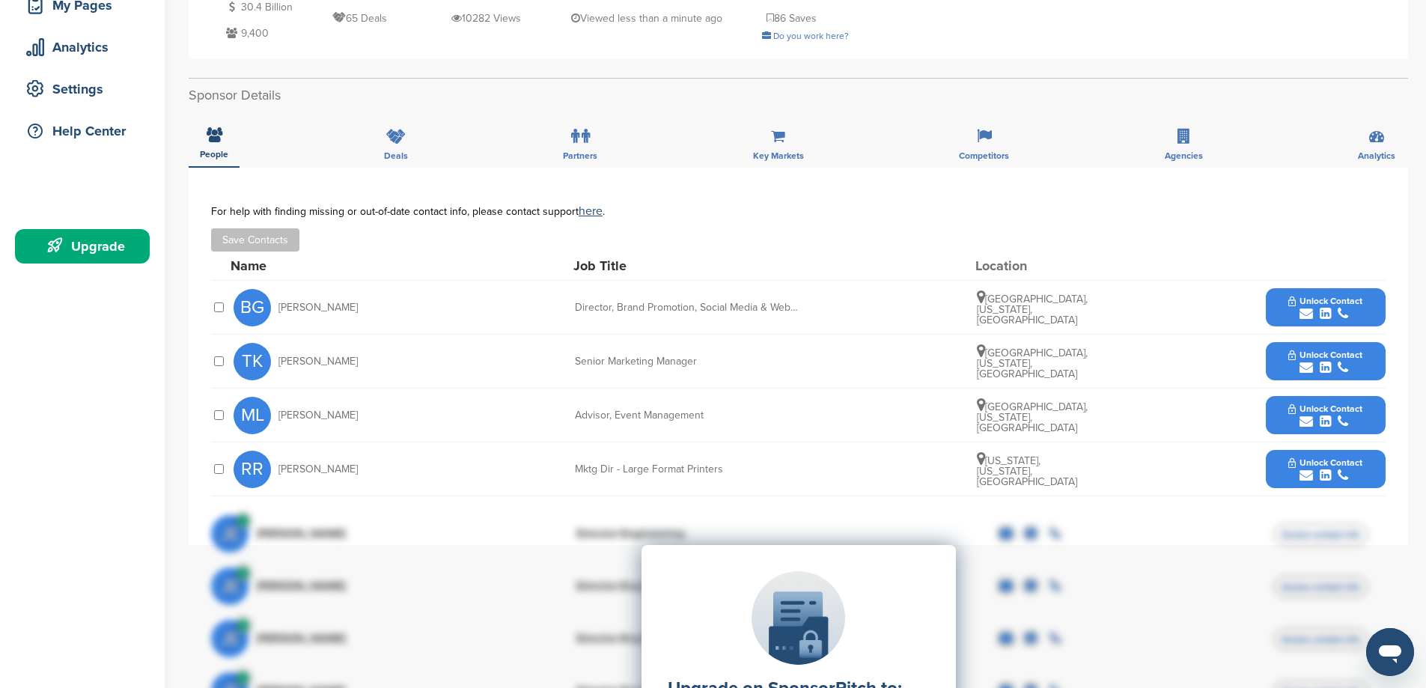
scroll to position [300, 0]
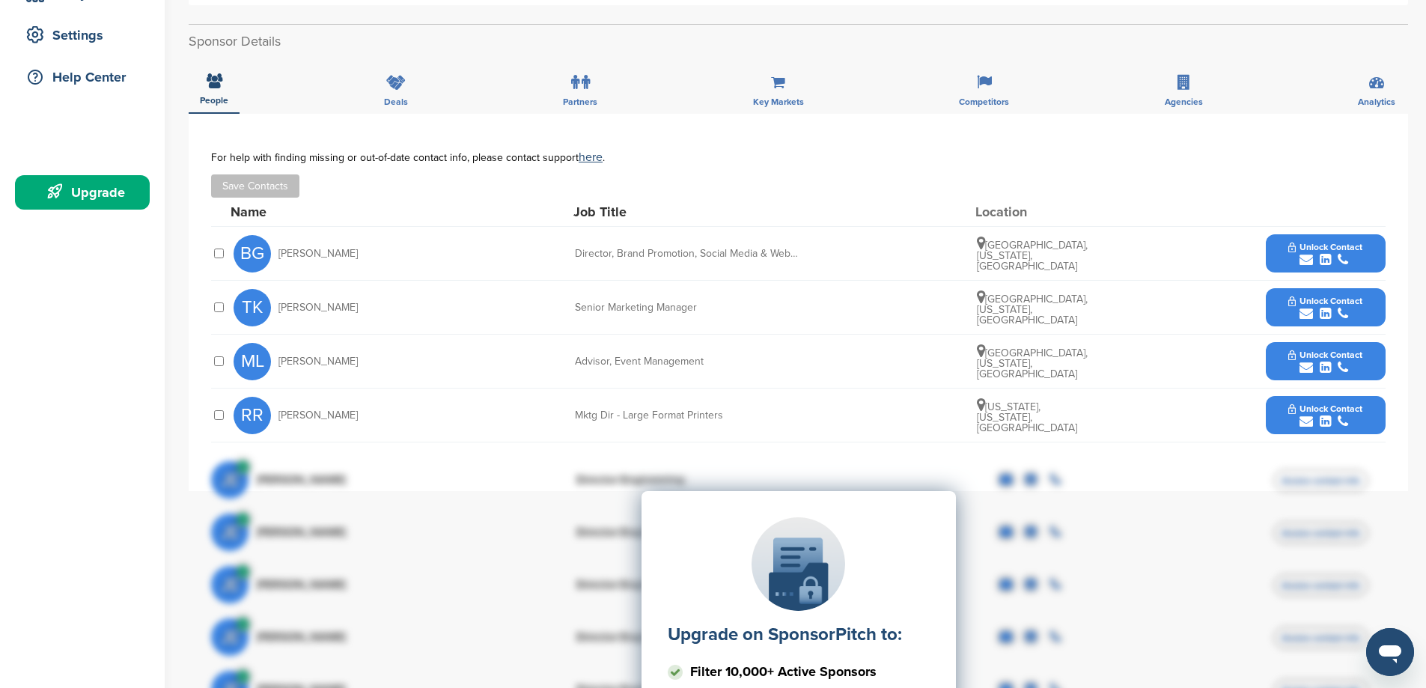
click at [1319, 246] on span "Unlock Contact" at bounding box center [1326, 247] width 74 height 10
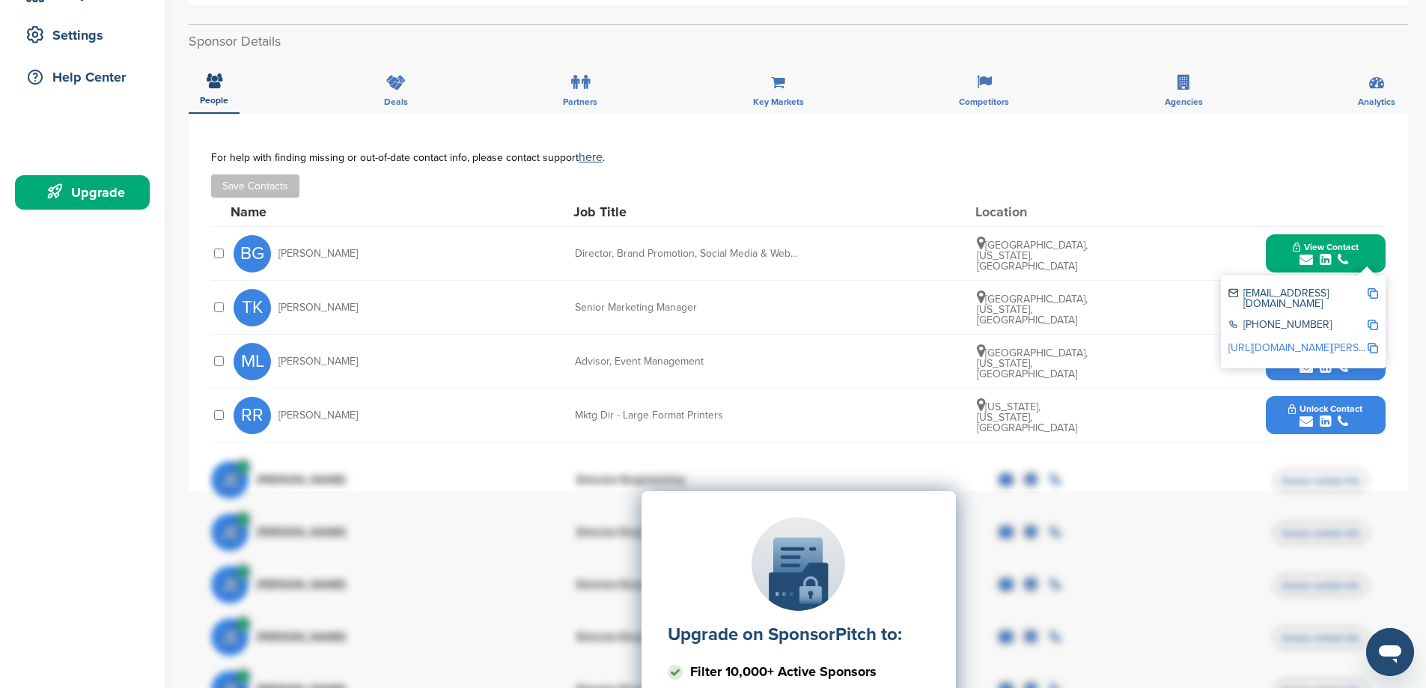
click at [1374, 291] on img at bounding box center [1373, 293] width 10 height 10
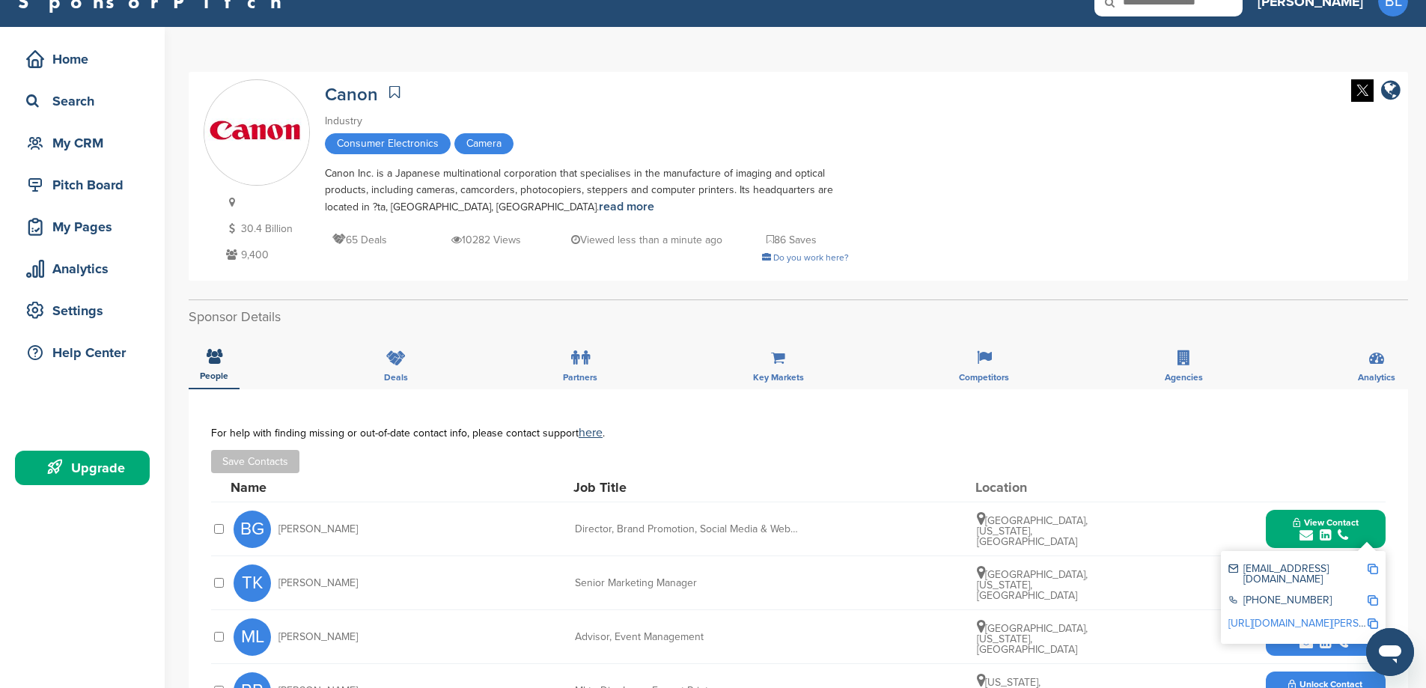
scroll to position [0, 0]
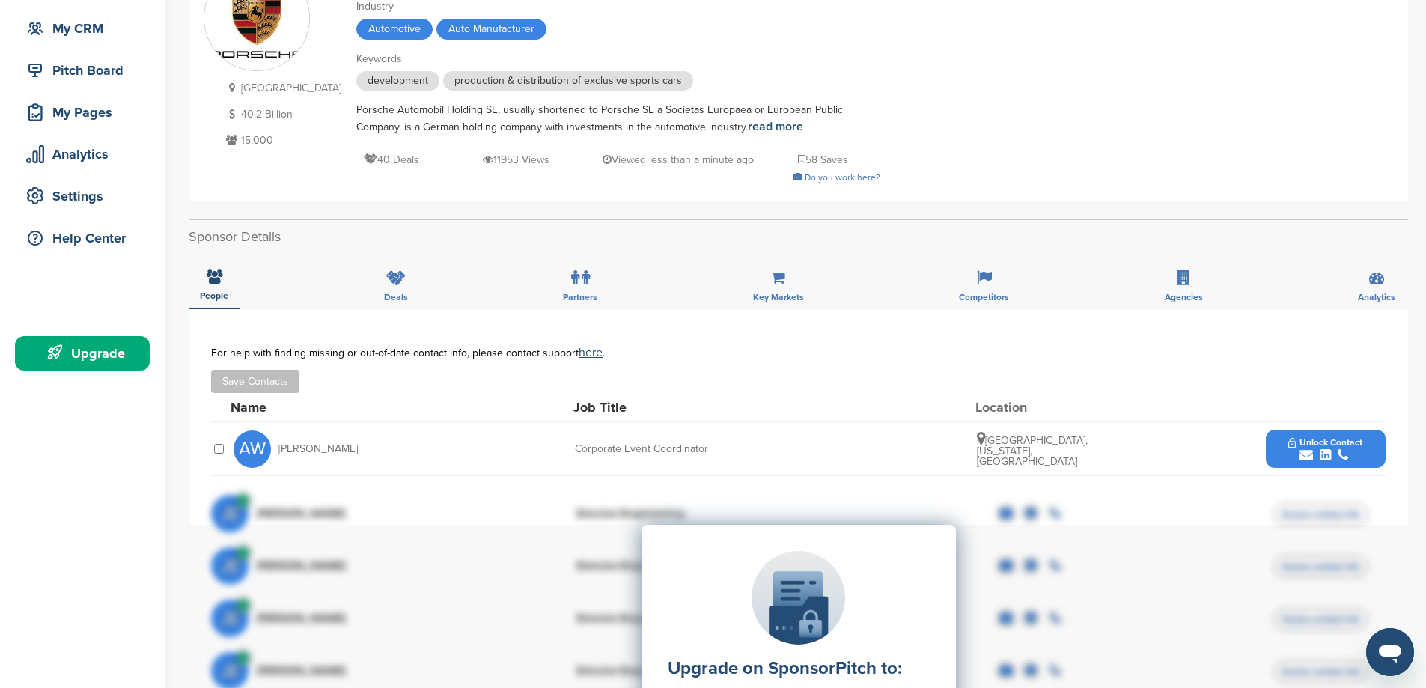
scroll to position [150, 0]
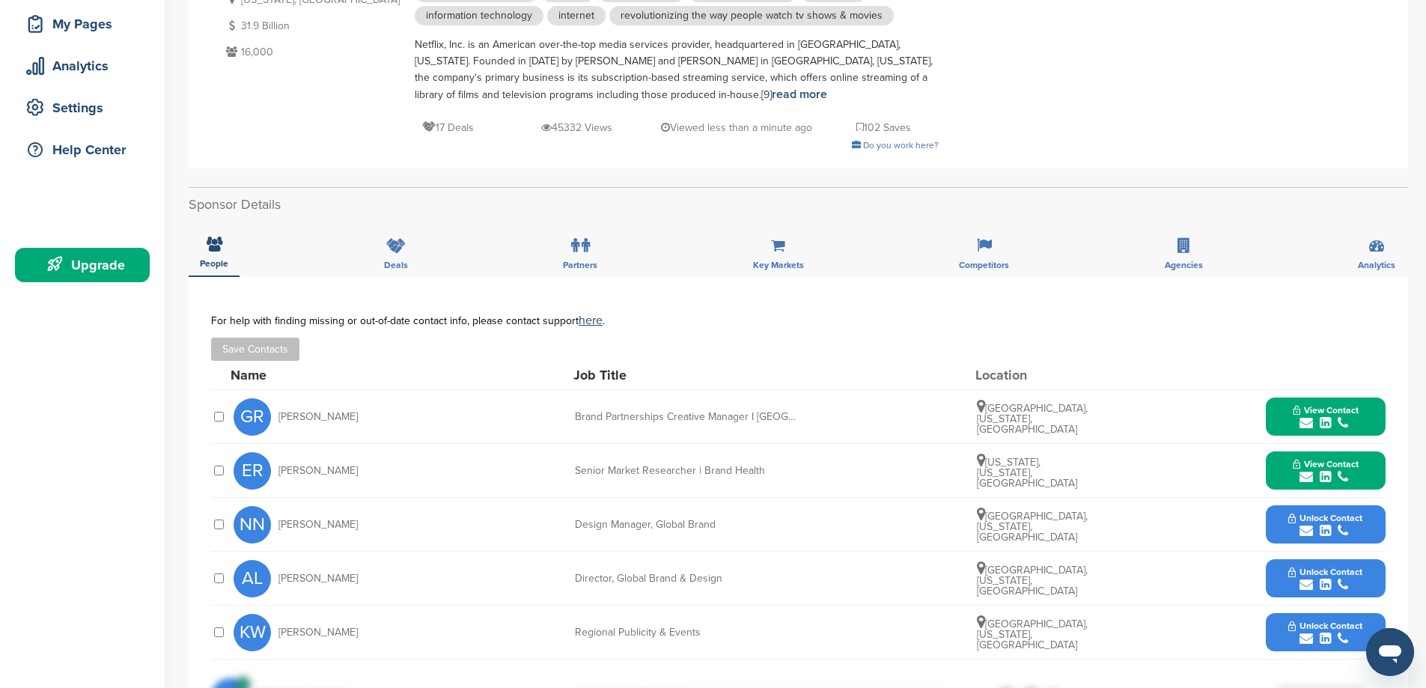
scroll to position [374, 0]
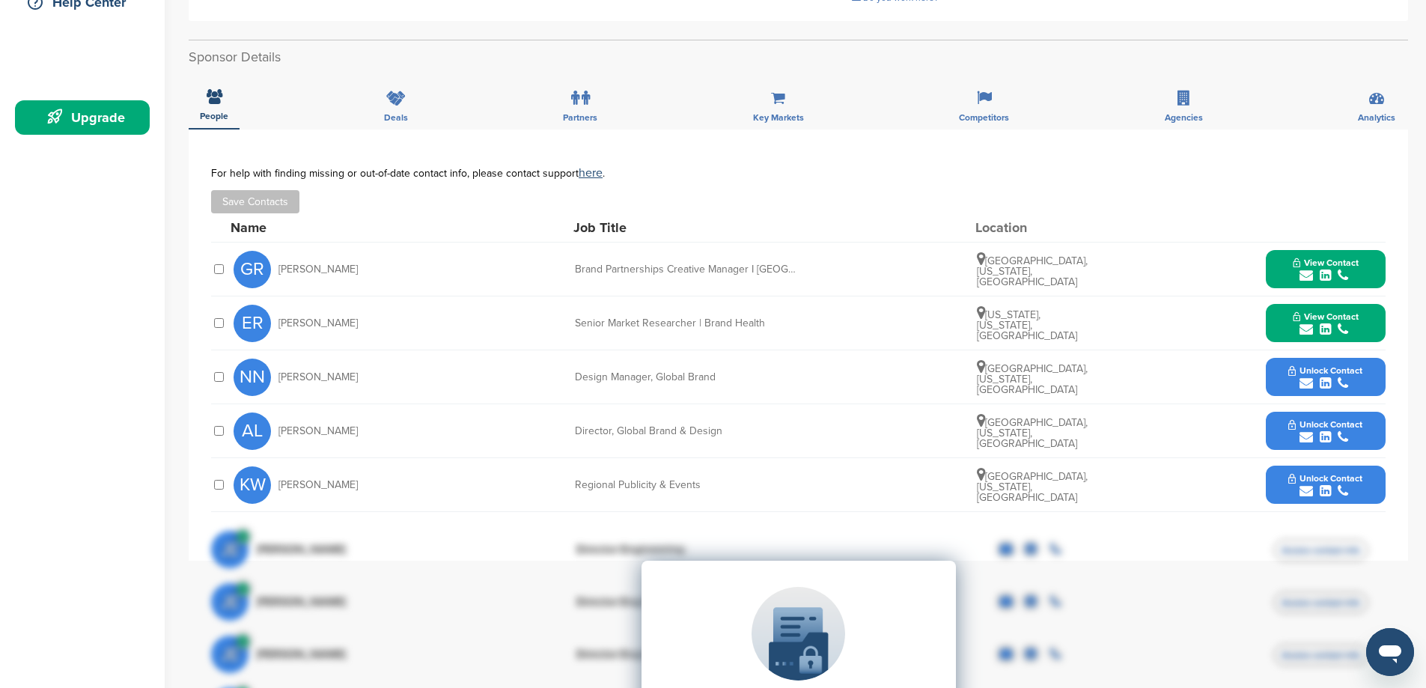
click at [1319, 420] on span "Unlock Contact" at bounding box center [1326, 424] width 74 height 10
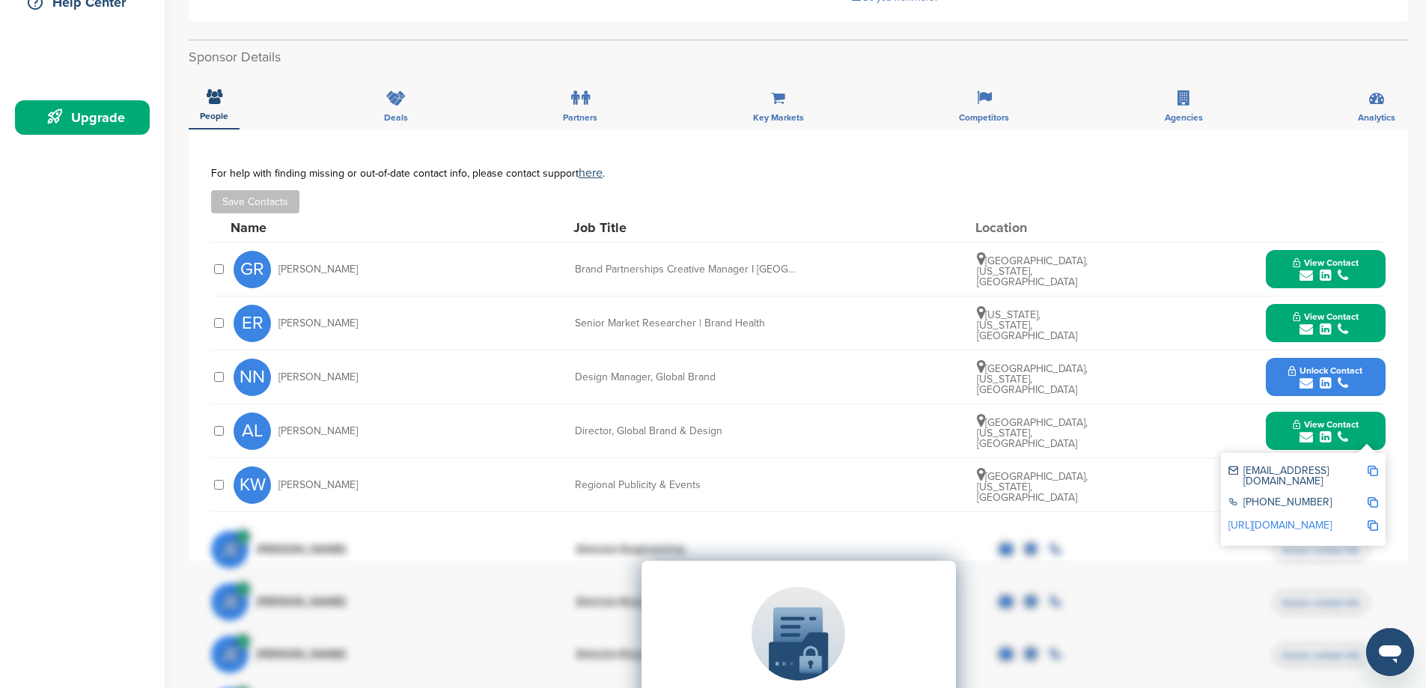
click at [1371, 467] on img at bounding box center [1373, 471] width 10 height 10
click at [1375, 475] on img at bounding box center [1373, 471] width 10 height 10
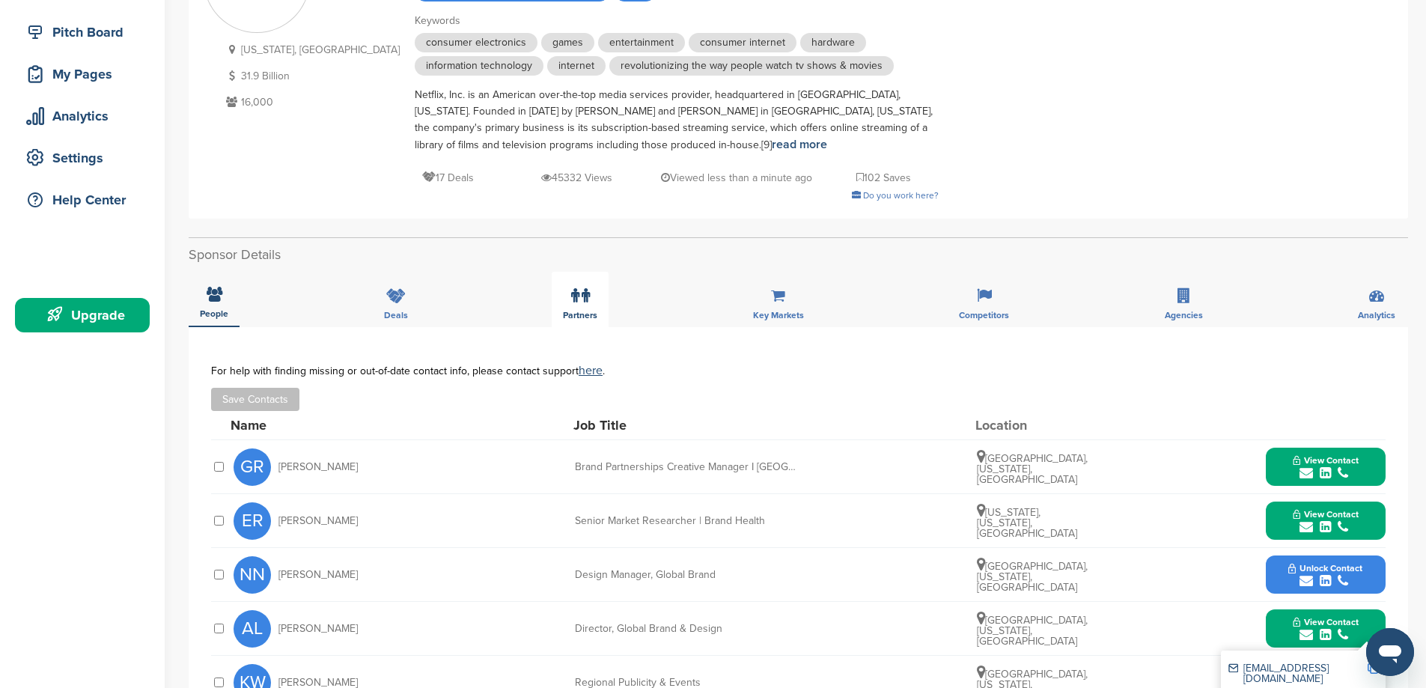
scroll to position [150, 0]
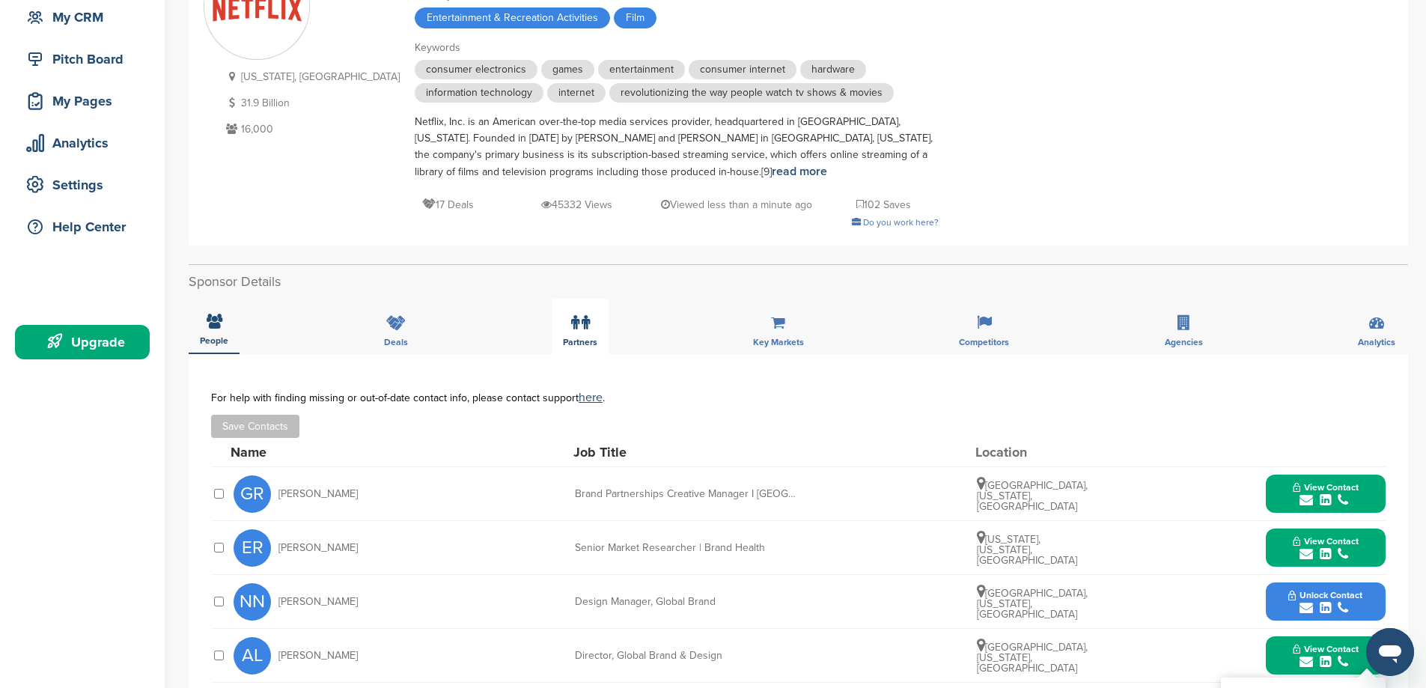
click at [591, 330] on div "Partners" at bounding box center [580, 326] width 57 height 55
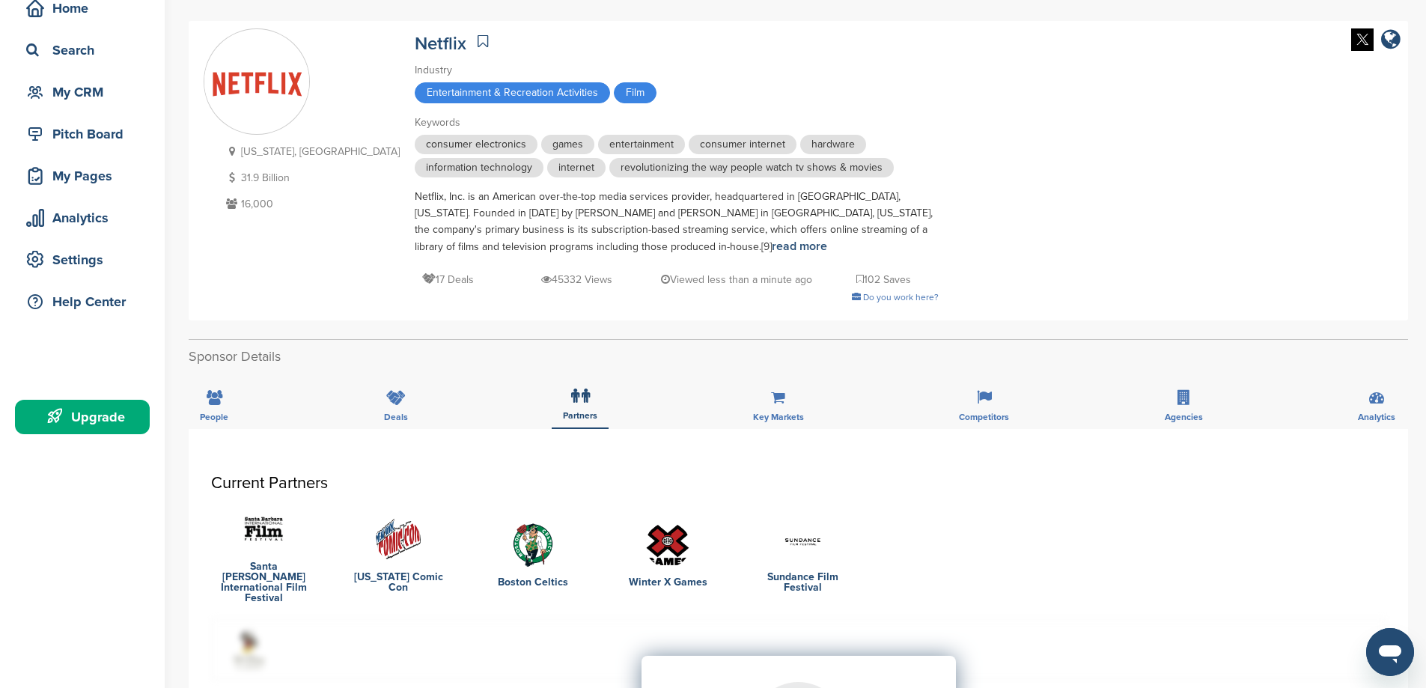
scroll to position [0, 0]
